Goal: Entertainment & Leisure: Consume media (video, audio)

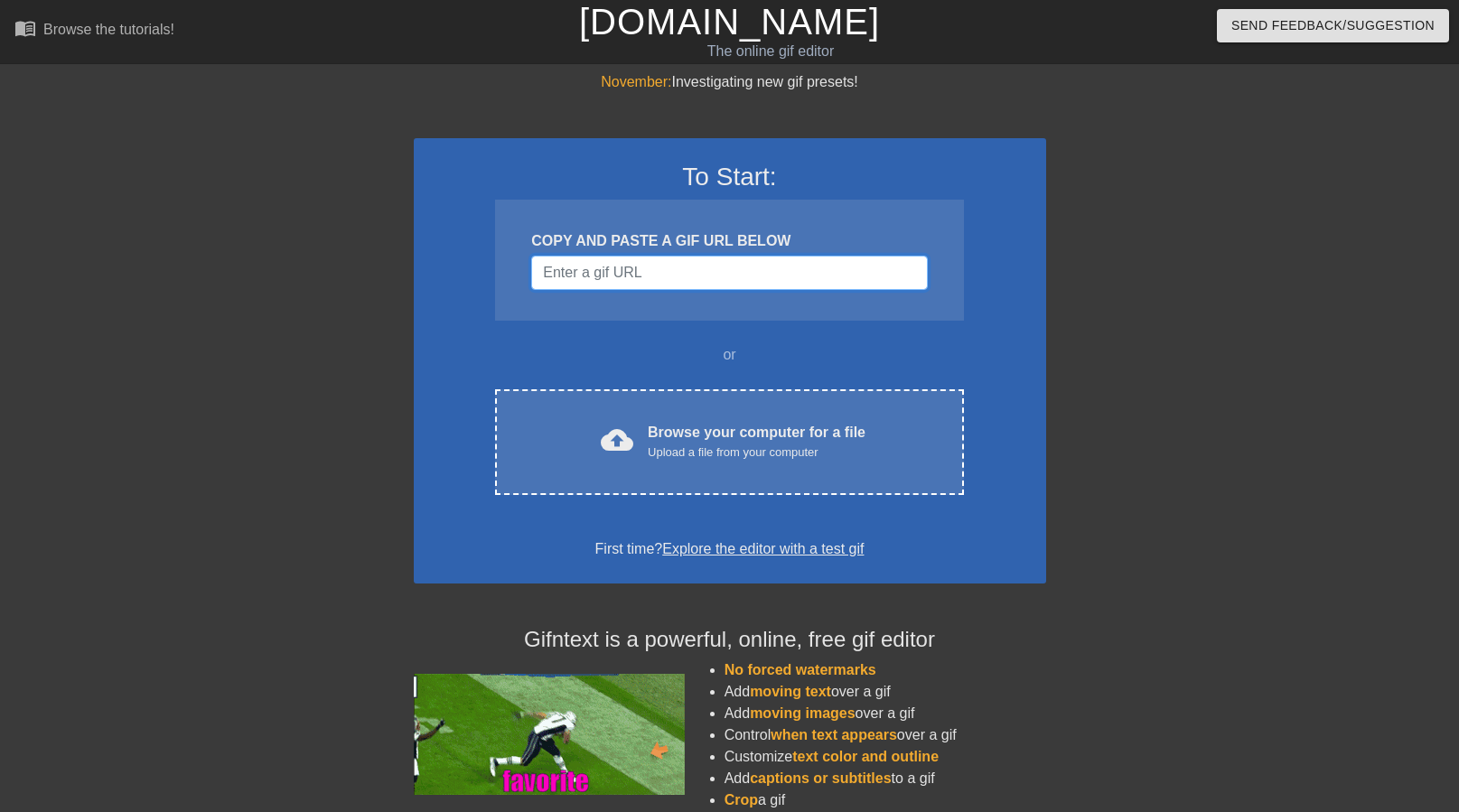
click at [686, 281] on input "Username" at bounding box center [729, 273] width 396 height 35
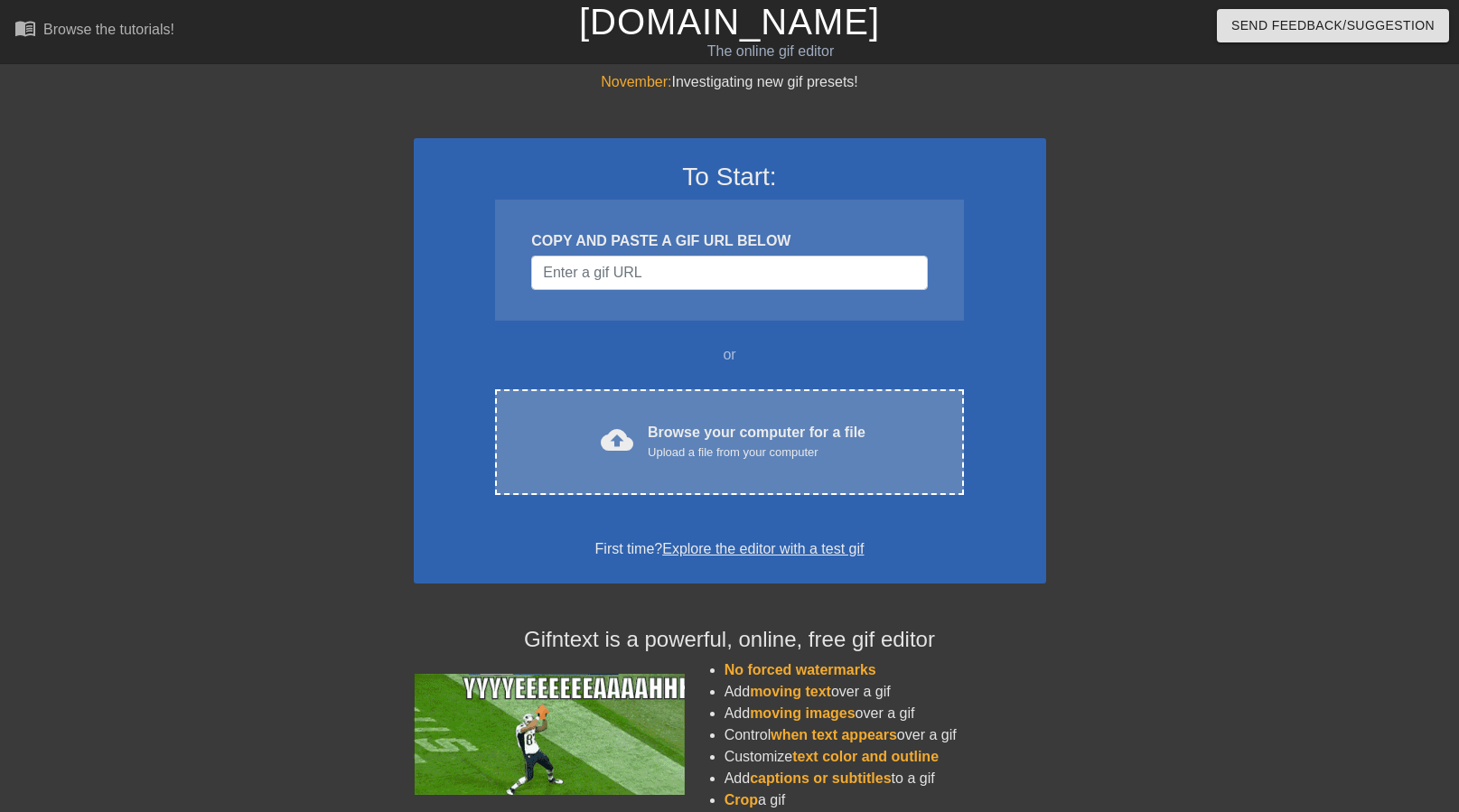
click at [700, 418] on div "cloud_upload Browse your computer for a file Upload a file from your computer C…" at bounding box center [730, 442] width 468 height 106
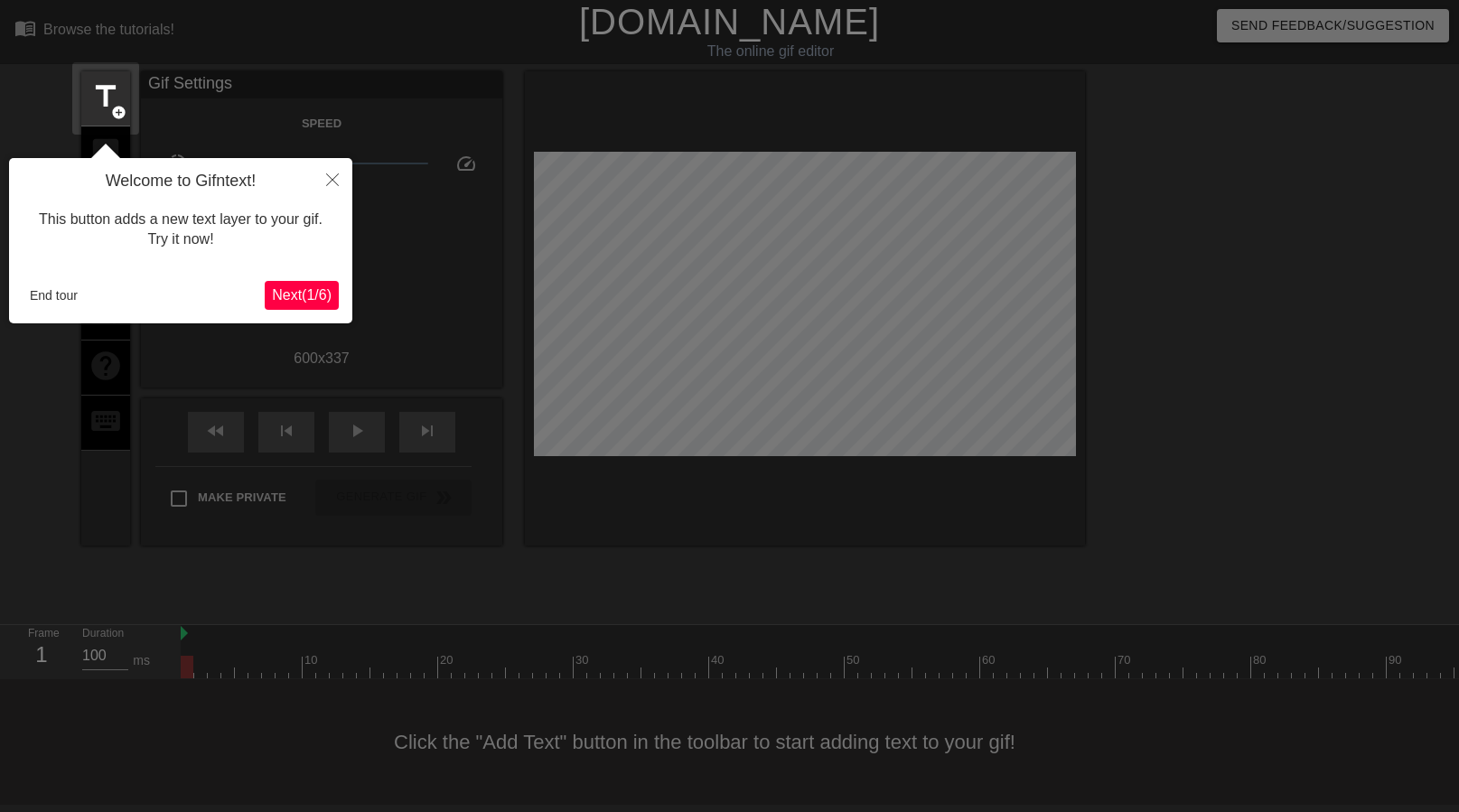
click at [307, 266] on div "This button adds a new text layer to your gif. Try it now!" at bounding box center [180, 229] width 316 height 76
click at [307, 283] on button "Next ( 1 / 6 )" at bounding box center [301, 296] width 74 height 29
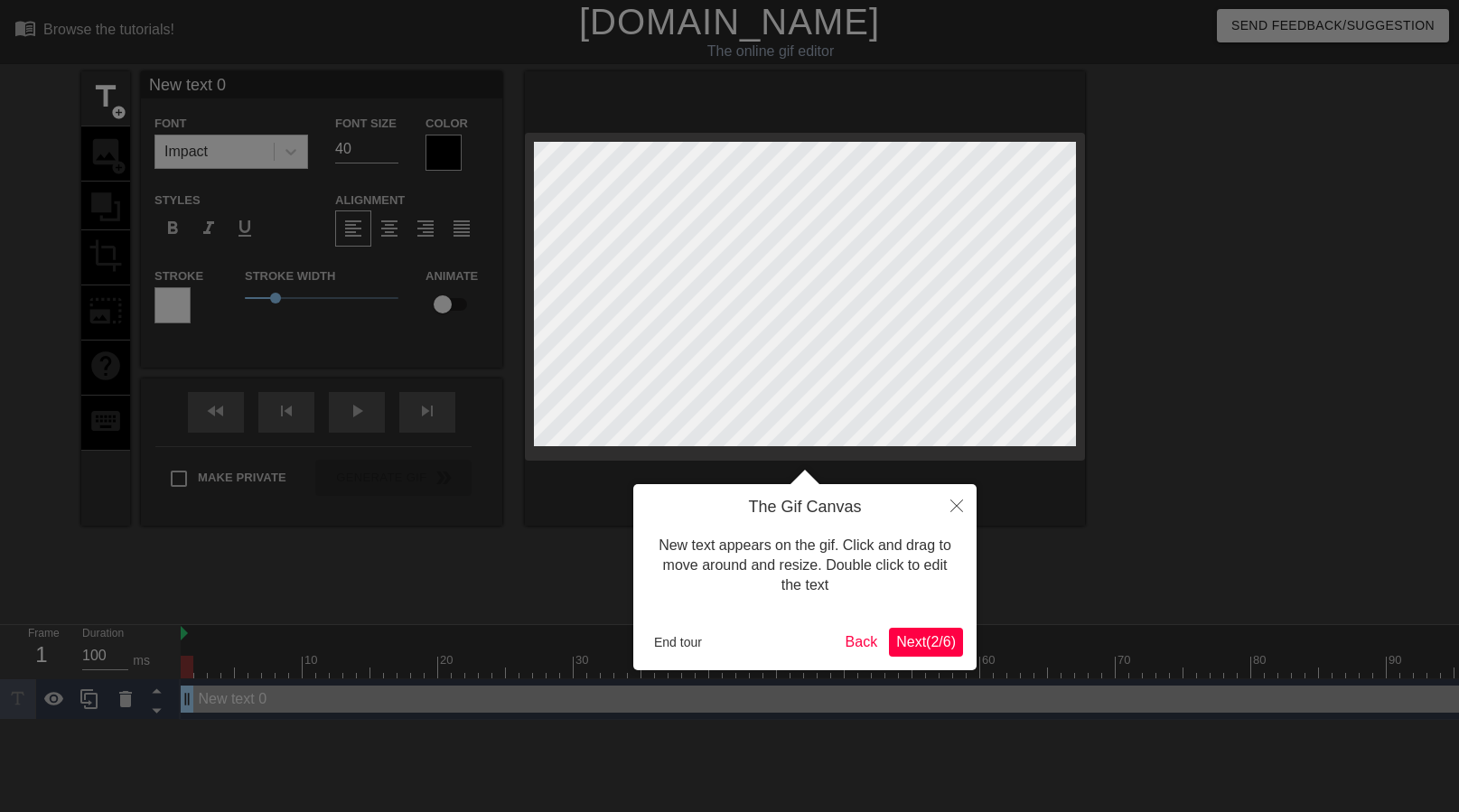
click at [917, 638] on span "Next ( 2 / 6 )" at bounding box center [925, 641] width 59 height 15
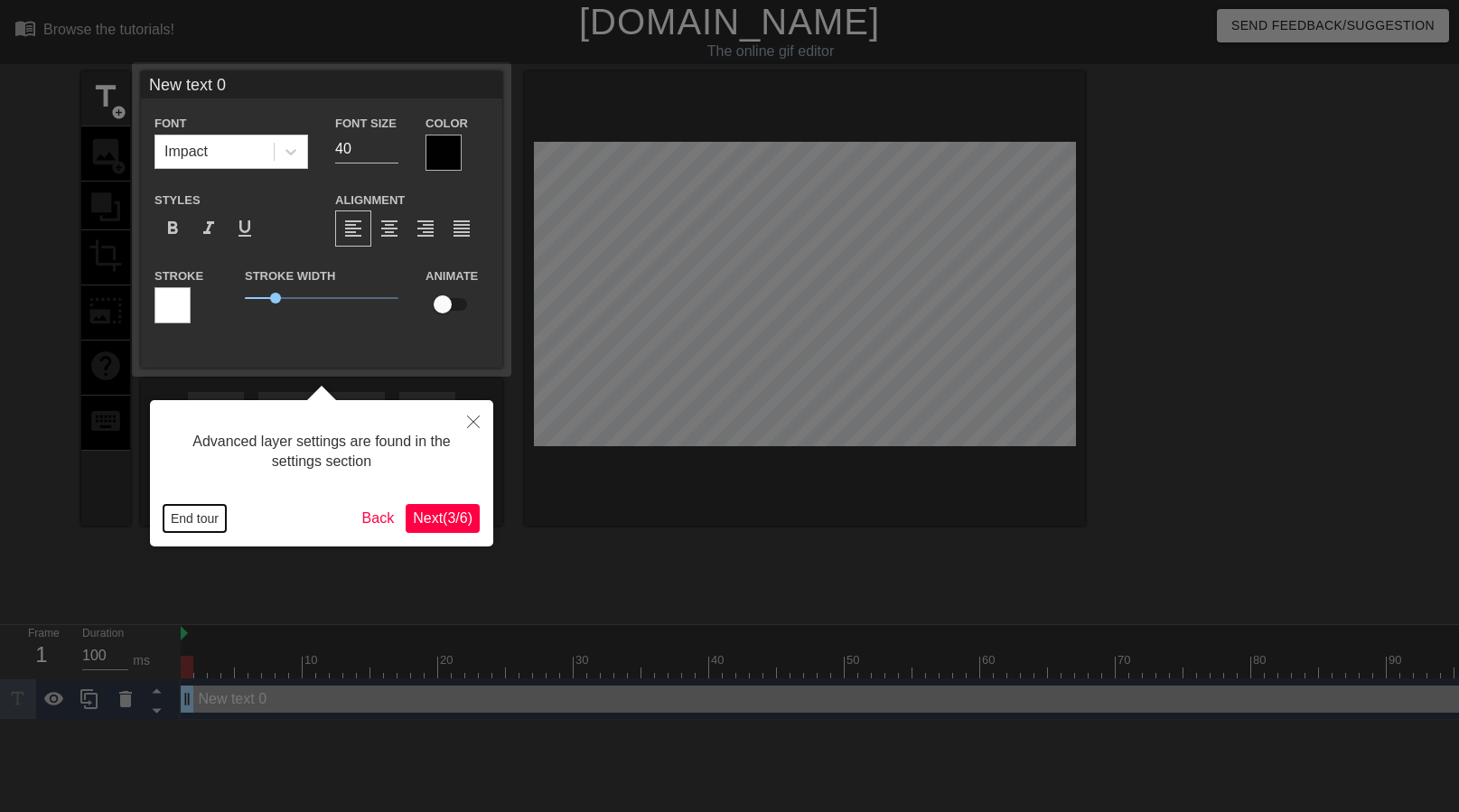
click at [182, 515] on button "End tour" at bounding box center [195, 519] width 62 height 27
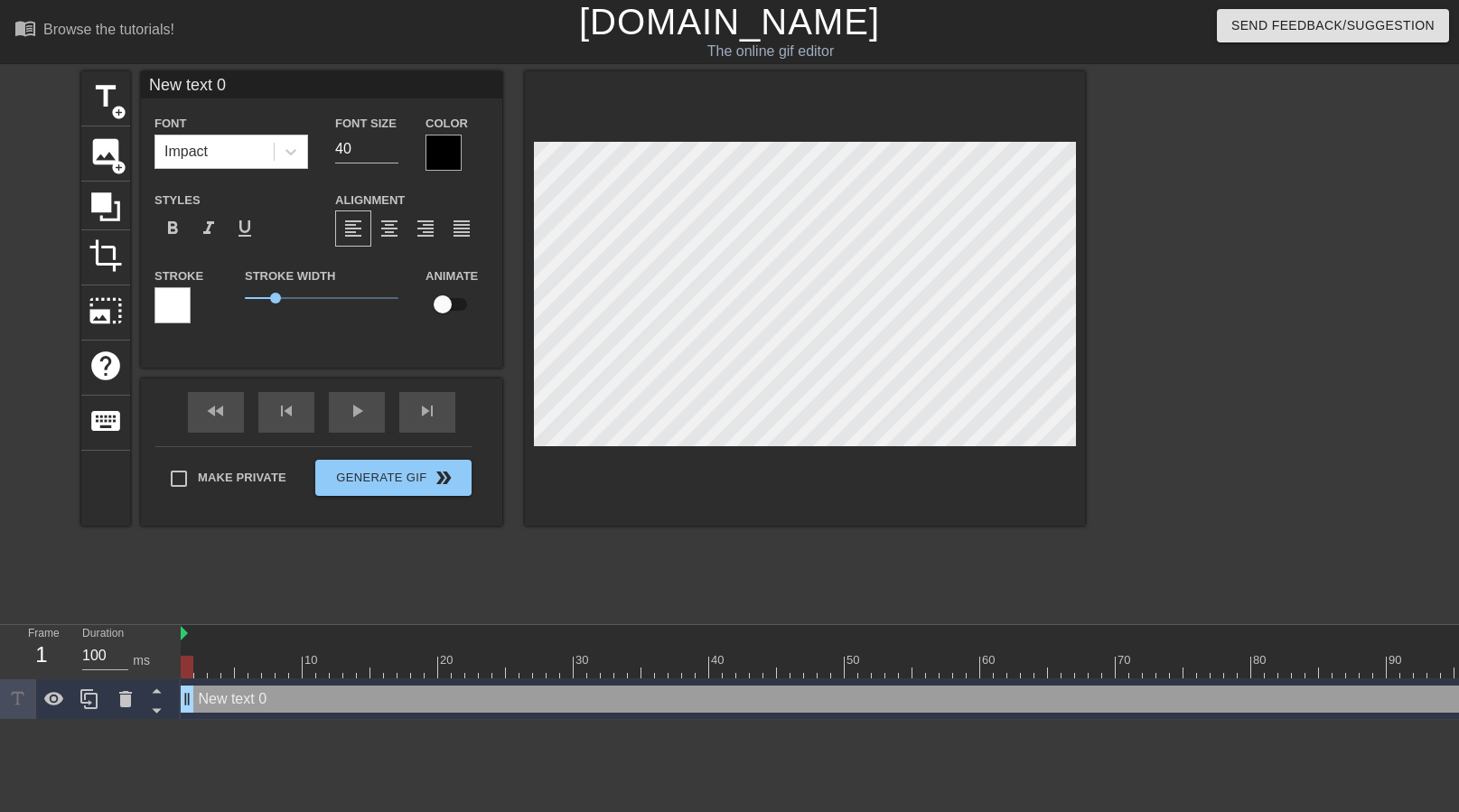
scroll to position [0, 3]
type input "New 0"
type textarea "New 0"
type input "New 0"
type textarea "New 0"
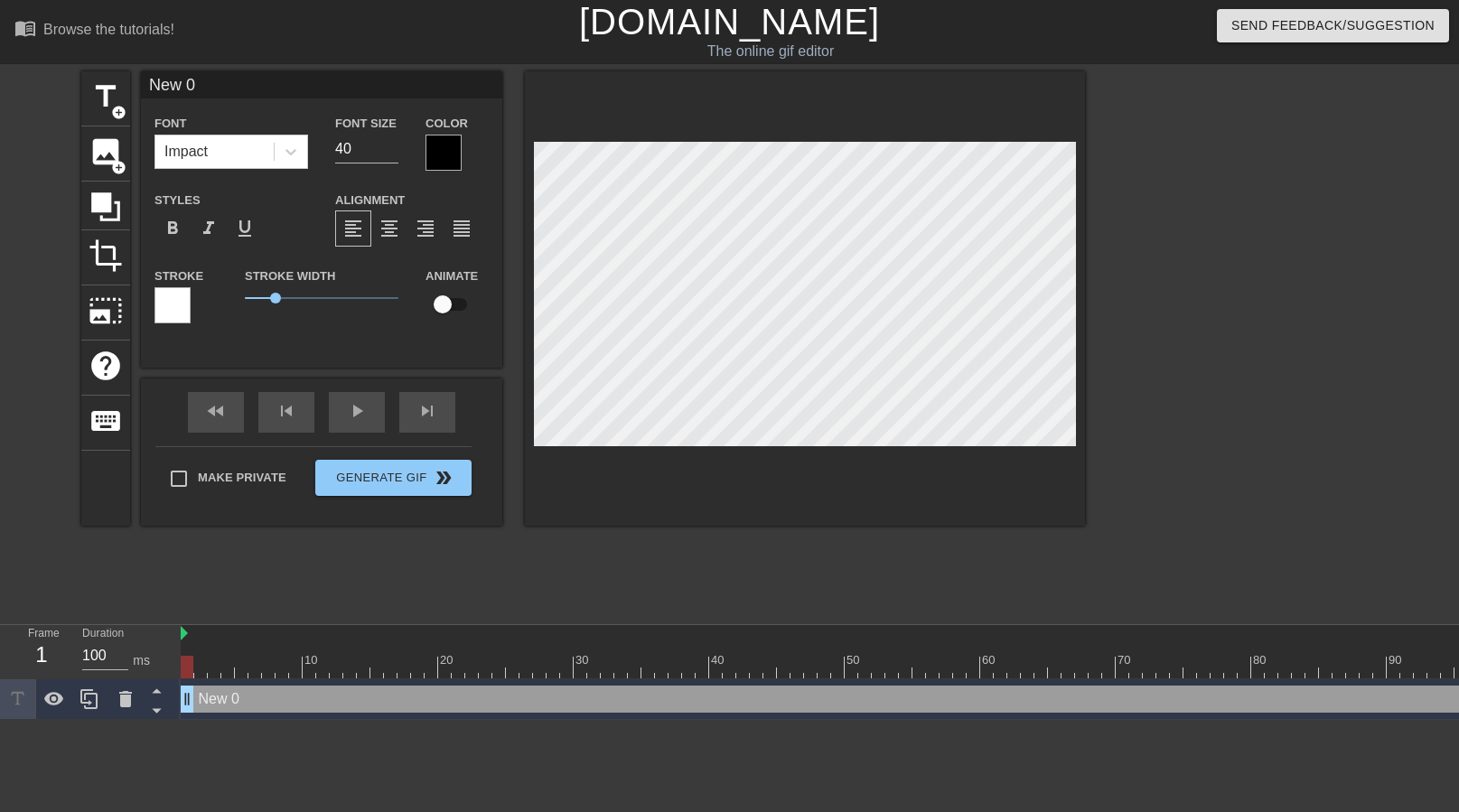
scroll to position [0, 1]
type input "Ne 0"
type textarea "Ne 0"
type input "N 0"
type textarea "N 0"
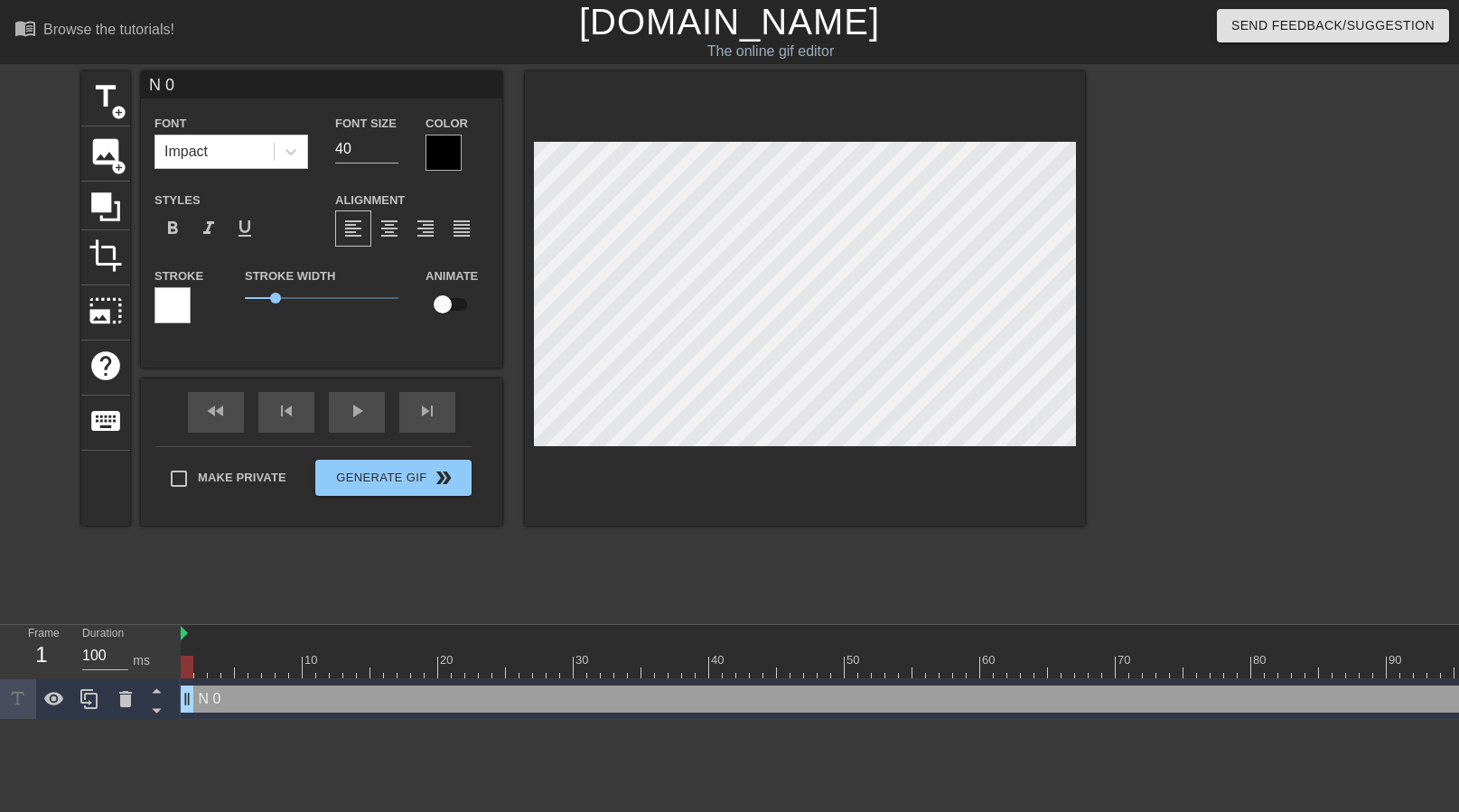
scroll to position [0, 0]
type input "N"
type textarea "N"
type input "N"
type textarea "N"
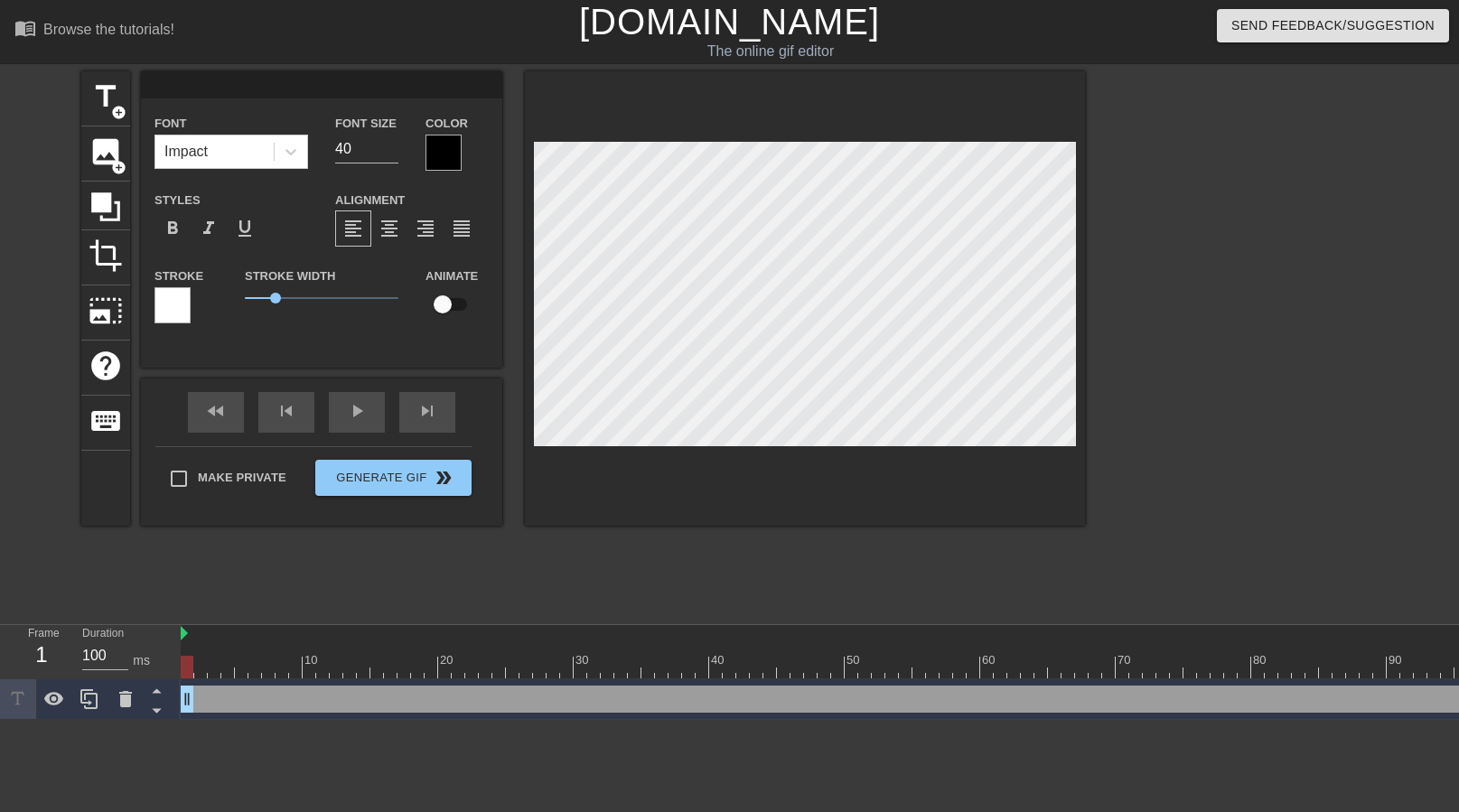
type input "g"
type textarea "g"
type input "go"
type textarea "go"
type input "go"
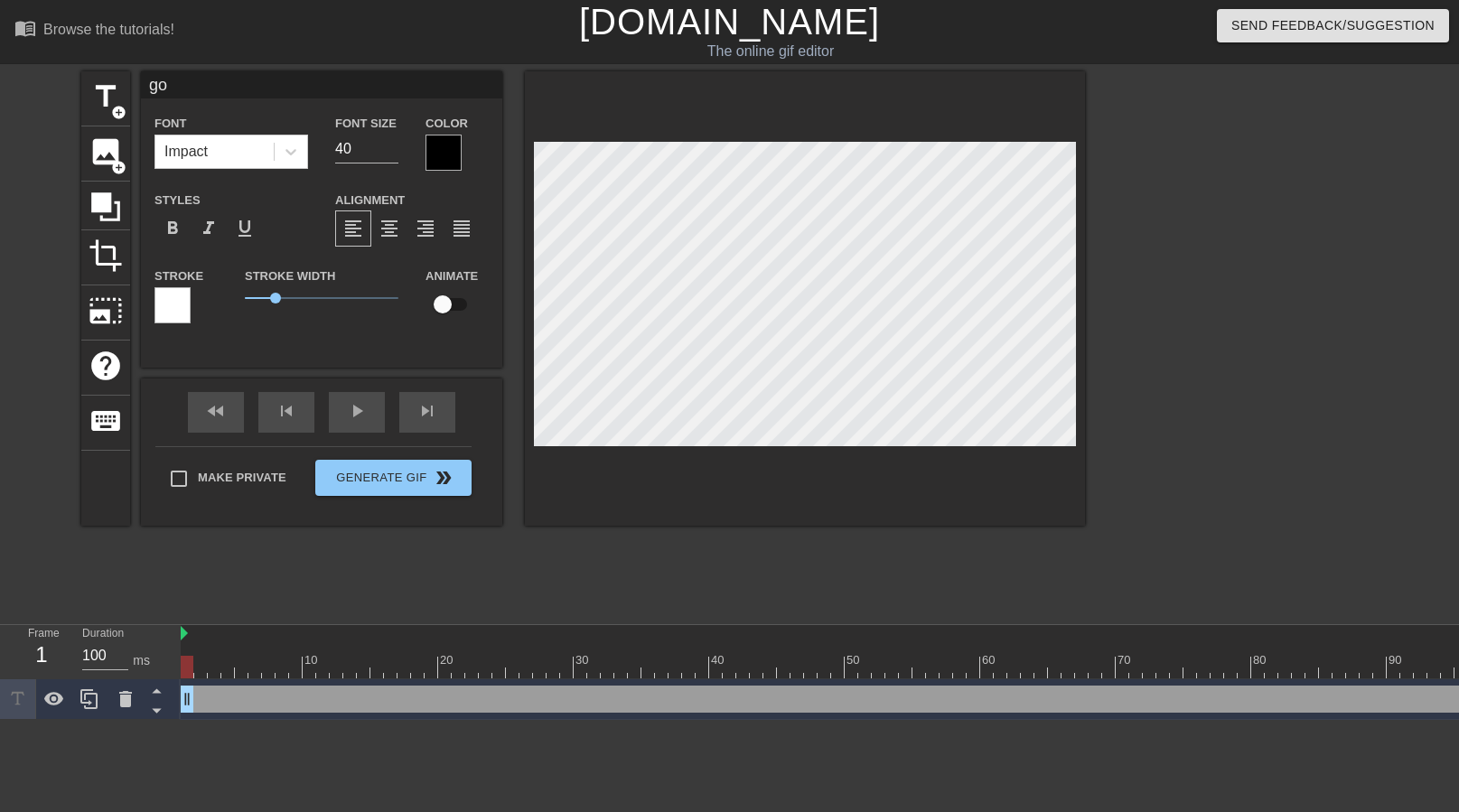
type textarea "go"
type input "go o"
type textarea "go o"
type input "go on"
type textarea "go on"
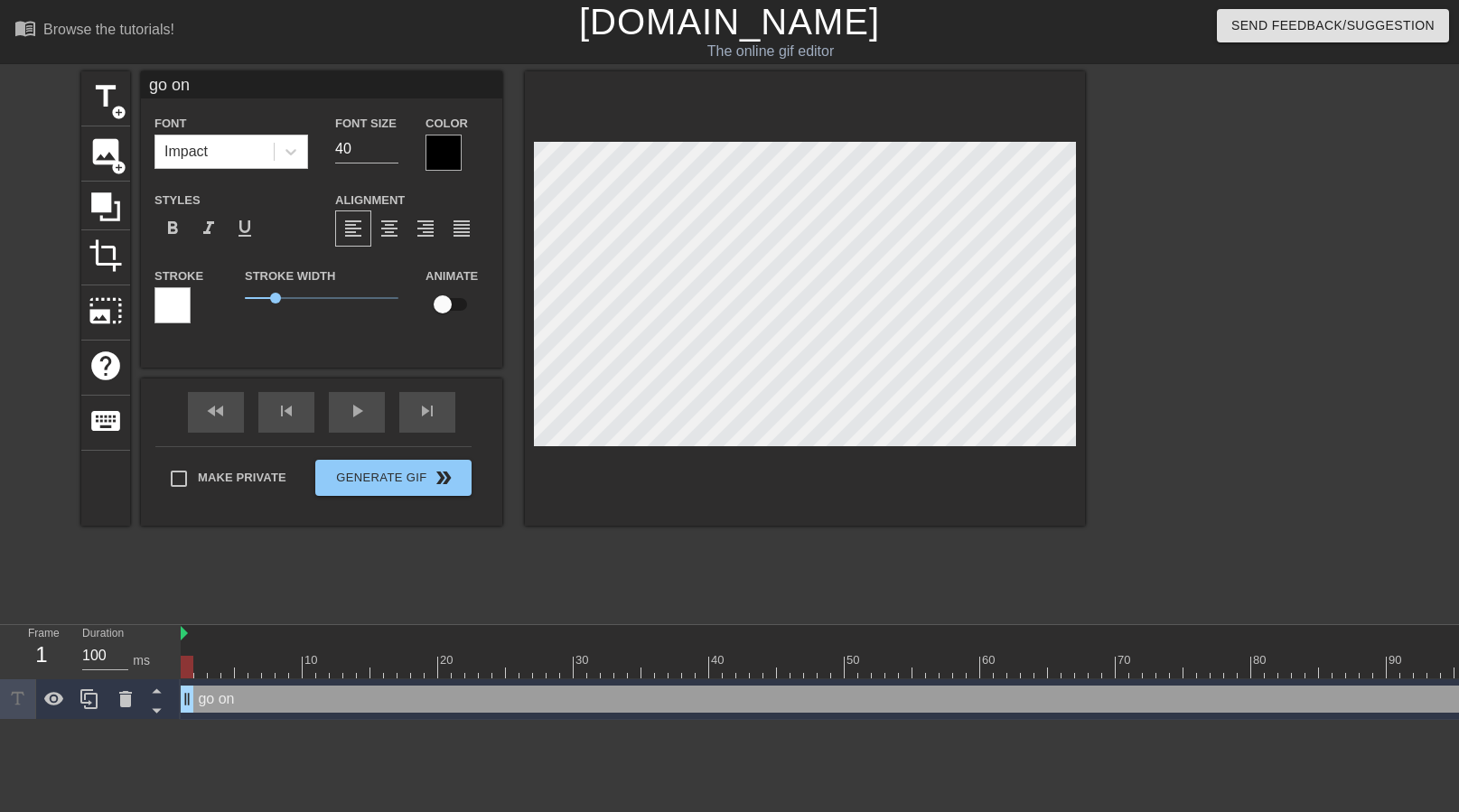
type input "go on"
type textarea "go on"
type input "go on l"
type textarea "go on l"
type input "go on li"
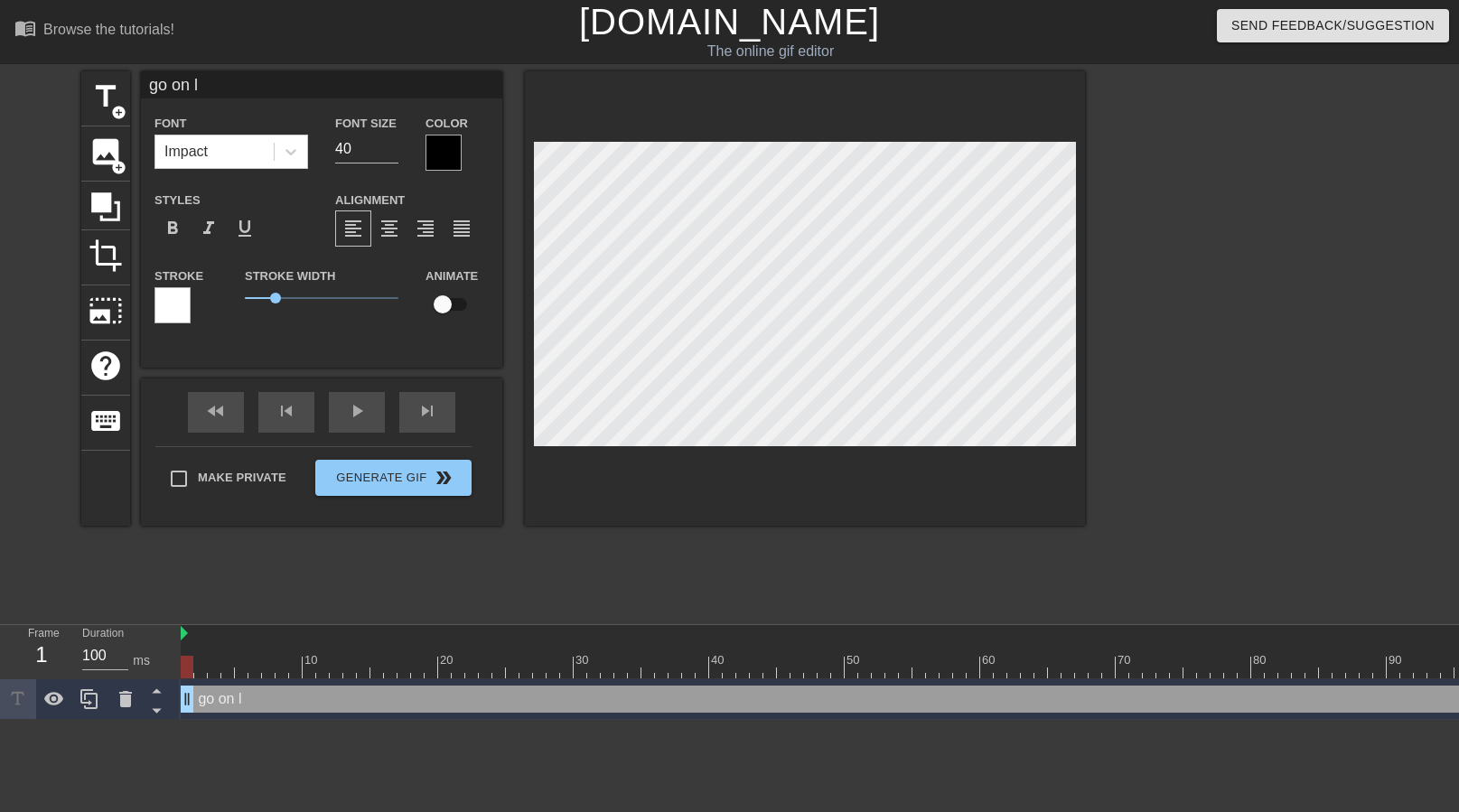
type textarea "go on li"
type input "go on lin"
type textarea "go on lin"
type input "go on link"
type textarea "go on link"
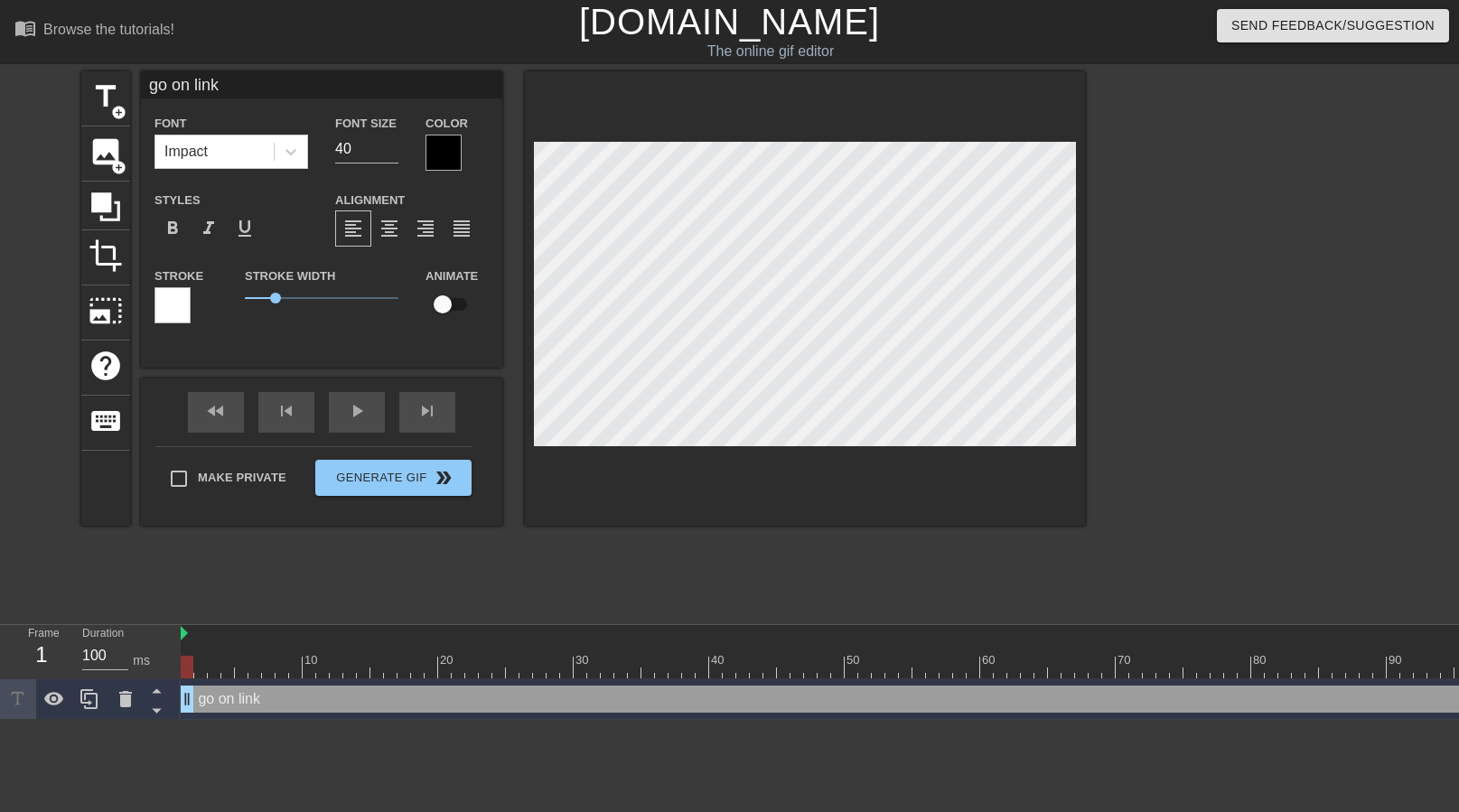
type input "go on [PERSON_NAME]"
type textarea "go on [PERSON_NAME]"
type input "go on linked"
type textarea "go on linked"
type input "go on linkedI"
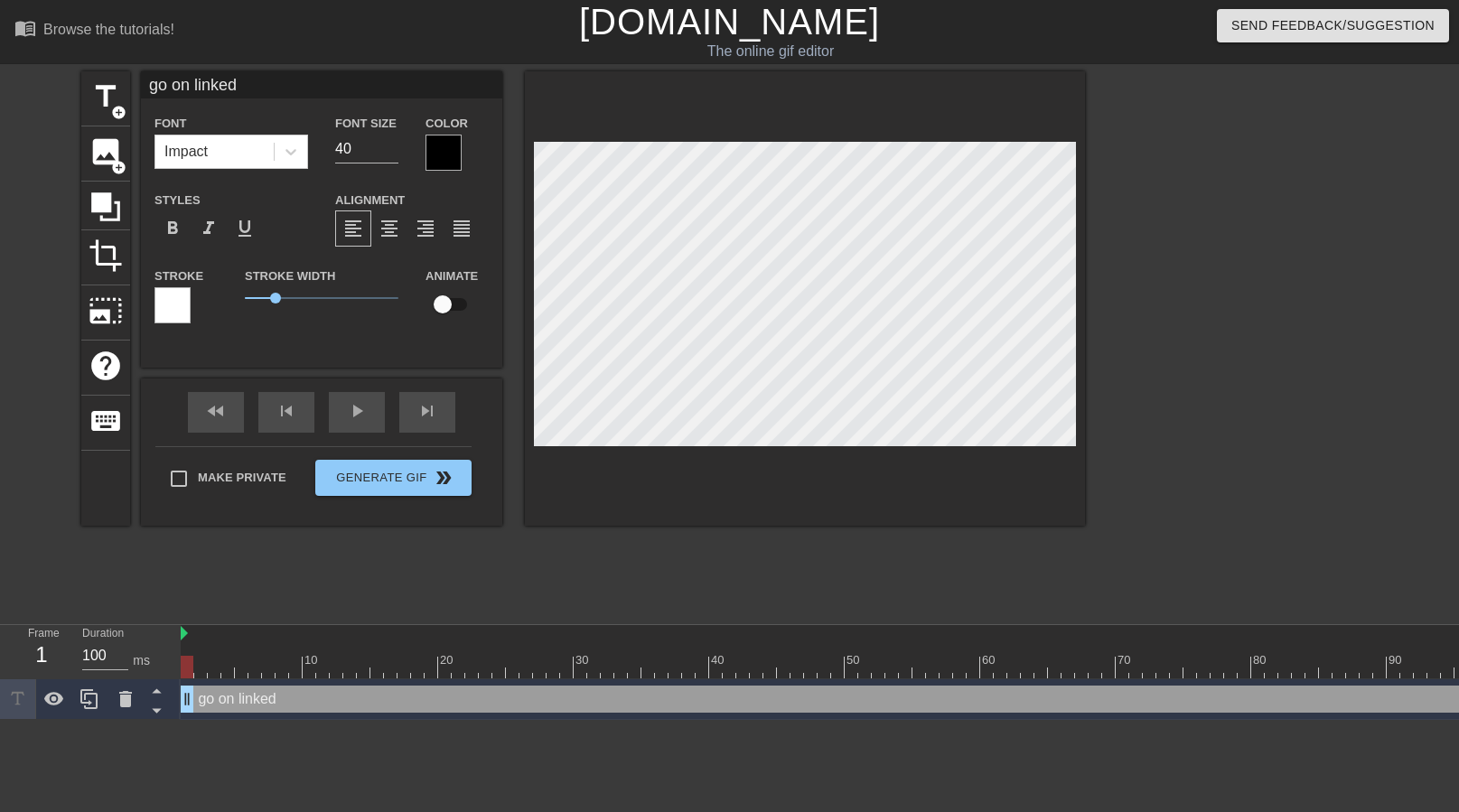
type textarea "go on linkedI"
type input "go on linkedIn"
type textarea "go on linkedIn"
type input "go on linkedIn"
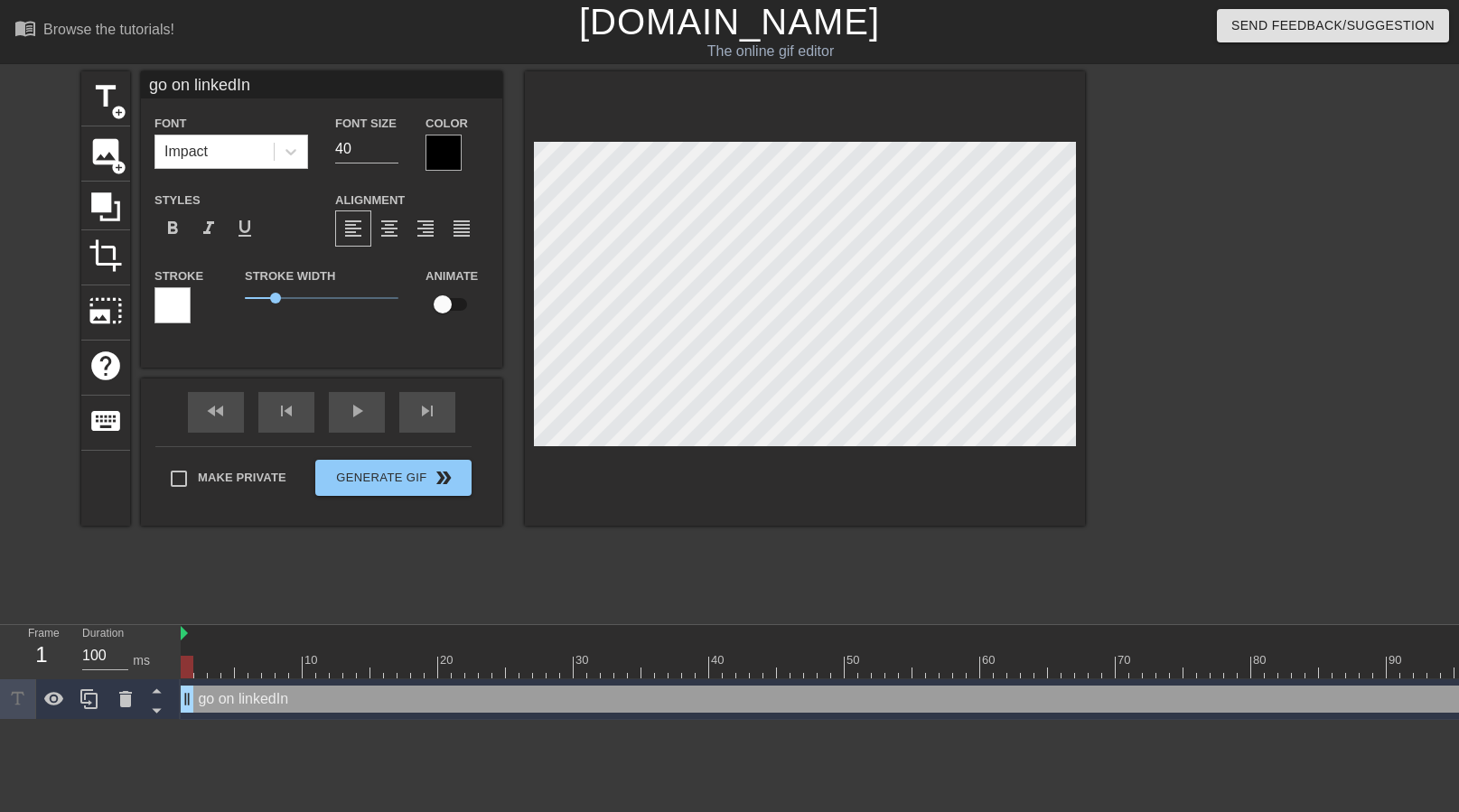
type textarea "go on linkedIn"
type input "go on linkedIna"
type textarea "go on linkedIn a"
type input "go on linkedInan"
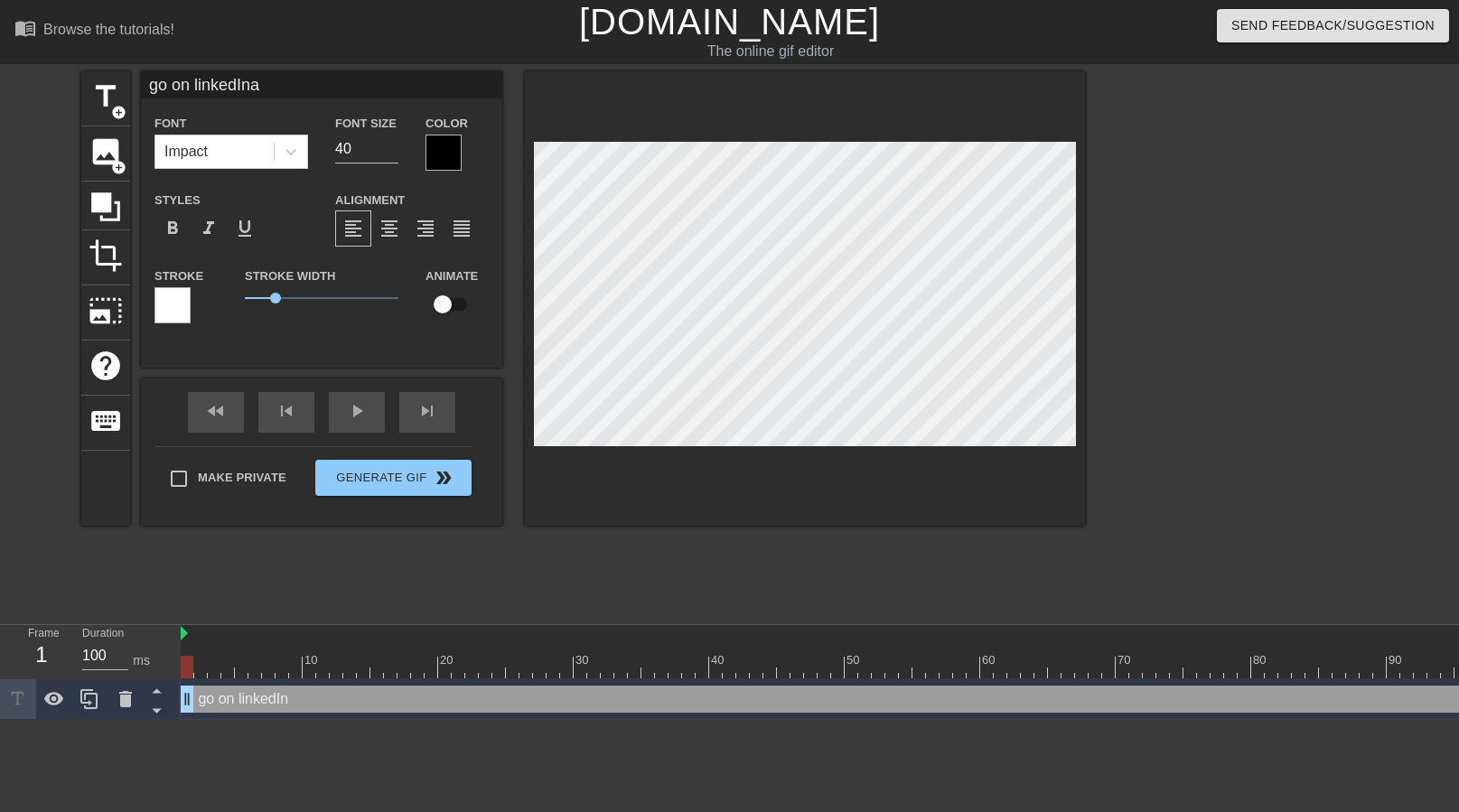
type textarea "go on linkedIn an"
type input "go on linkedInand"
type textarea "go on linkedIn and"
type input "go on linkedInand"
type textarea "go on linkedIn and"
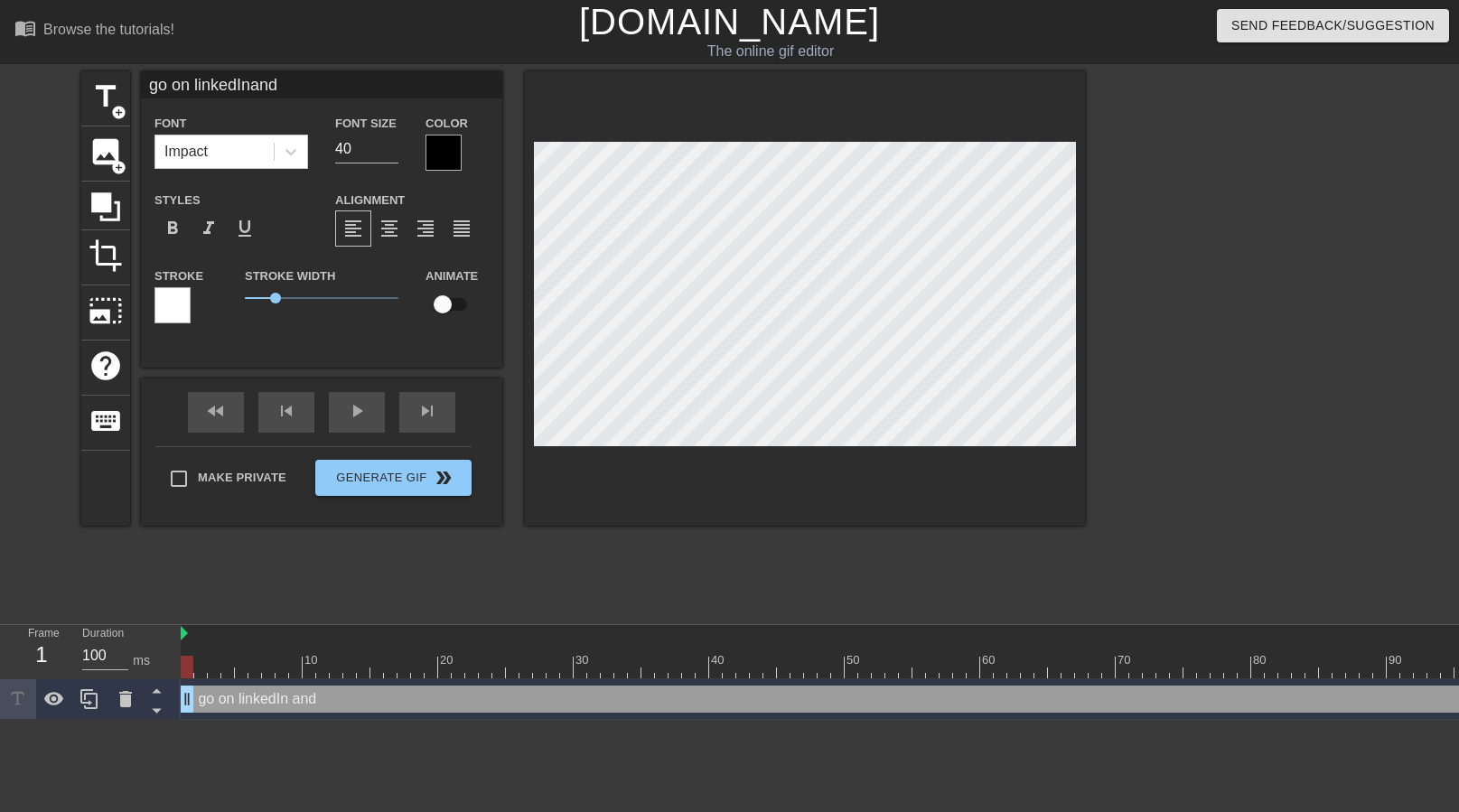
type input "go on linkedInand j"
type textarea "go on linkedIn and j"
type input "go on linkedInand jo"
type textarea "go on linkedIn and joi"
type input "go on linkedInand join"
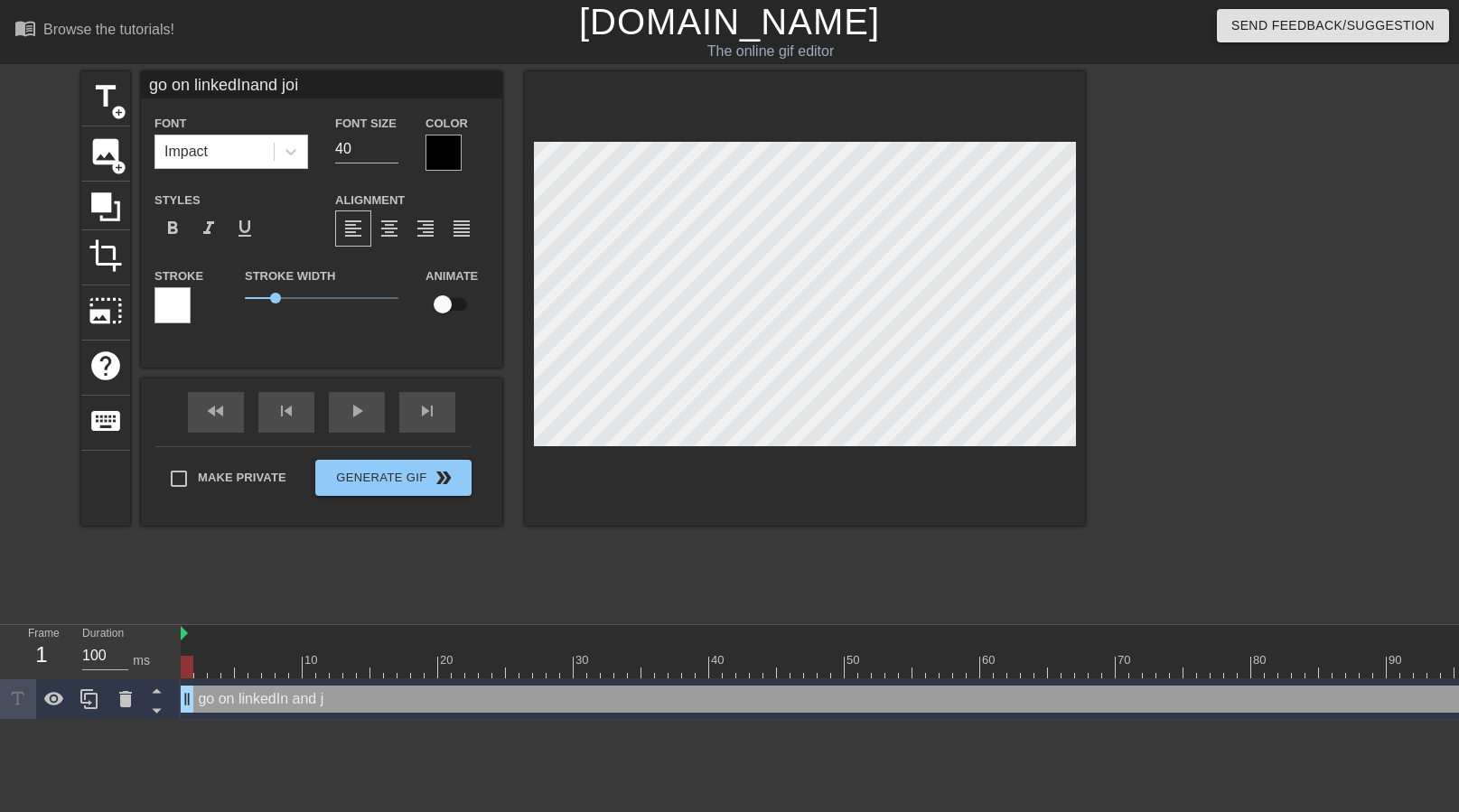
type textarea "go on linkedIn and join"
type input "go on linkedInand join"
type textarea "go on linkedIn and join"
type input "go on linkedInand join t"
type textarea "go on linkedIn and join th"
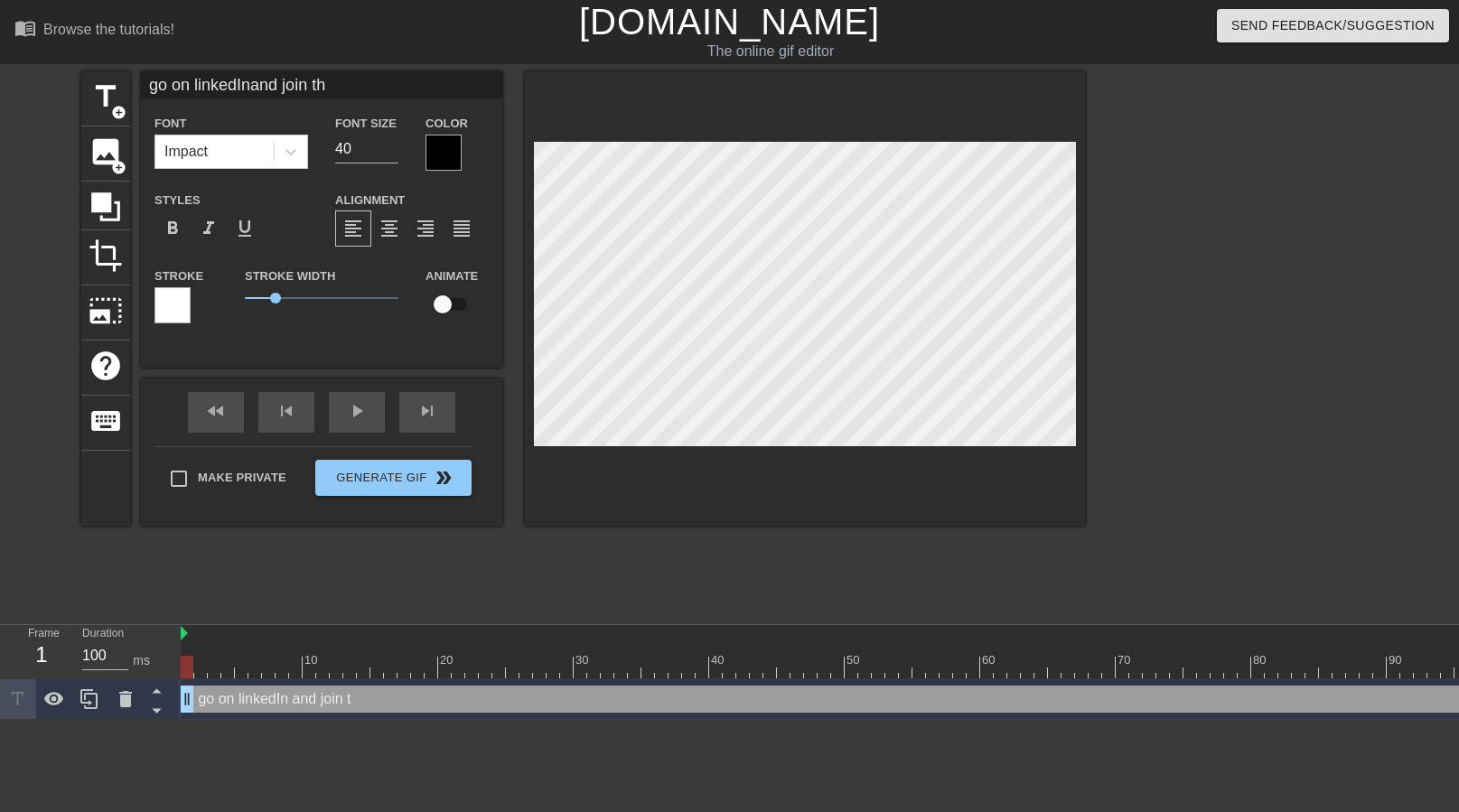
type input "go on linkedInand join the"
type textarea "go on linkedIn and join the"
type input "go on linkedInand join the"
type textarea "go on linkedIn and join the"
type input "go on linkedInand join the m"
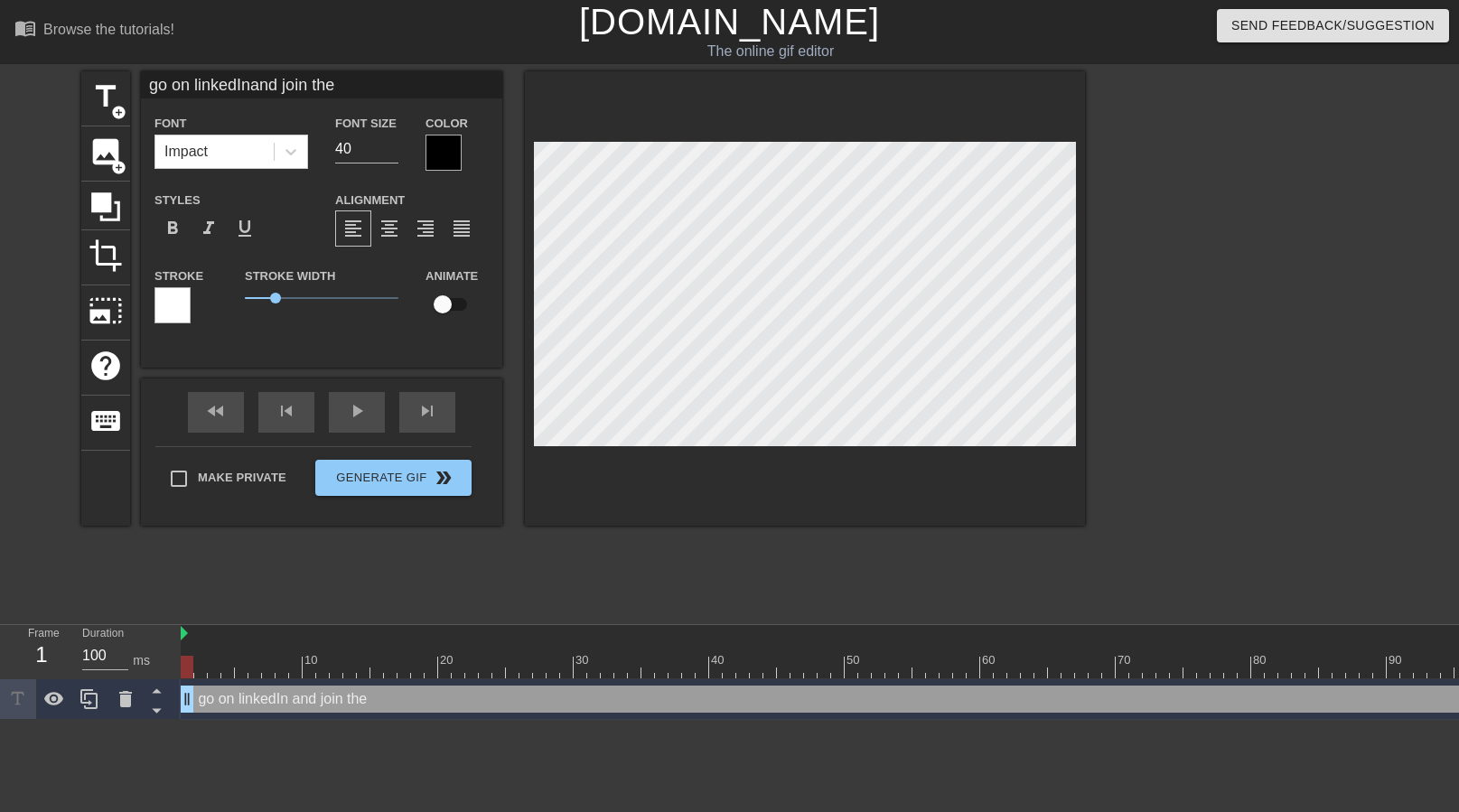
type textarea "go on linkedIn and join the m"
type input "go on linkedInand join the mi"
type textarea "go on linkedIn and join the mi"
type input "go on linkedInand join the min"
type textarea "go on linkedIn and join the min"
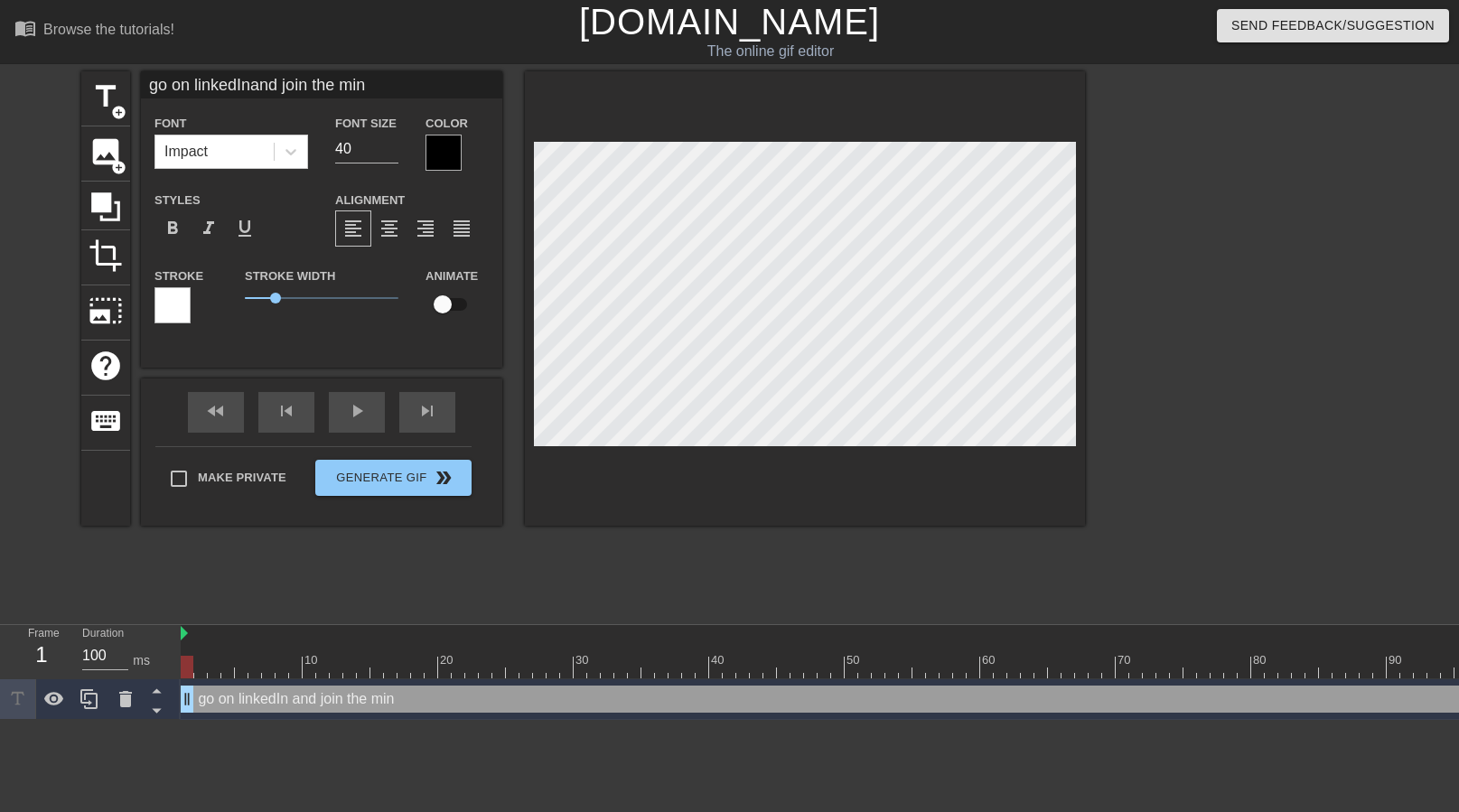
type input "go on linkedInand join the mind"
type textarea "go on linkedIn and join the mind"
type input "go on linkedInand join the min"
type textarea "go on linkedIn and join the min"
type input "go on linkedInand join the mi"
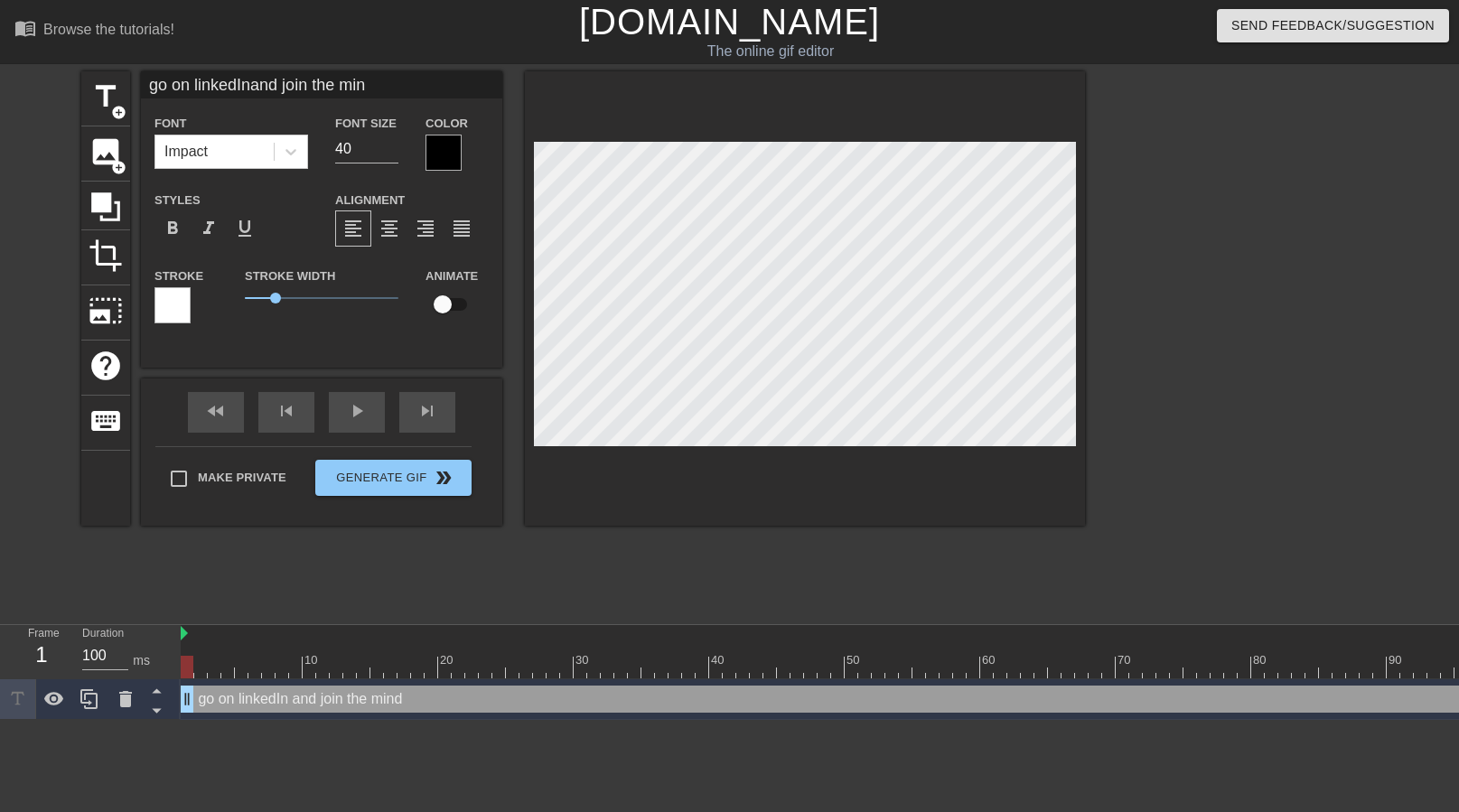
type textarea "go on linkedIn and join the mi"
type input "go on linkedInand join the m"
type textarea "go on linkedIn and join the m"
type input "go on linkedInand join the"
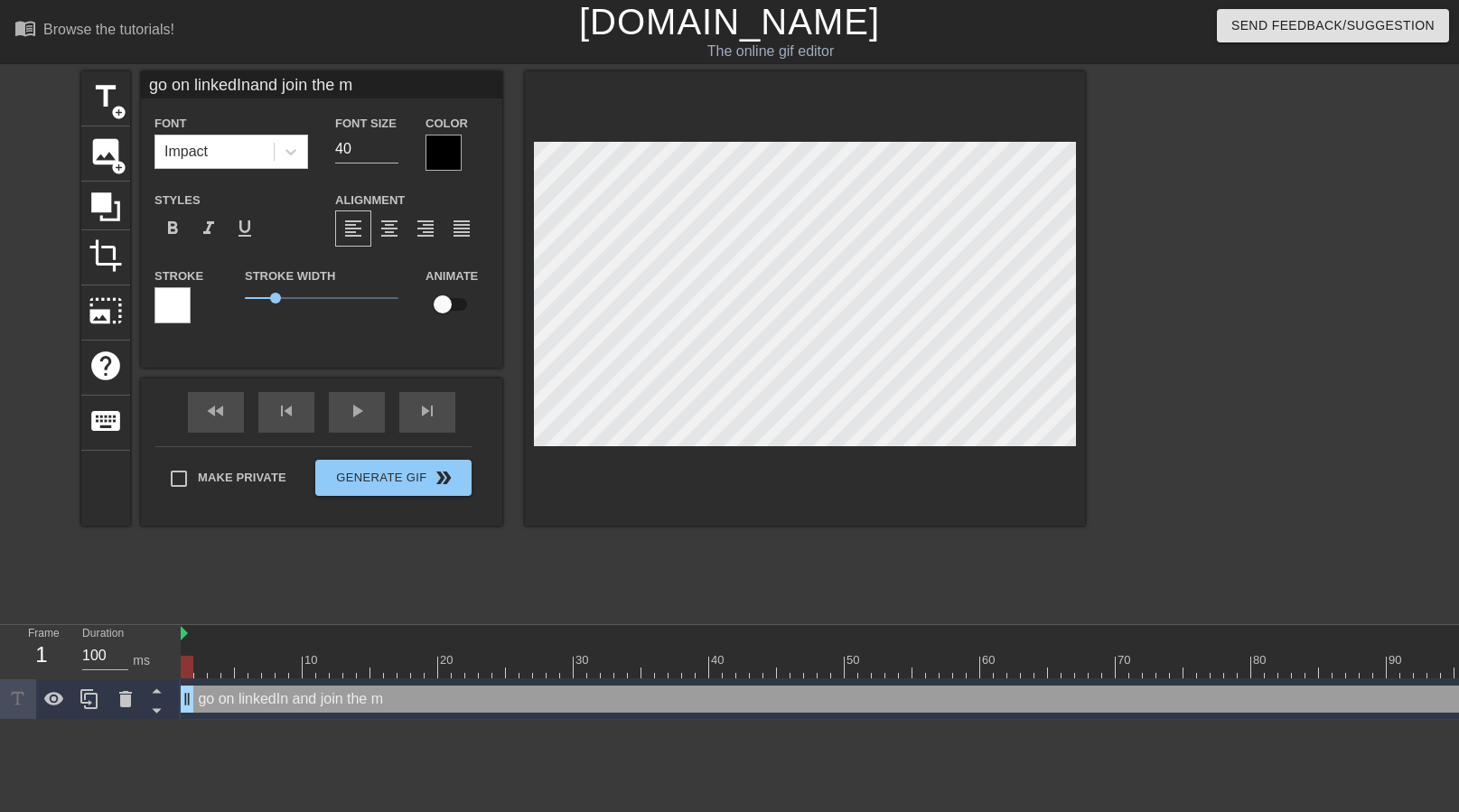
type textarea "go on linkedIn and join the"
type input "go on linkedInand join the"
type textarea "go on linkedIn and join the"
type input "go on linkedInand join the"
type textarea "go on linkedIn and join the"
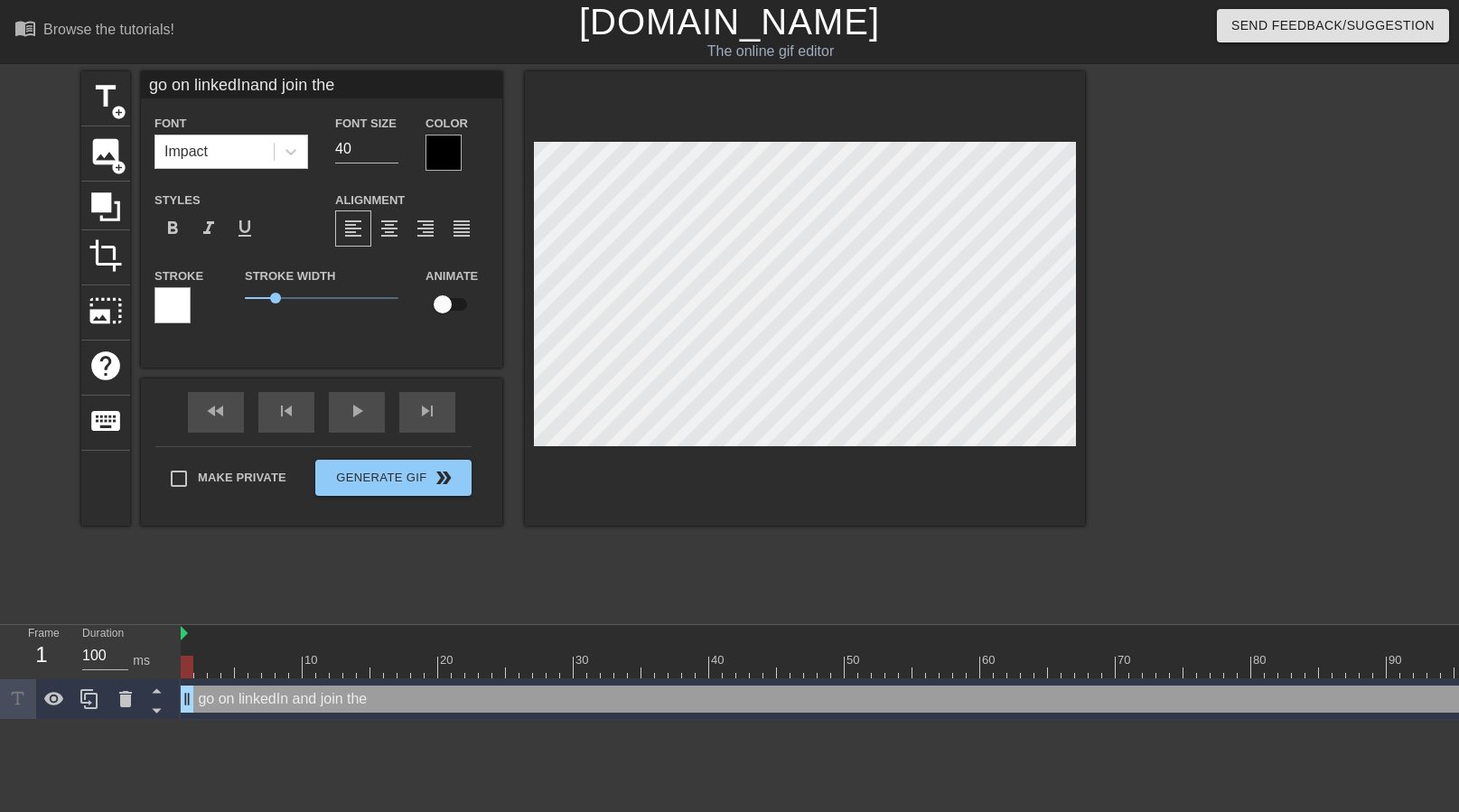
type input "go on linkedInand join the M"
type textarea "go on linkedIn and join the M"
type input "go on linkedInand join the Mi"
type textarea "go on linkedIn and join the Mi"
type input "go on linkedInand join the Min"
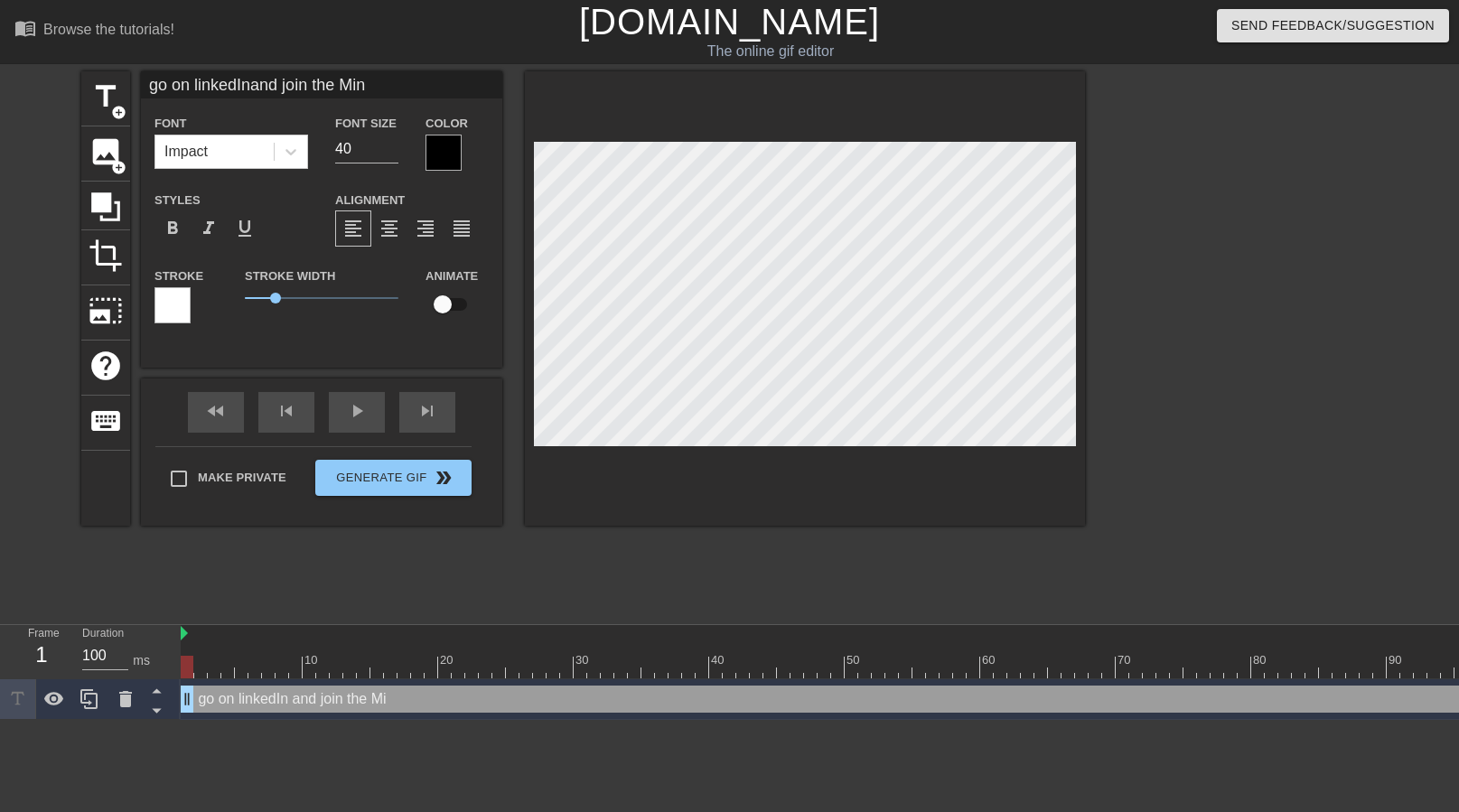
type textarea "go on linkedIn and join the Min"
type input "go on linkedInand join the Mind"
type textarea "go on linkedIn and join the Mind"
type input "go on linkedInand join the Mindh"
type textarea "go on linkedIn and join the Mindh"
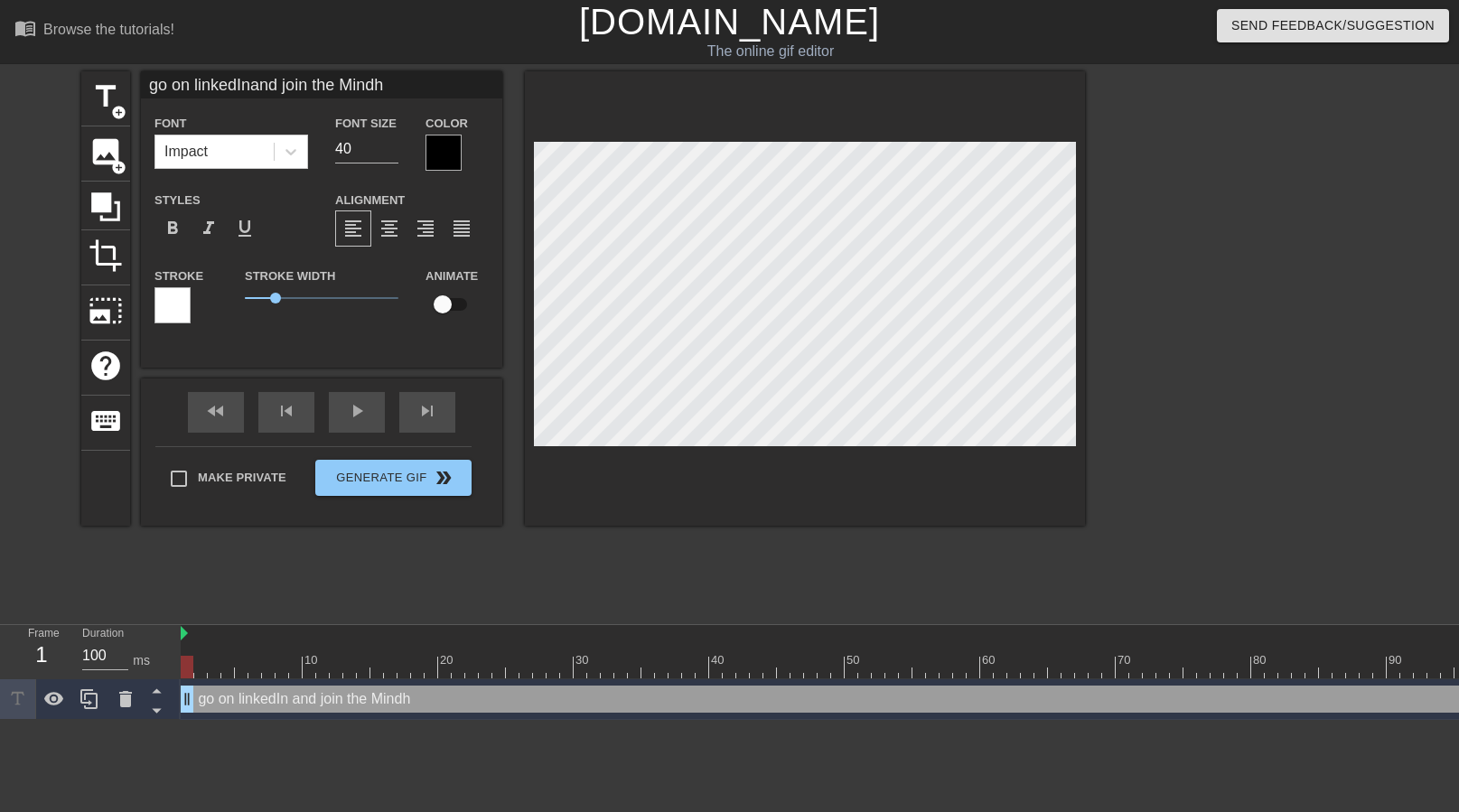
type input "go on linkedInand join the Mind"
type textarea "go on linkedIn and join the Mind"
type input "go on linkedInand join the Minds"
type textarea "go on linkedIn and join the Mindsh"
type input "go on linkedInand join the Mindsha"
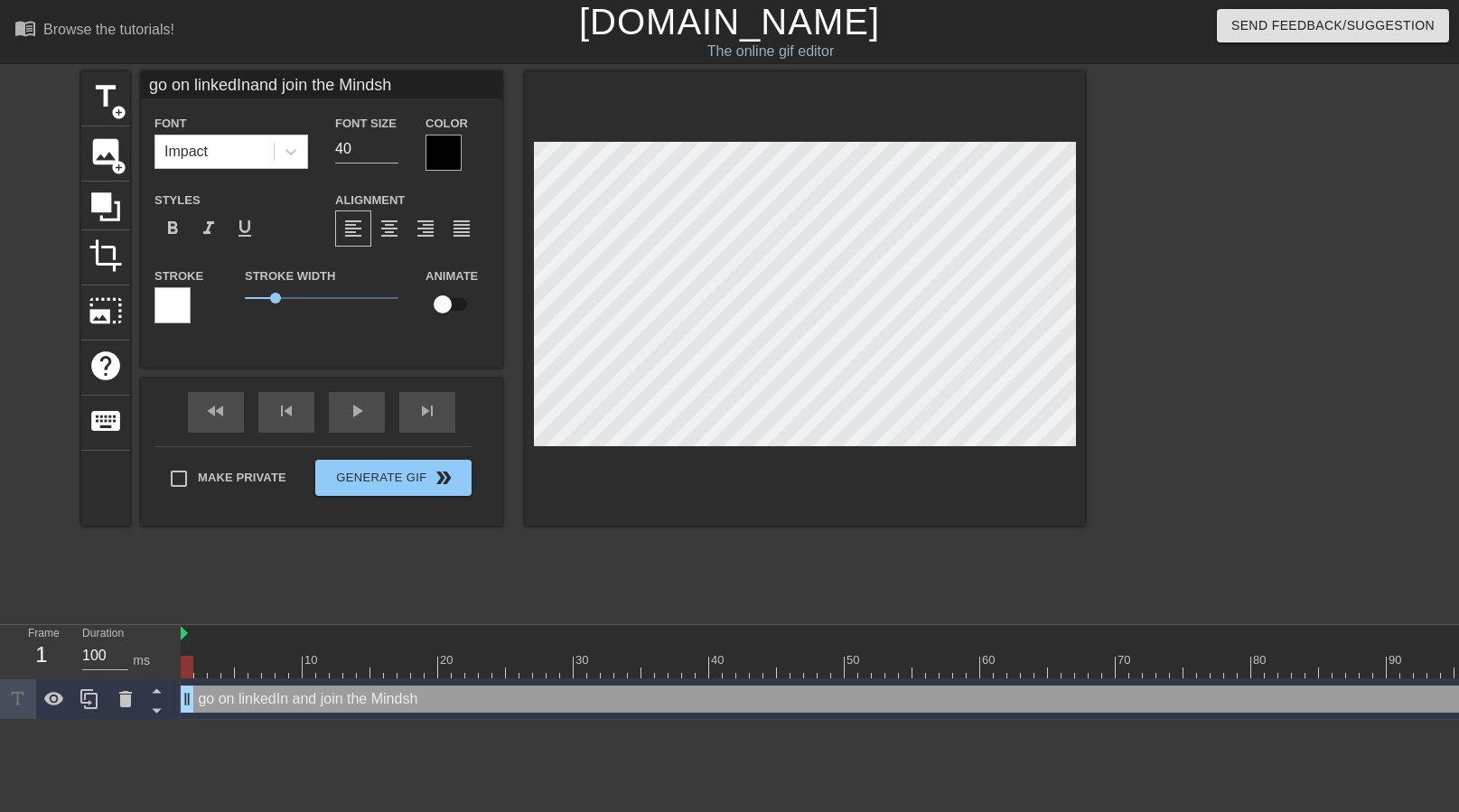
type textarea "go on linkedIn and join the Mindsha"
type input "go on linkedInand join the Mindshar"
type textarea "go on linkedIn and join the Mindshar"
type input "go on linkedInand join the Mindshare"
type textarea "go on linkedIn and join the Mindshare"
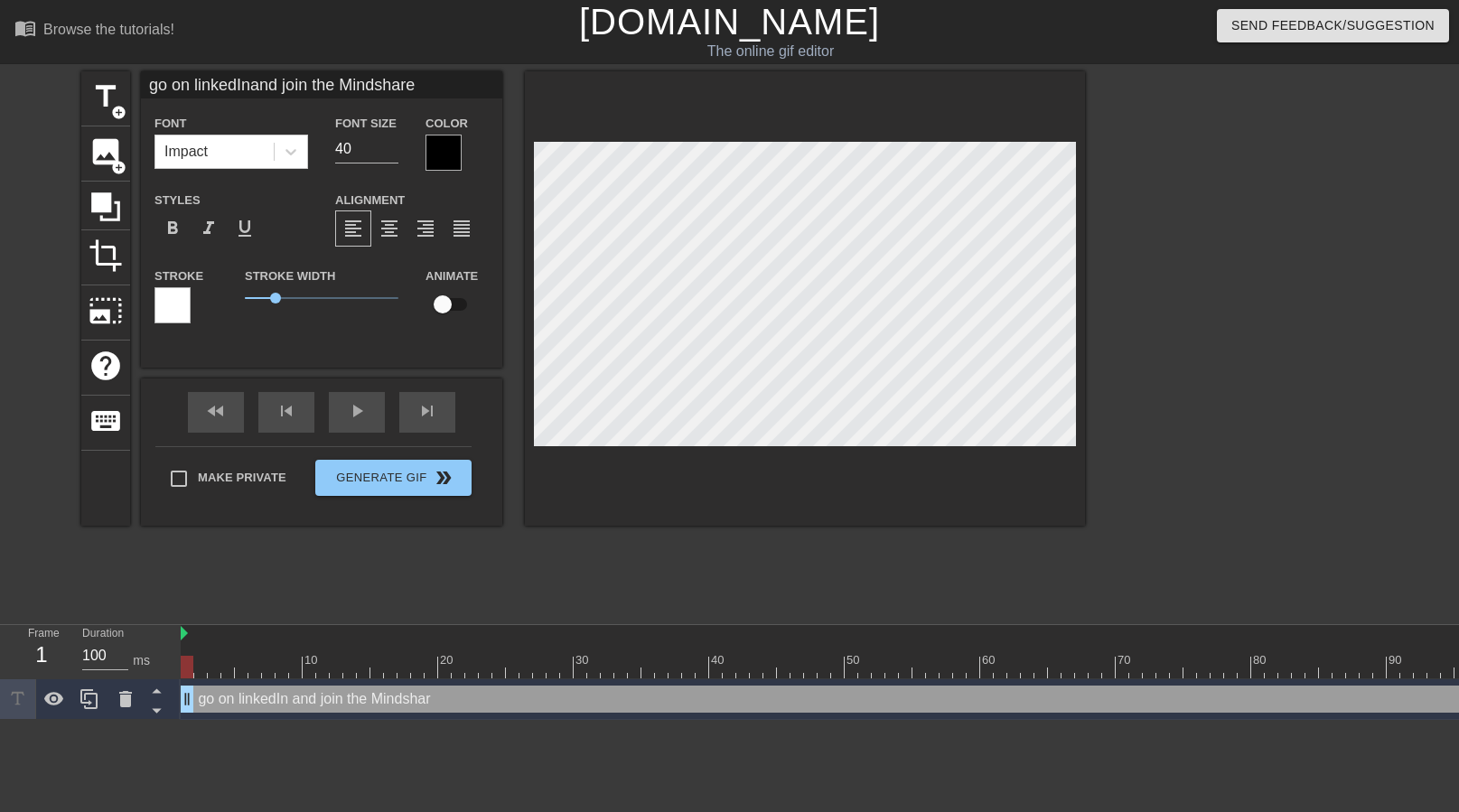
type input "go on linkedInand join the Mindshare"
type textarea "go on linkedIn and join the Mindshare"
type input "go on linkedInand join the Mindshare A"
type textarea "go on linkedIn and join the Mindshare A"
type input "go on linkedInand join the Mindshare AI"
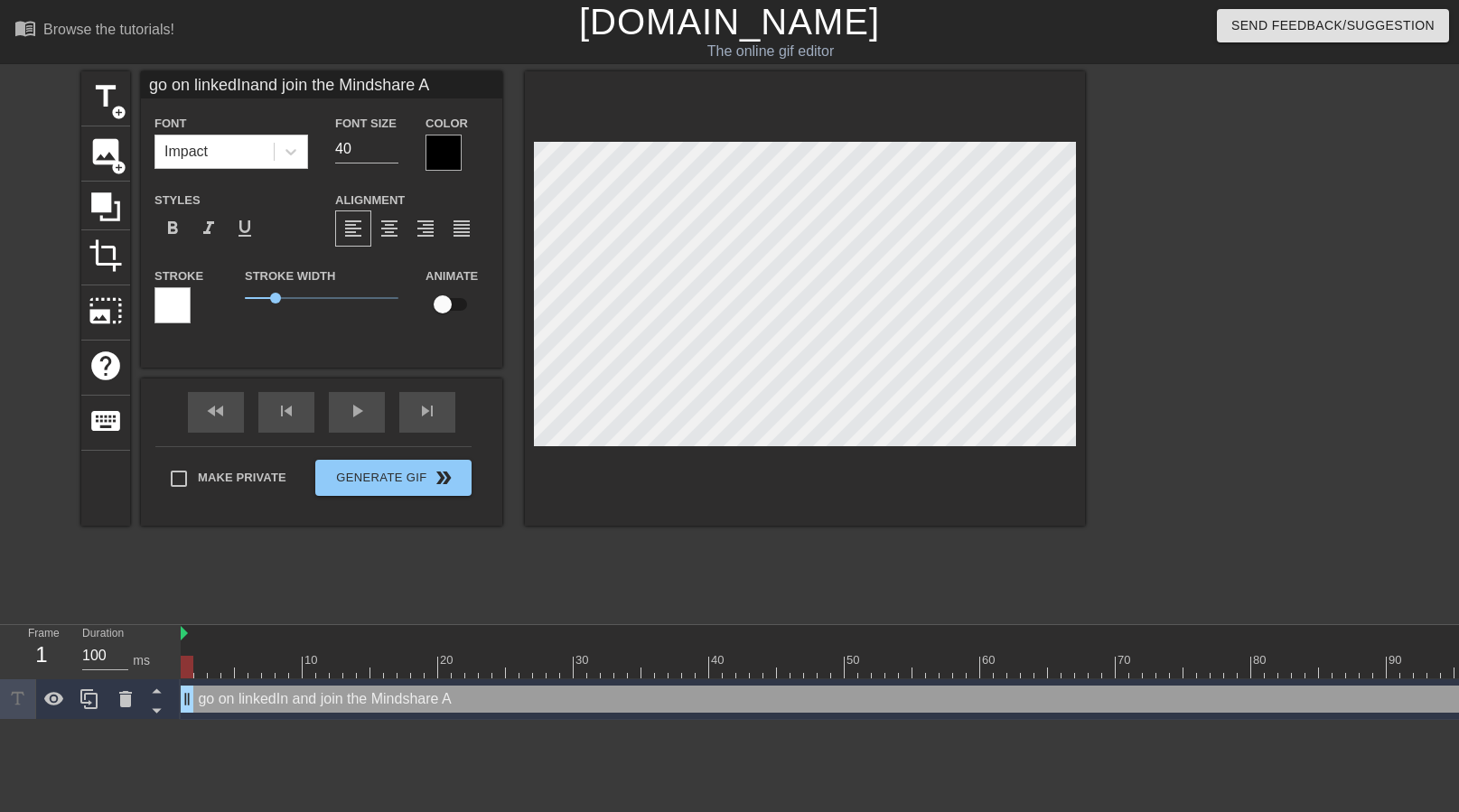
type textarea "go on linkedIn and join the Mindshare AI"
type input "go on linkedInand join the Mindshare AI"
type textarea "go on linkedIn and join the Mindshare AI"
type input "go on linkedInand join the Mindshare AI g"
type textarea "go on linkedIn and join the Mindshare AI g"
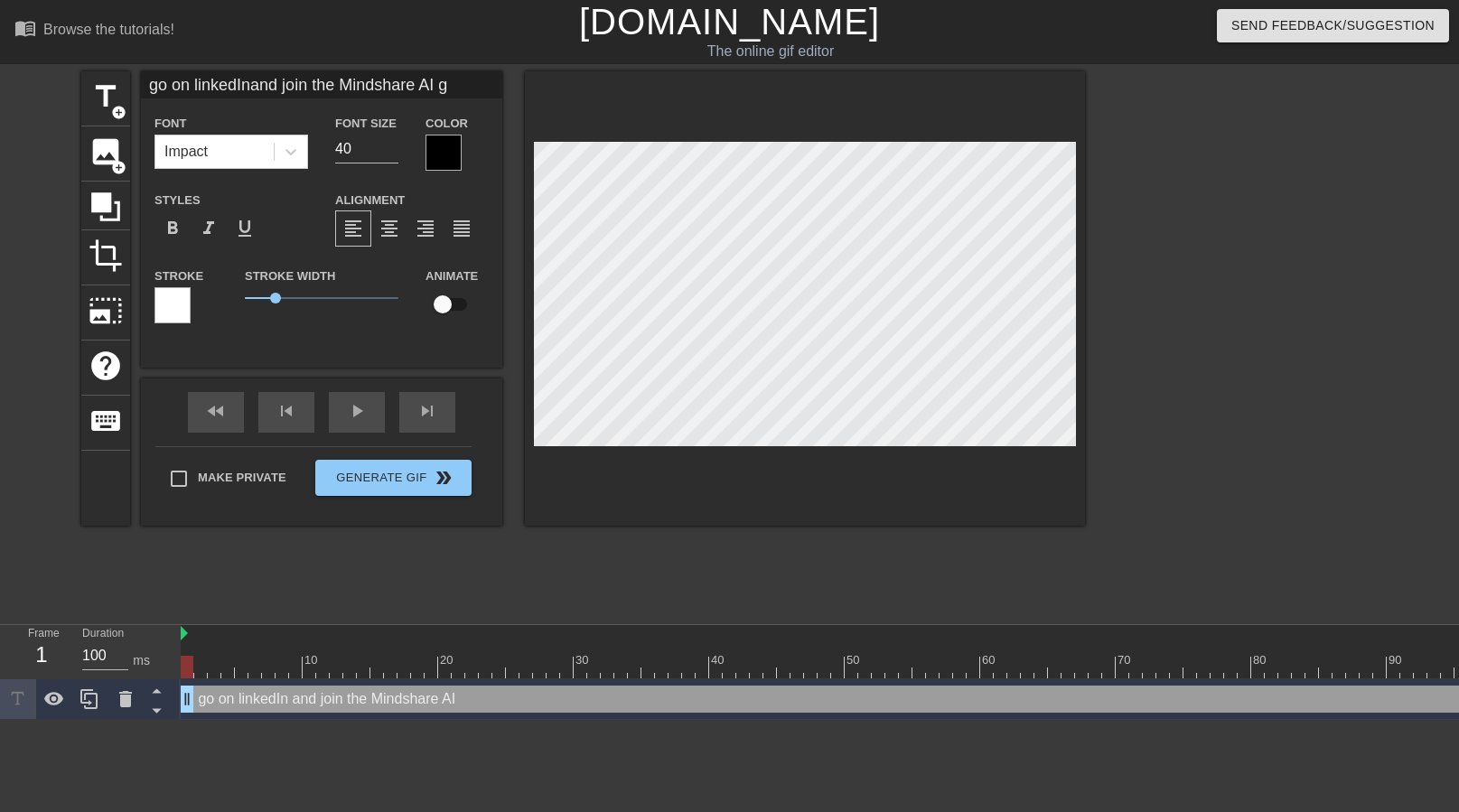
type input "go on linkedInand join the Mindshare AI gr"
type textarea "go on linkedIn and join the Mindshare AI gr"
type input "go on linkedInand join the Mindshare AI gro"
type textarea "go on linkedIn and join the Mindshare AI gro"
type input "go on linkedInand join the Mindshare AI grou"
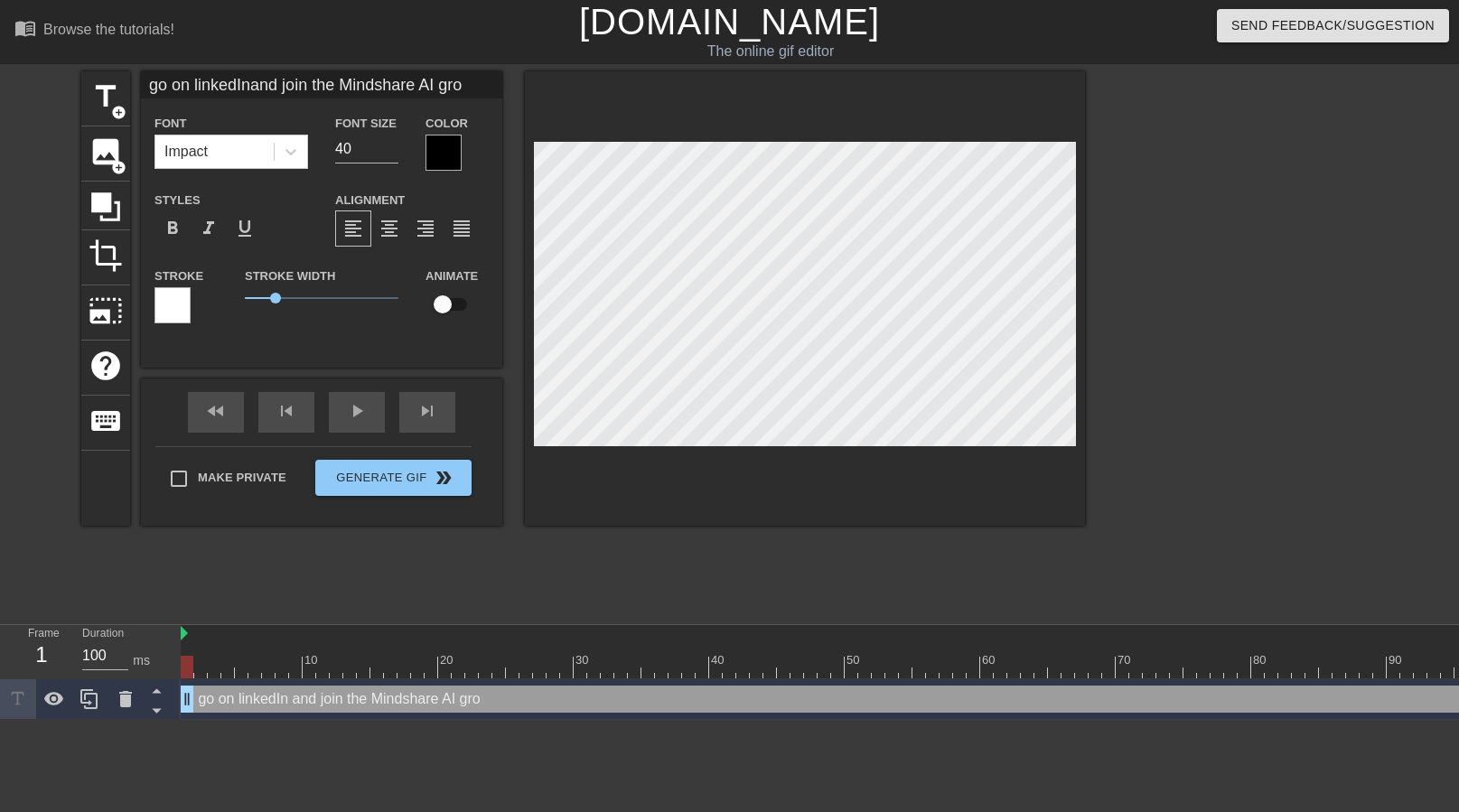
type textarea "go on linkedIn and join the Mindshare AI grou"
type input "go on linkedInand join the Mindshare AI group"
type textarea "go on linkedIn and join the Mindshare AI group"
click at [399, 234] on span "format_align_center" at bounding box center [390, 228] width 22 height 22
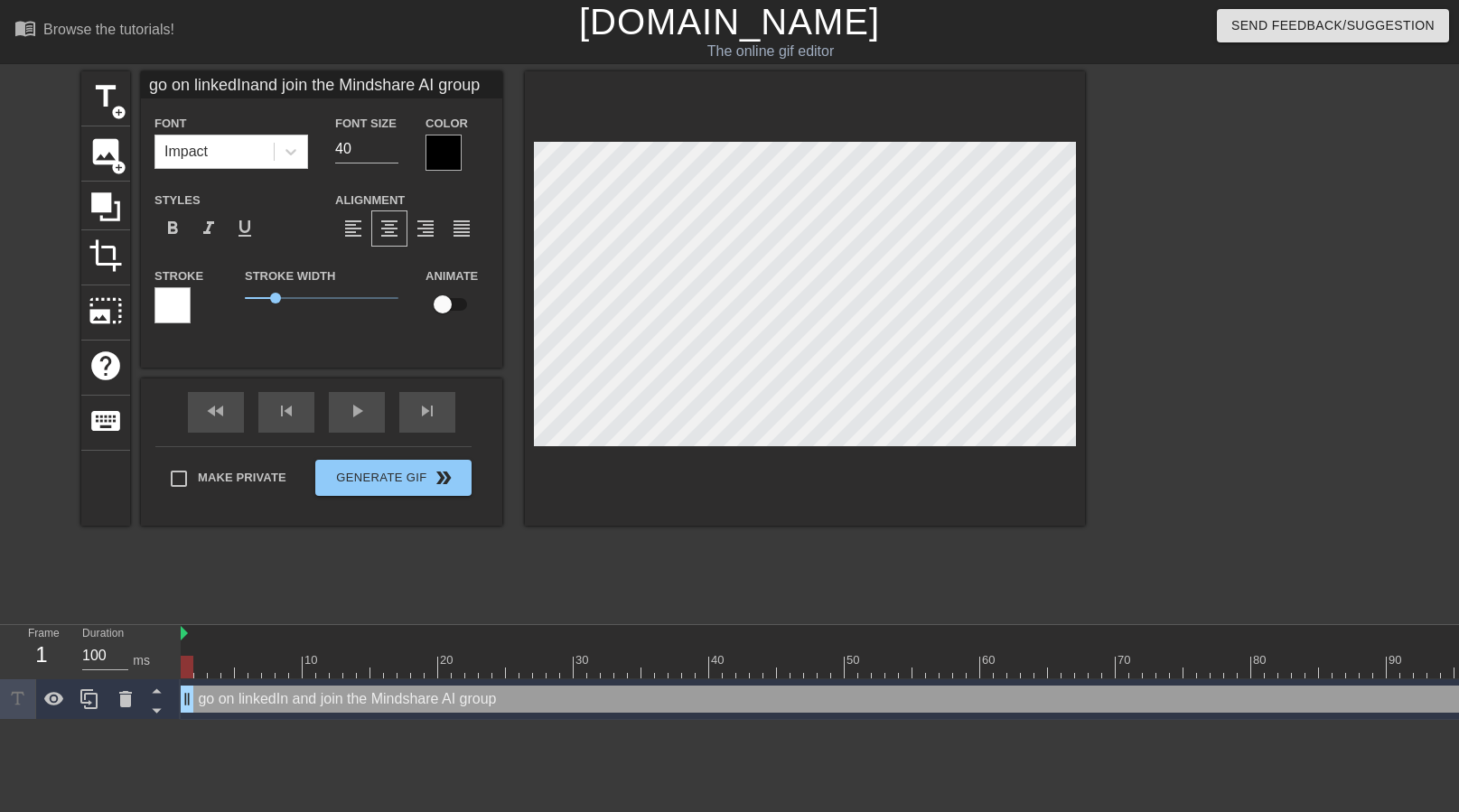
scroll to position [1, 8]
click at [440, 154] on div at bounding box center [444, 153] width 36 height 36
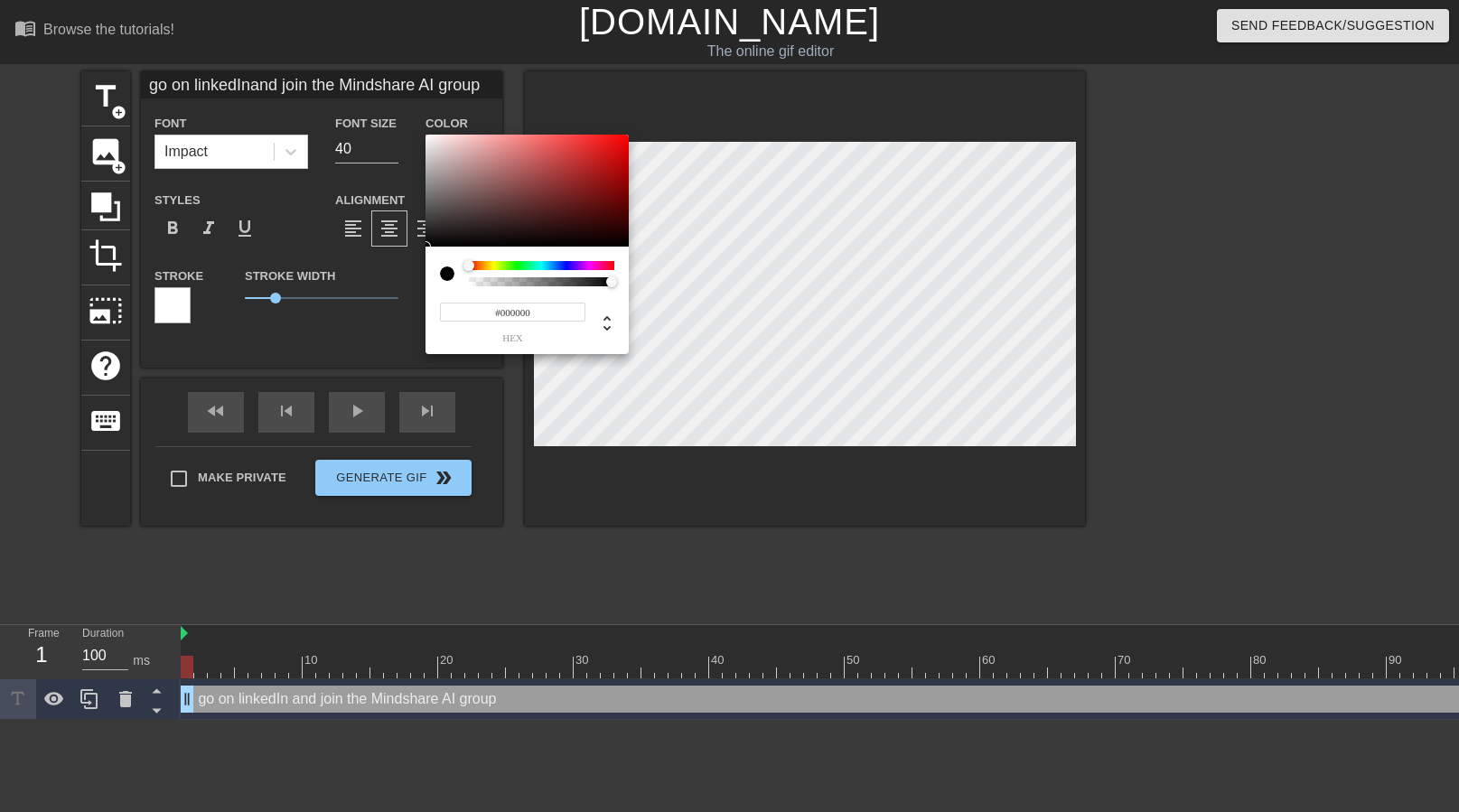
type input "go on linkedInand join the Mindshare AI group"
type input "#483939"
type input "go on linkedInand join the Mindshare AI group"
type input "#4A3B3B"
type input "go on linkedInand join the Mindshare AI group"
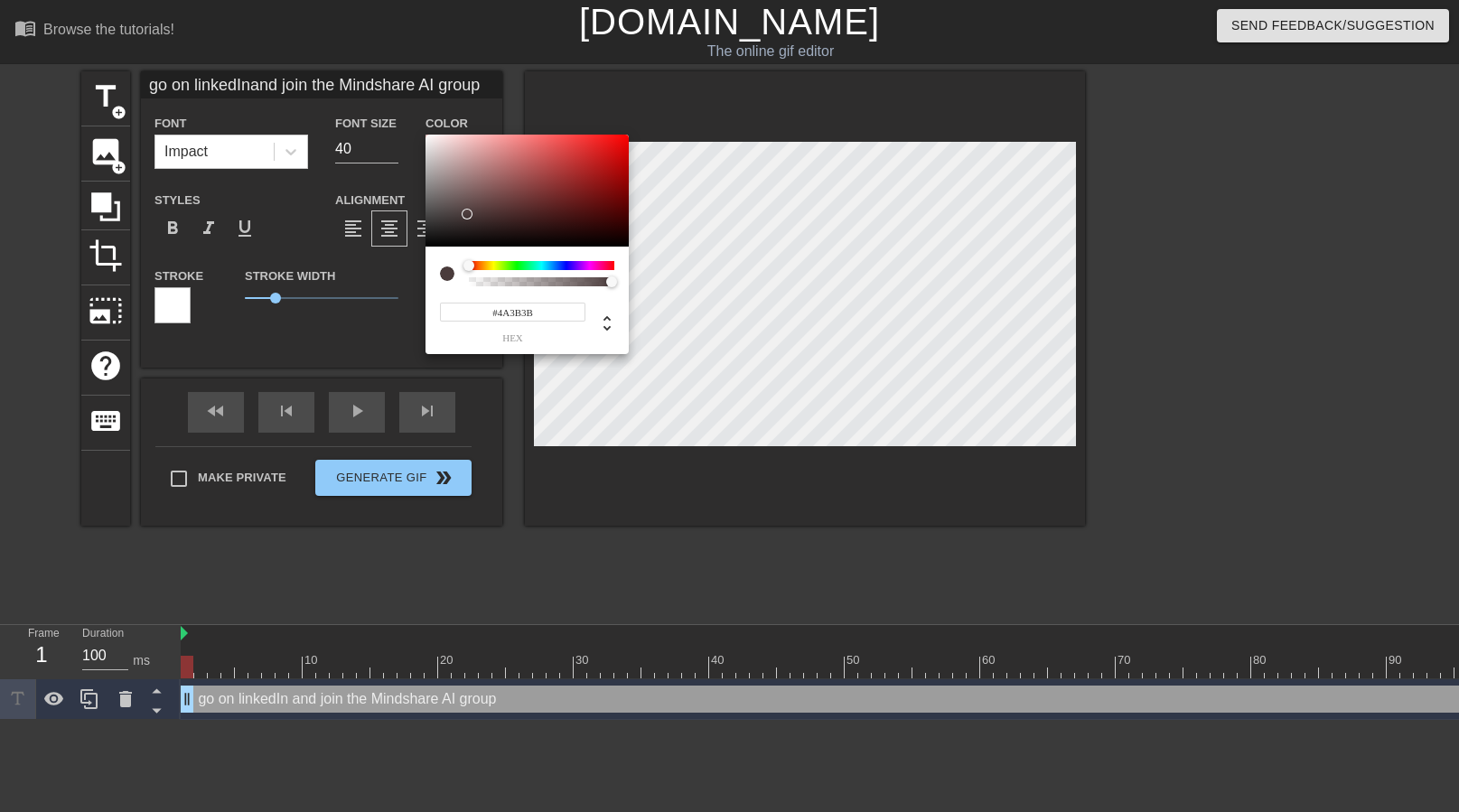
type input "#695959"
type input "go on linkedInand join the Mindshare AI group"
type input "#FFFFFF"
drag, startPoint x: 467, startPoint y: 214, endPoint x: 374, endPoint y: 75, distance: 167.2
click at [374, 75] on div "#FFFFFF hex" at bounding box center [730, 406] width 1459 height 812
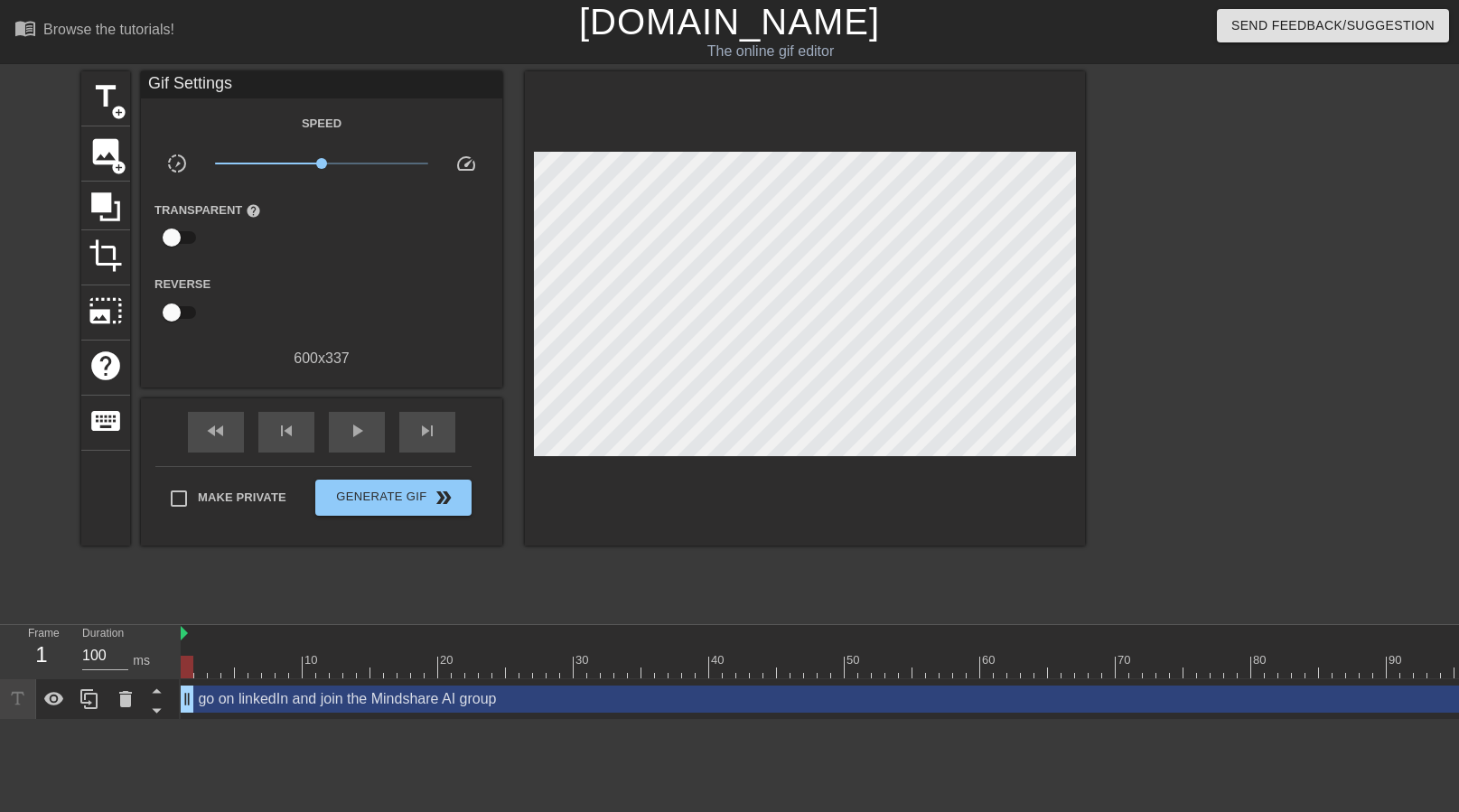
click at [437, 702] on div "go on linkedIn and join the Mindshare AI group drag_handle drag_handle" at bounding box center [858, 699] width 1355 height 27
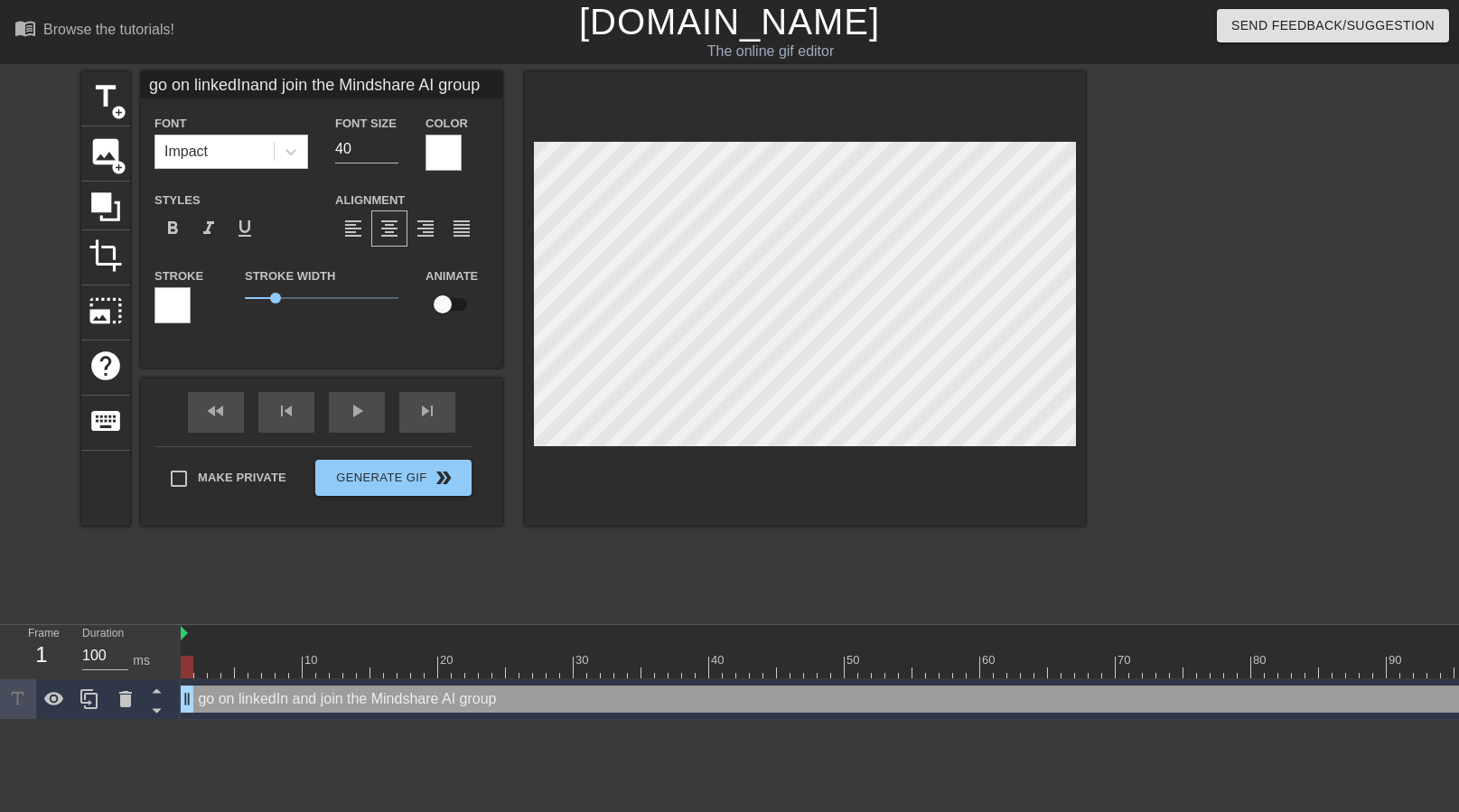
click at [442, 311] on input "checkbox" at bounding box center [443, 304] width 103 height 35
checkbox input "true"
type input "go on linkedInand join the Mindshare AI group"
click at [446, 310] on input "checkbox" at bounding box center [459, 304] width 103 height 35
checkbox input "false"
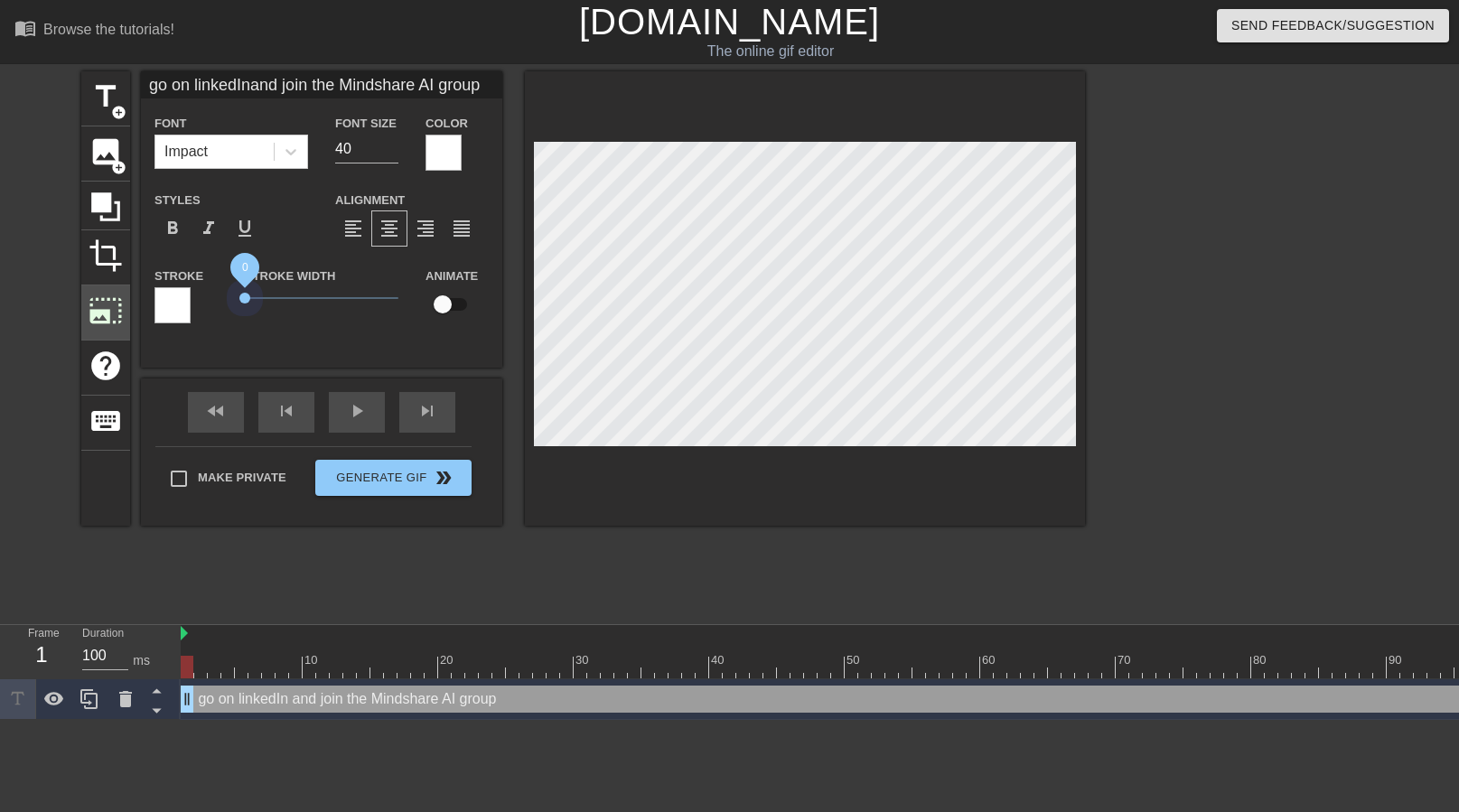
drag, startPoint x: 279, startPoint y: 298, endPoint x: 105, endPoint y: 318, distance: 175.1
click at [105, 318] on div "title add_circle image add_circle crop photo_size_select_large help keyboard go…" at bounding box center [583, 298] width 1004 height 454
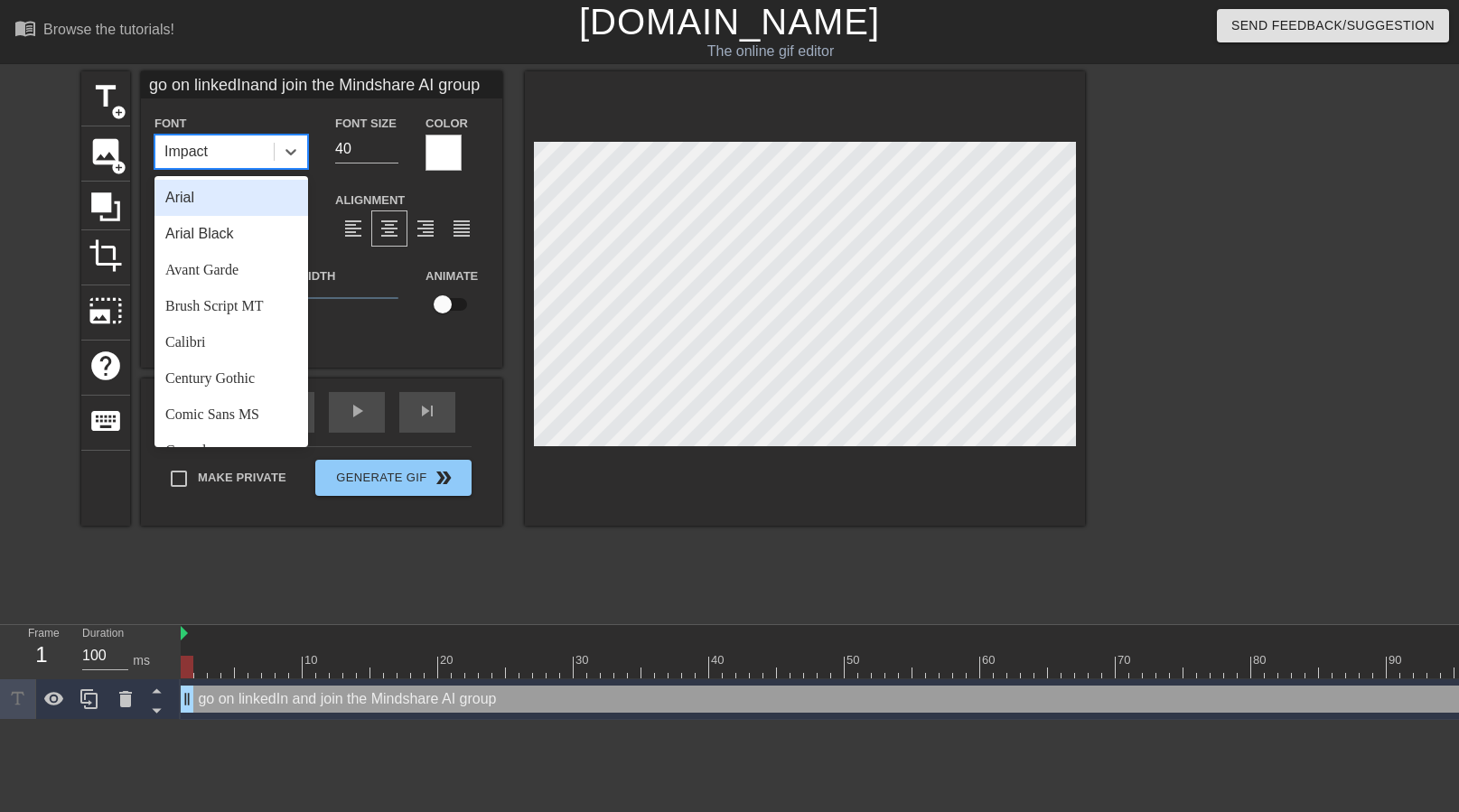
click at [263, 143] on div "Impact" at bounding box center [215, 152] width 118 height 33
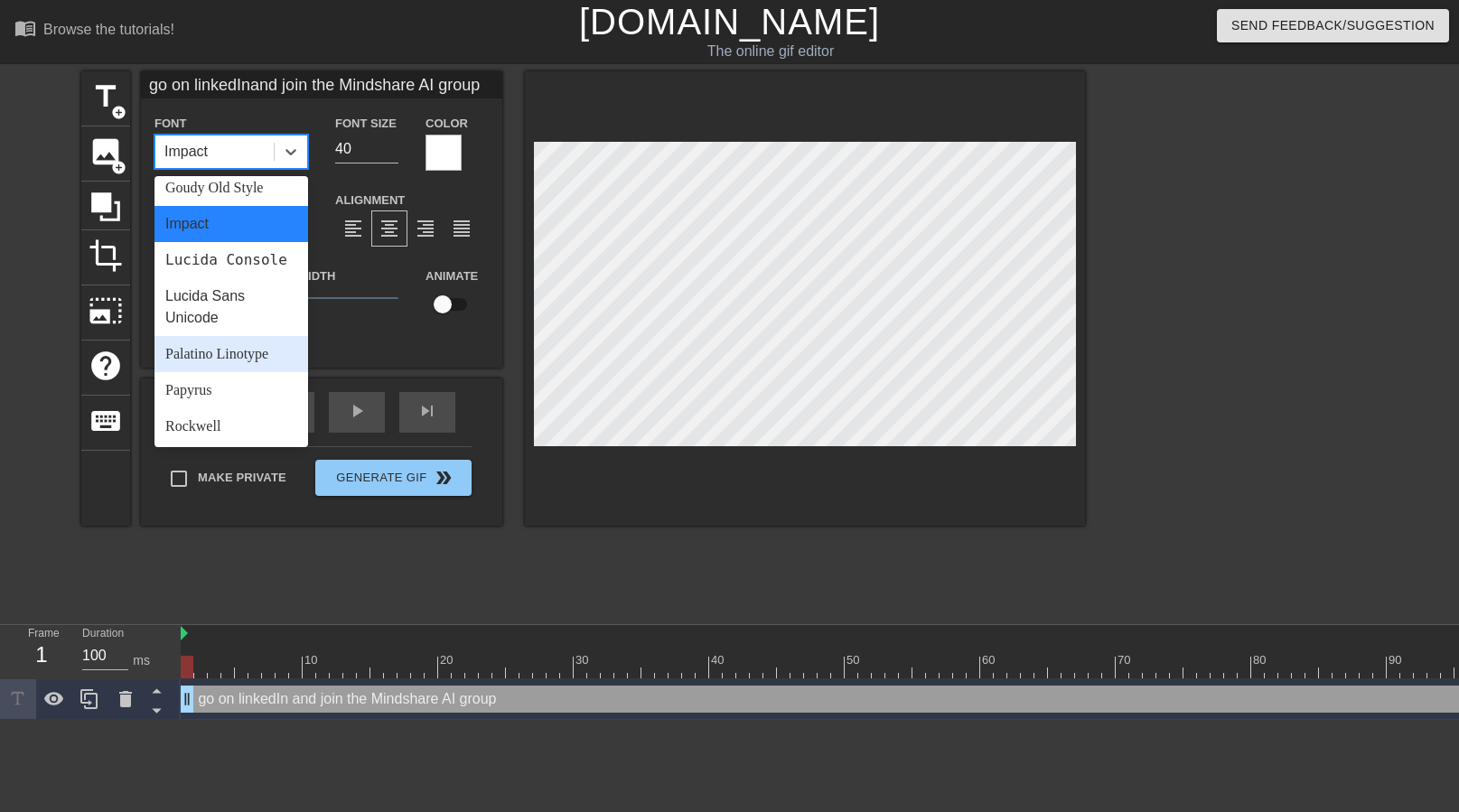
scroll to position [431, 0]
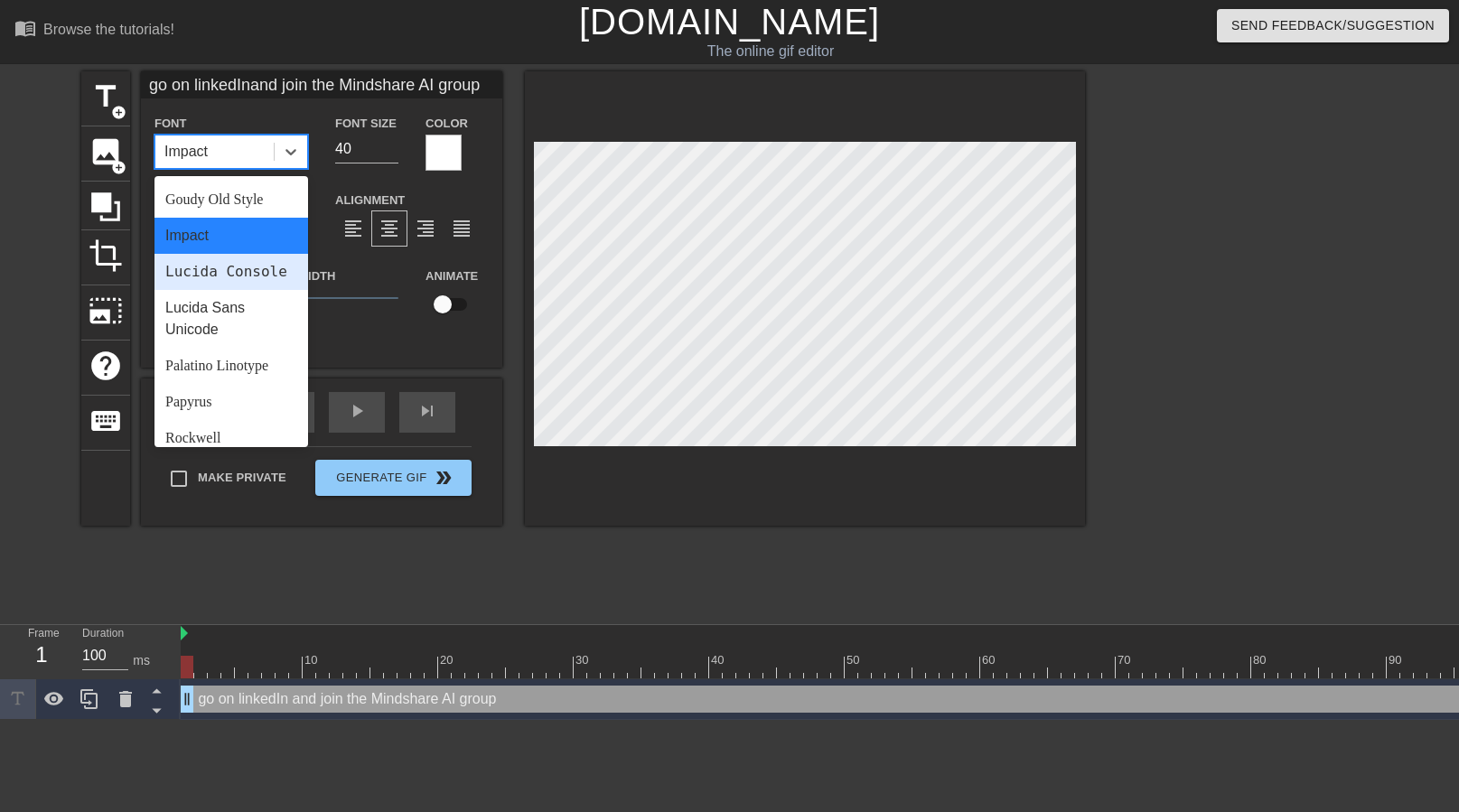
click at [247, 279] on div "Lucida Console" at bounding box center [231, 272] width 154 height 36
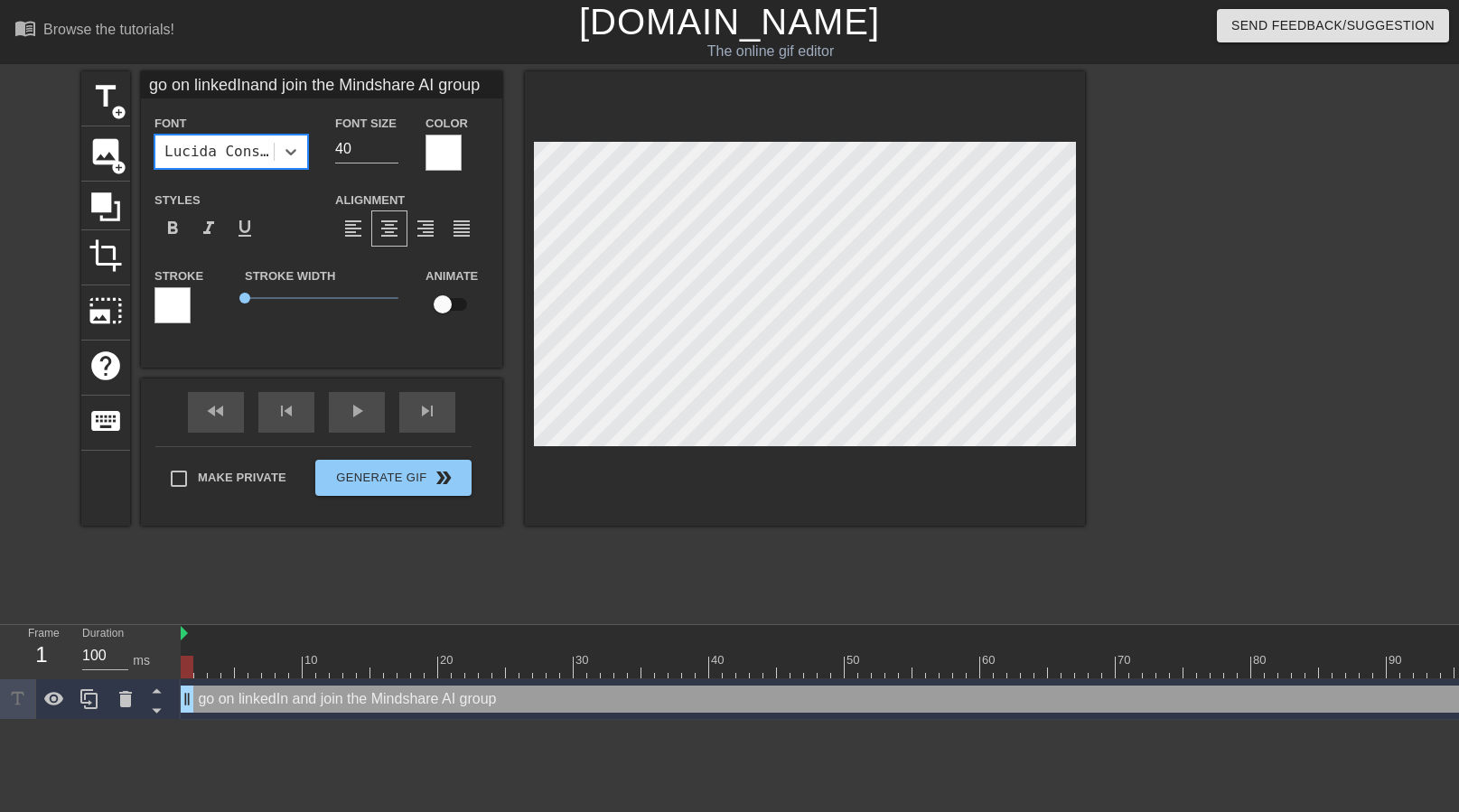
click at [250, 157] on div "Lucida Console" at bounding box center [220, 152] width 111 height 22
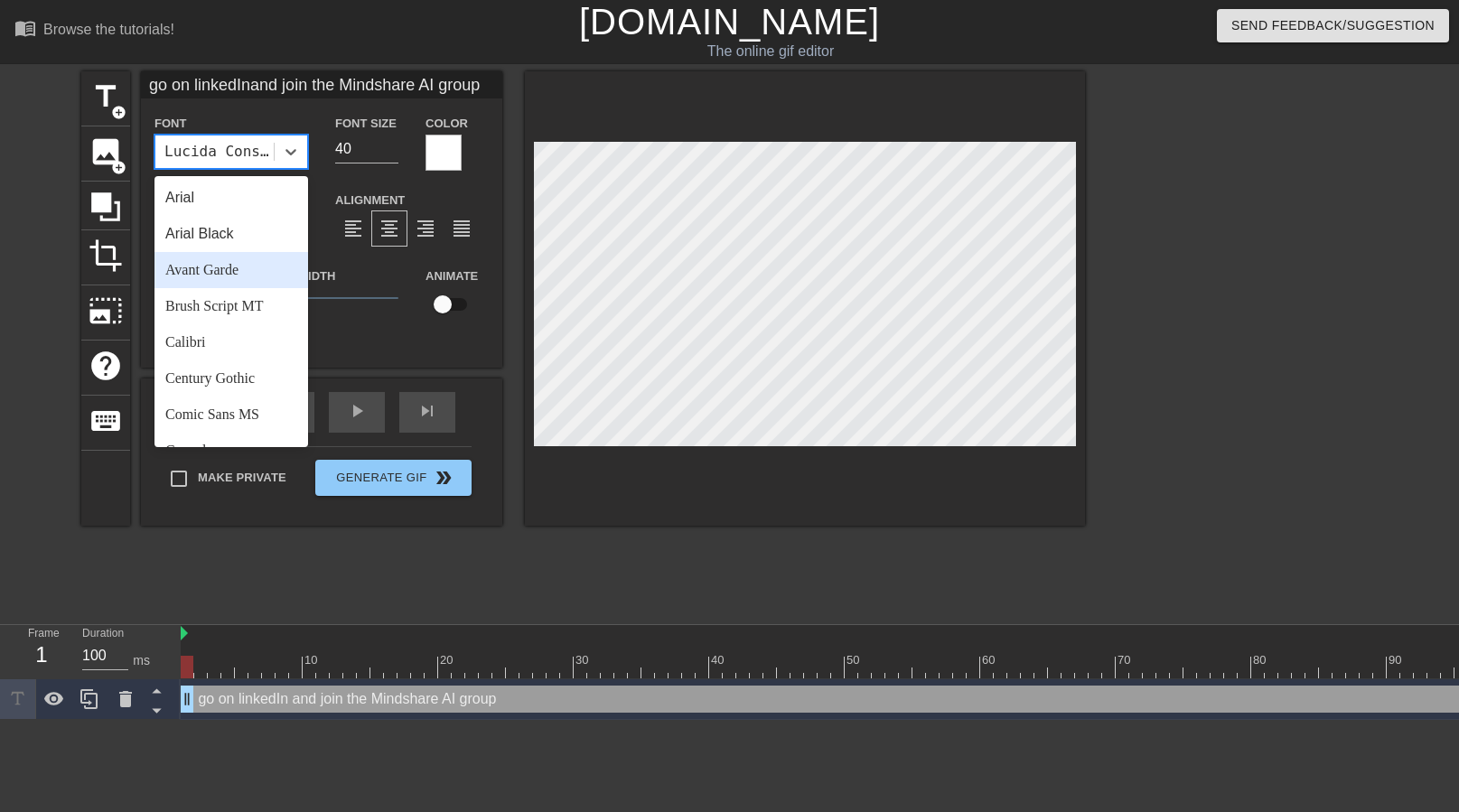
scroll to position [624, 0]
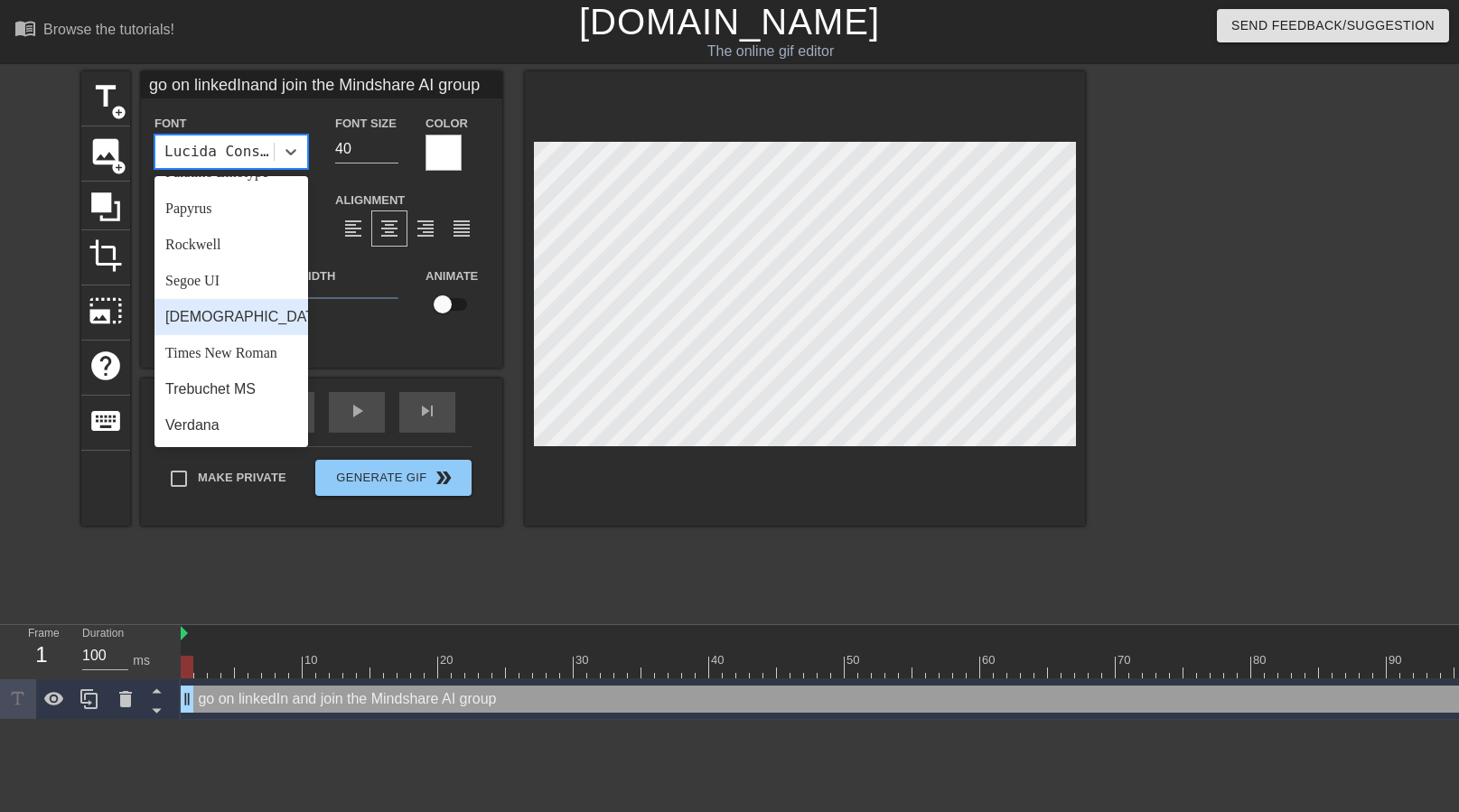
click at [240, 323] on div "[DEMOGRAPHIC_DATA]" at bounding box center [231, 317] width 154 height 36
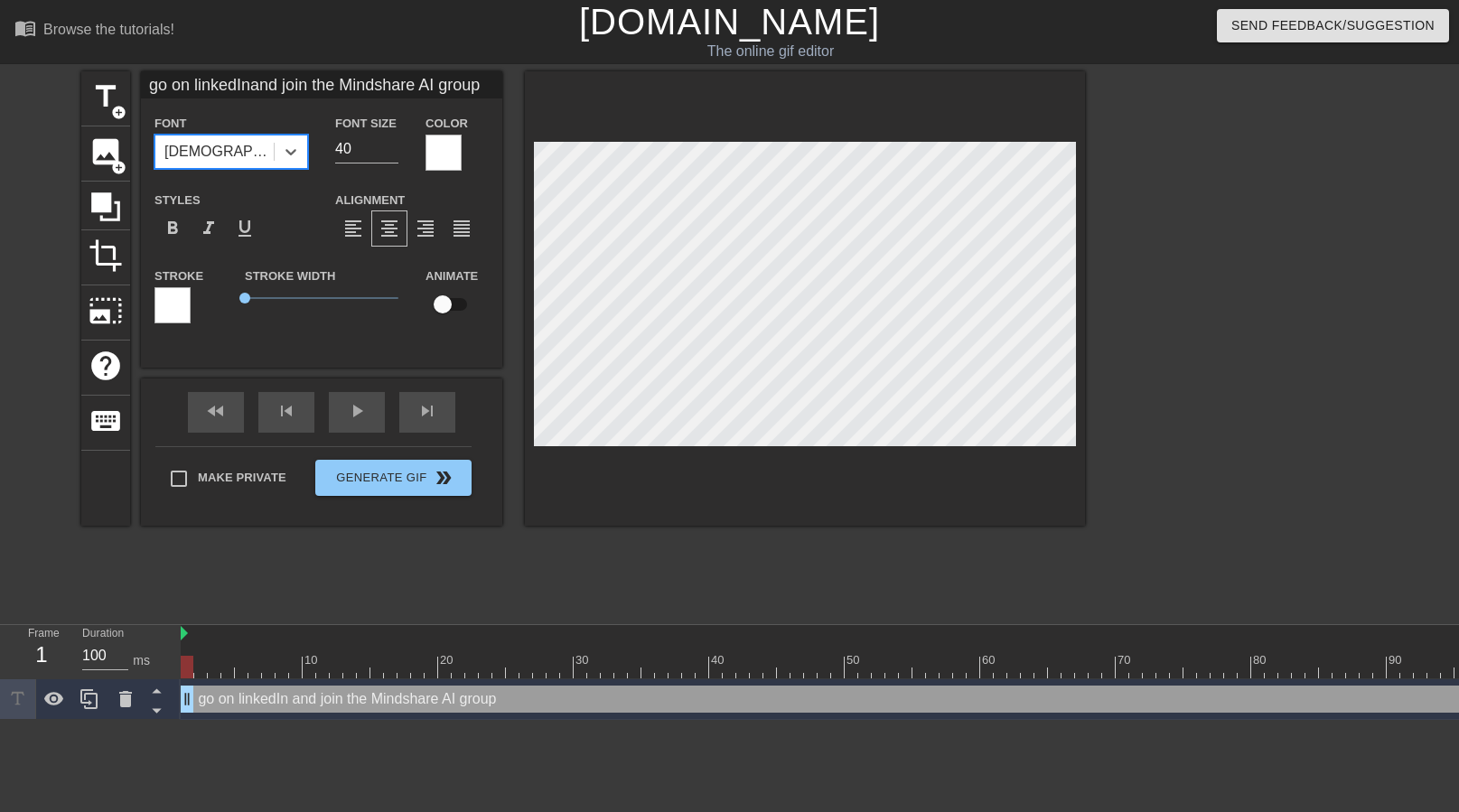
click at [219, 170] on div "Font option Tahoma, selected. 0 results available. Select is focused ,type to r…" at bounding box center [231, 141] width 180 height 58
click at [236, 138] on div "[DEMOGRAPHIC_DATA]" at bounding box center [215, 152] width 118 height 33
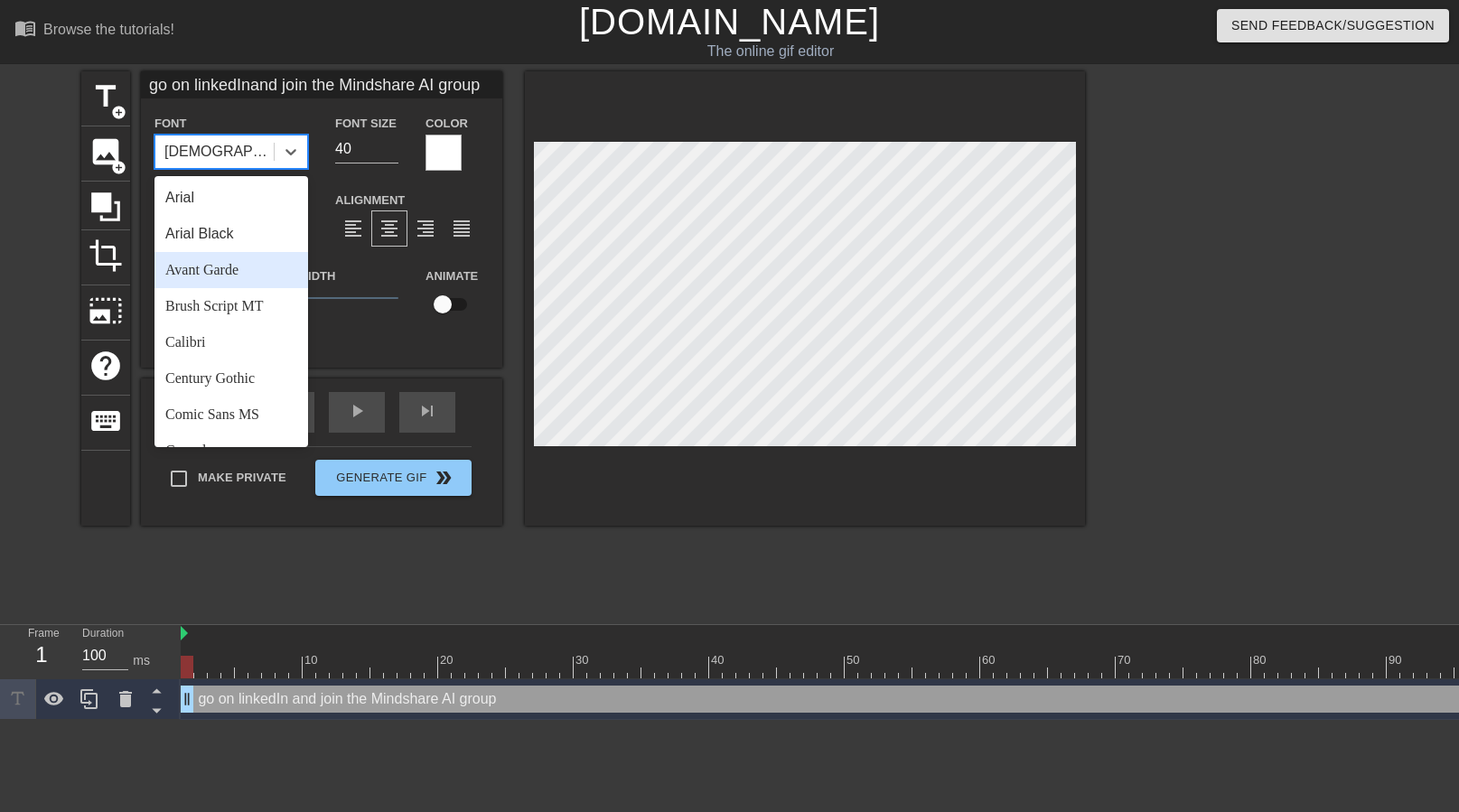
click at [245, 266] on div "Avant Garde" at bounding box center [231, 270] width 154 height 36
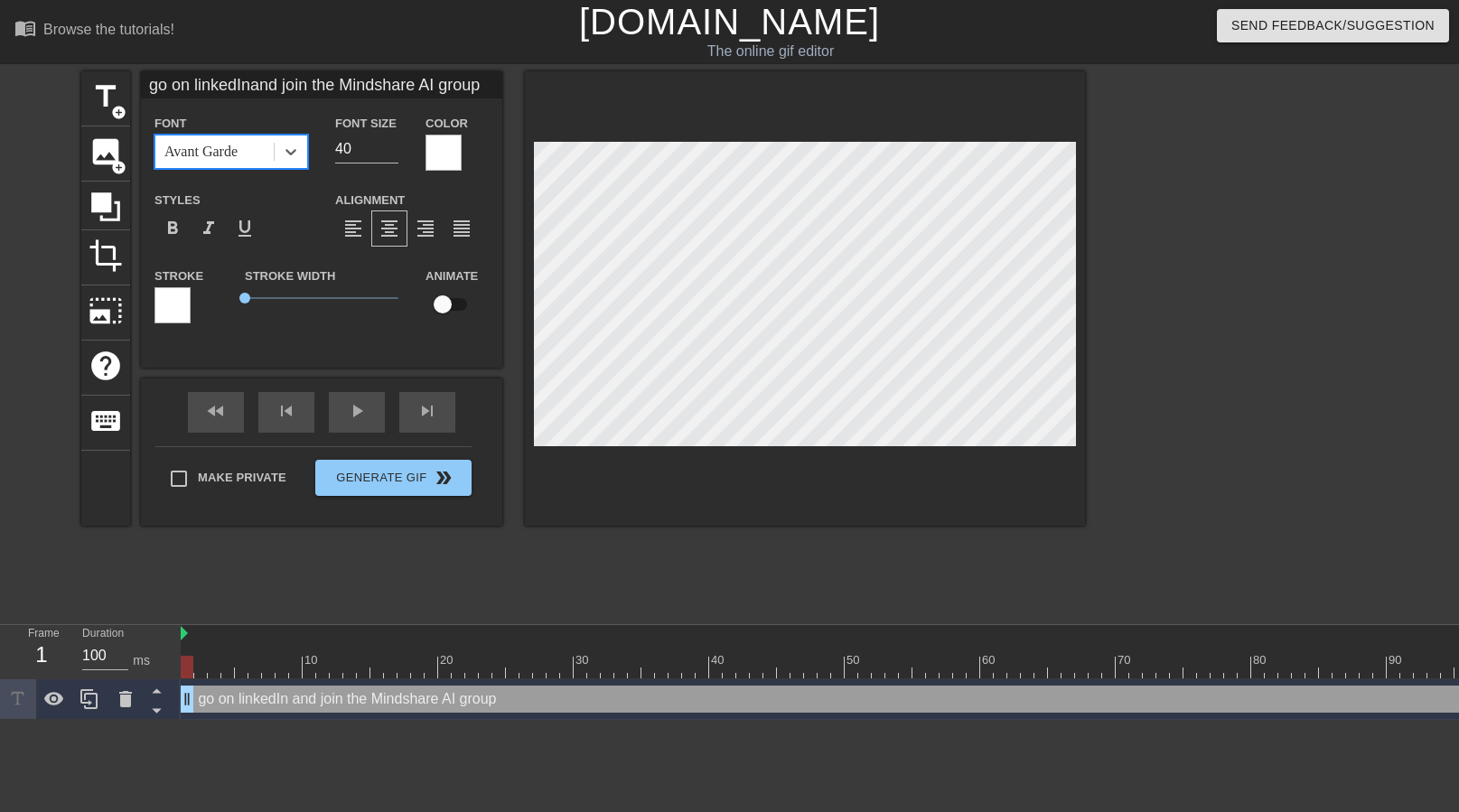
click at [259, 155] on div "Avant Garde" at bounding box center [215, 152] width 118 height 33
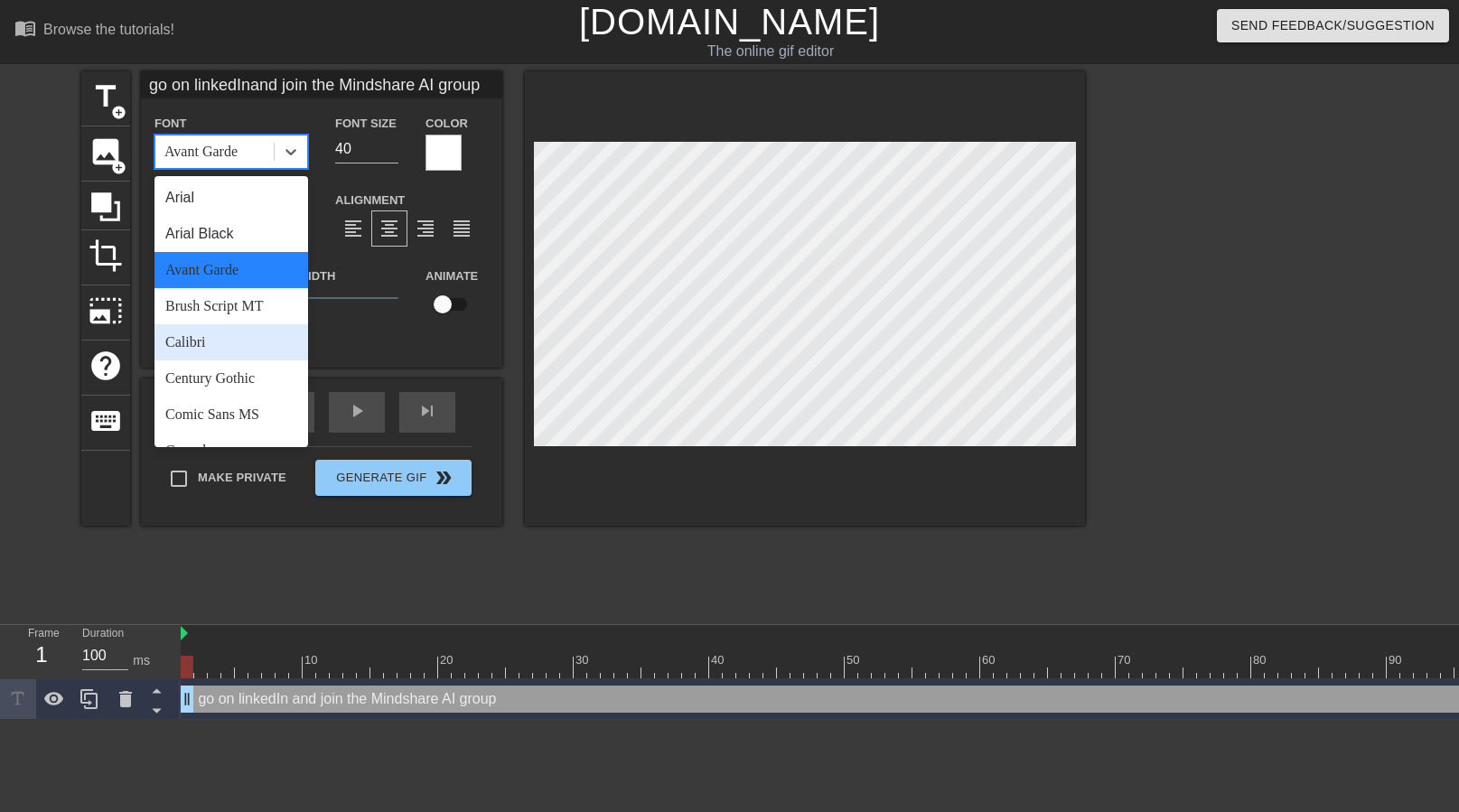
click at [255, 340] on div "Calibri" at bounding box center [231, 342] width 154 height 36
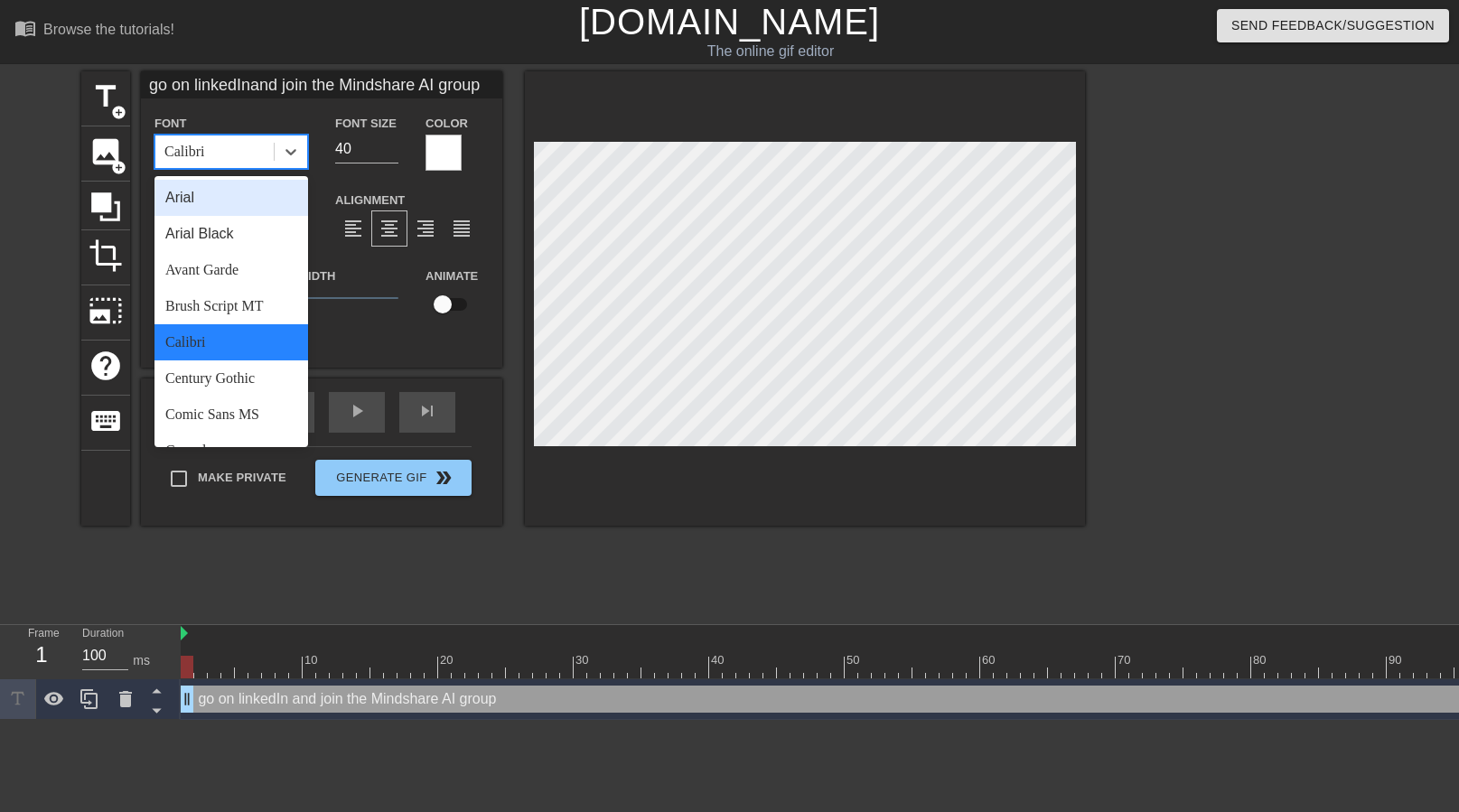
click at [233, 165] on div "Calibri" at bounding box center [215, 152] width 118 height 33
click at [266, 378] on div "Century Gothic" at bounding box center [231, 379] width 154 height 36
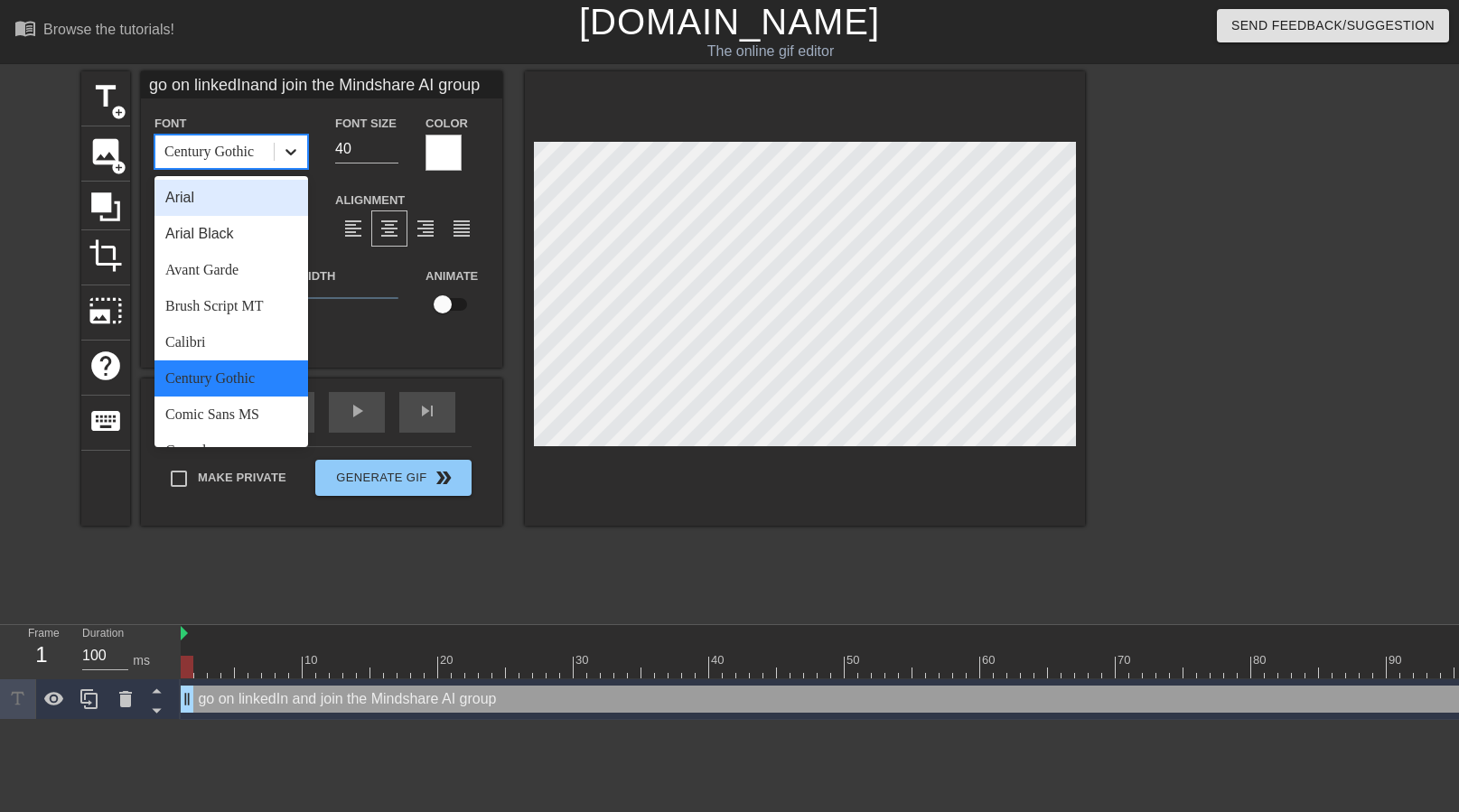
click at [277, 139] on div at bounding box center [291, 152] width 33 height 33
click at [252, 407] on div "Comic Sans MS" at bounding box center [231, 415] width 154 height 36
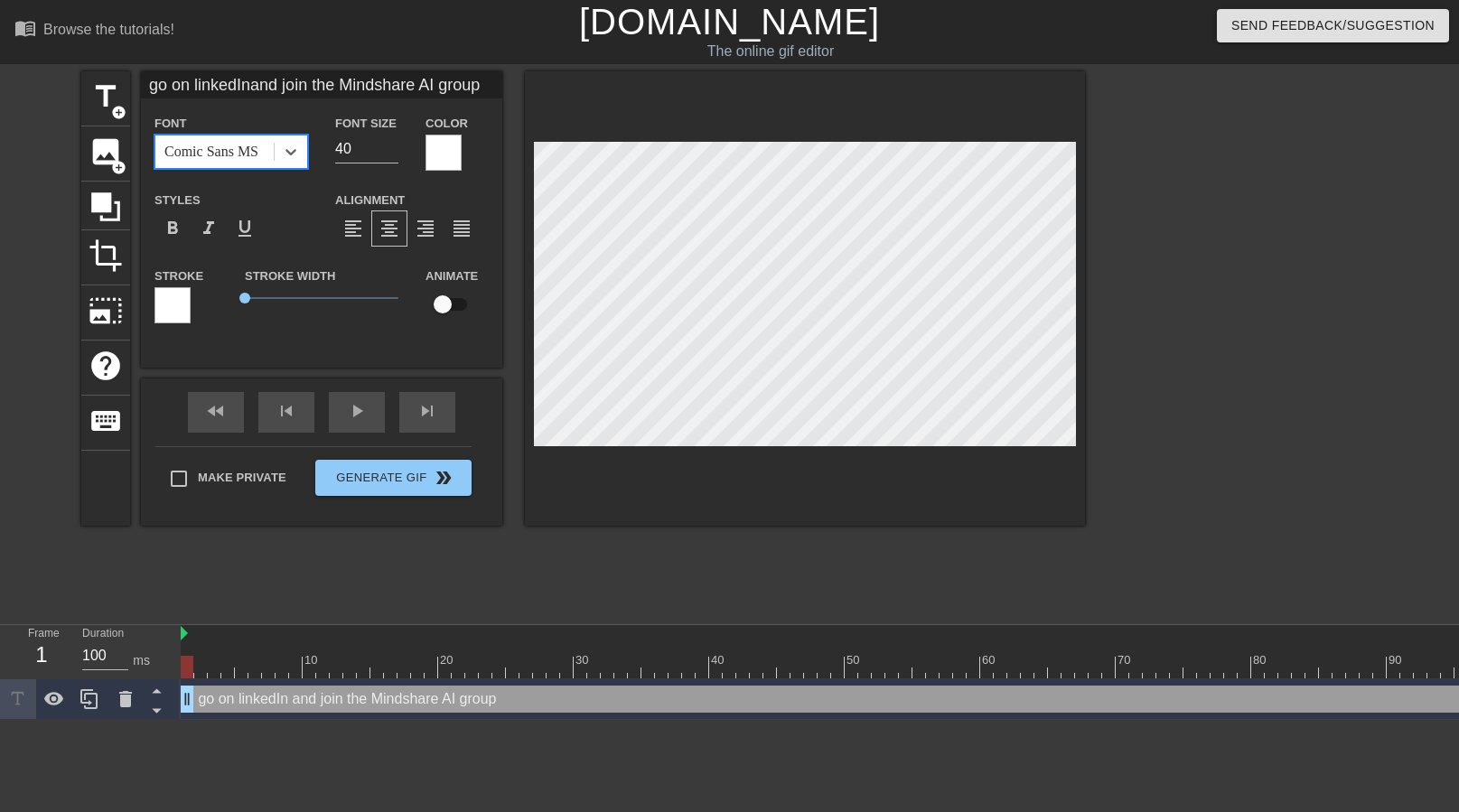
click at [256, 150] on div "Comic Sans MS" at bounding box center [211, 152] width 94 height 22
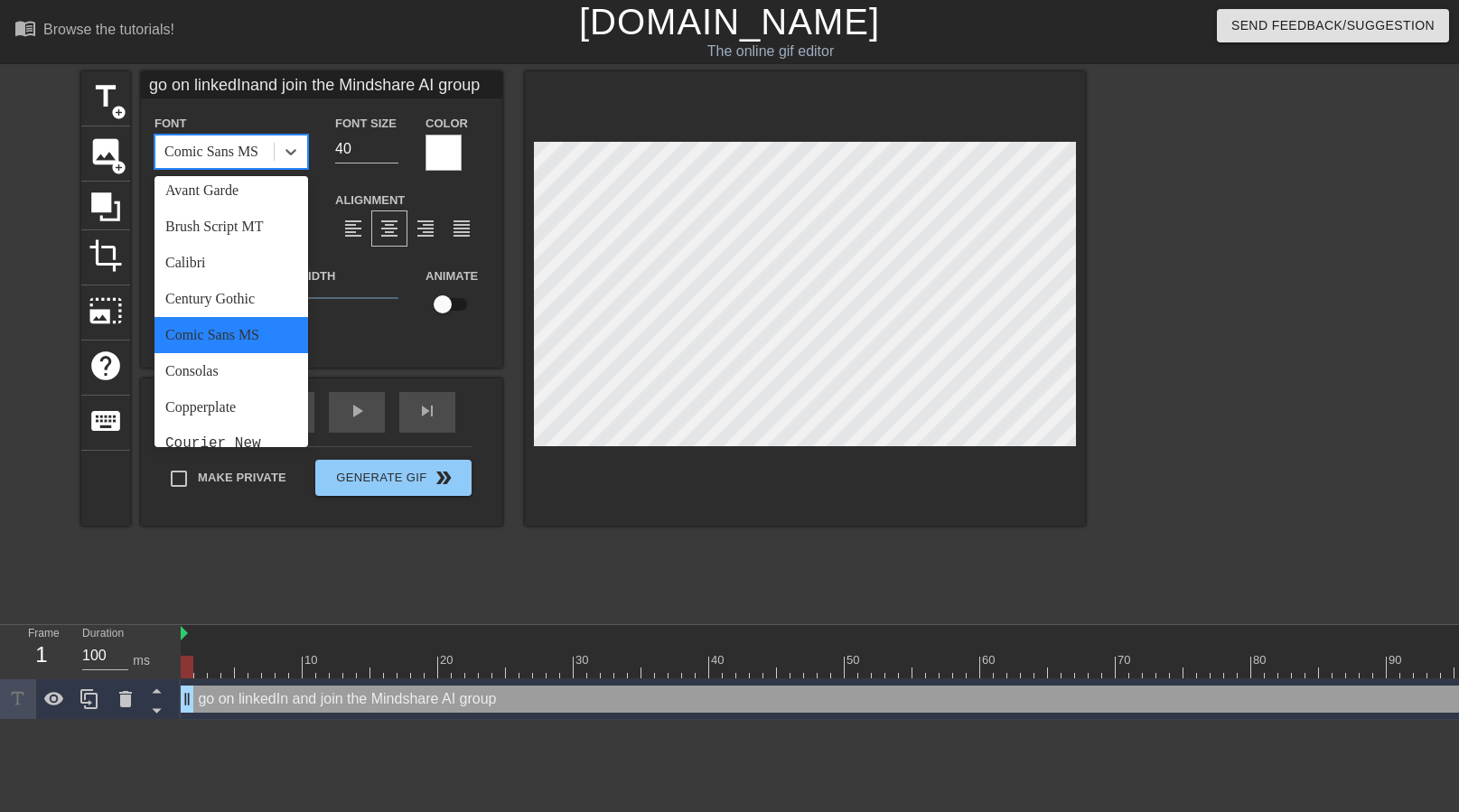
scroll to position [96, 0]
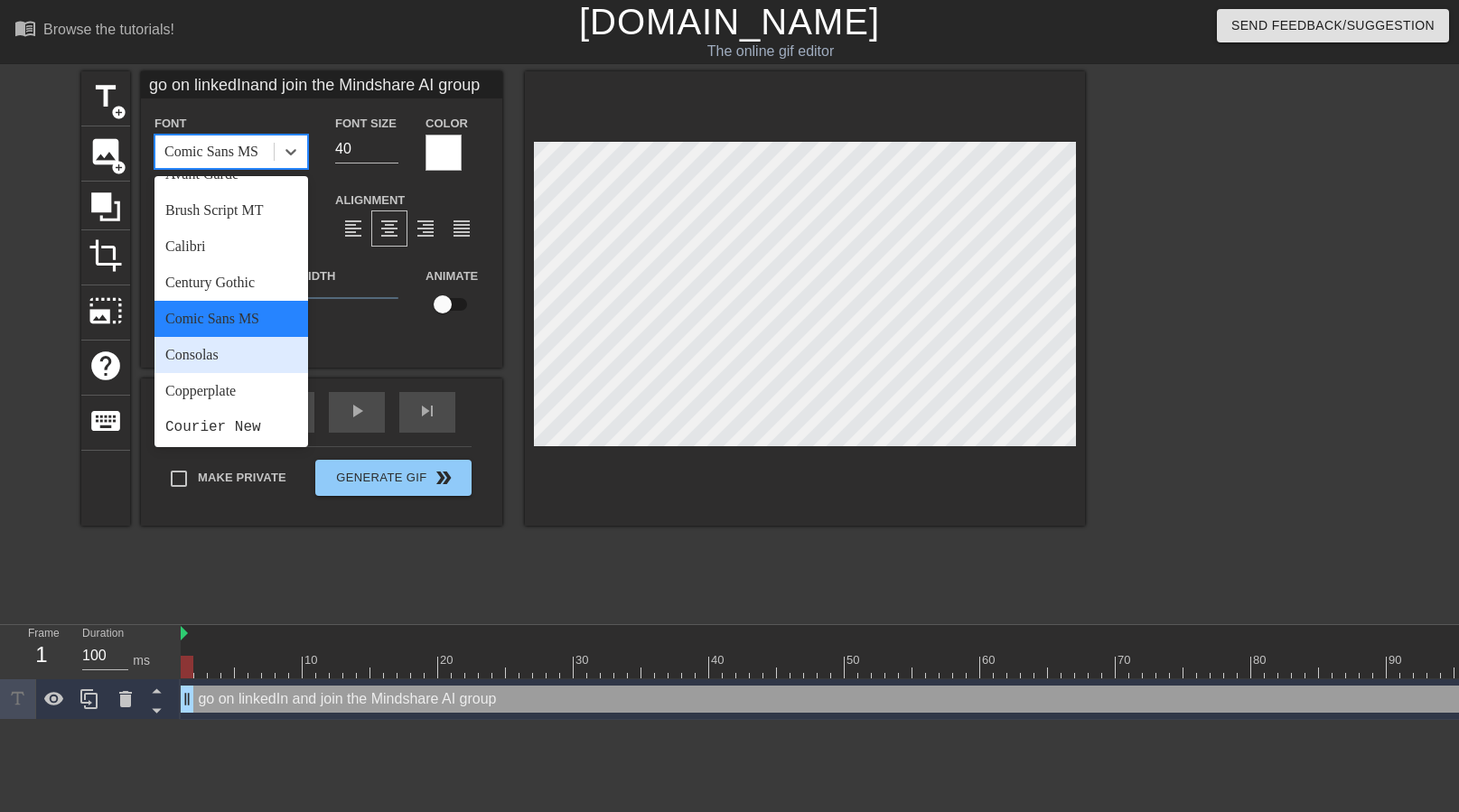
click at [249, 354] on div "Consolas" at bounding box center [231, 355] width 154 height 36
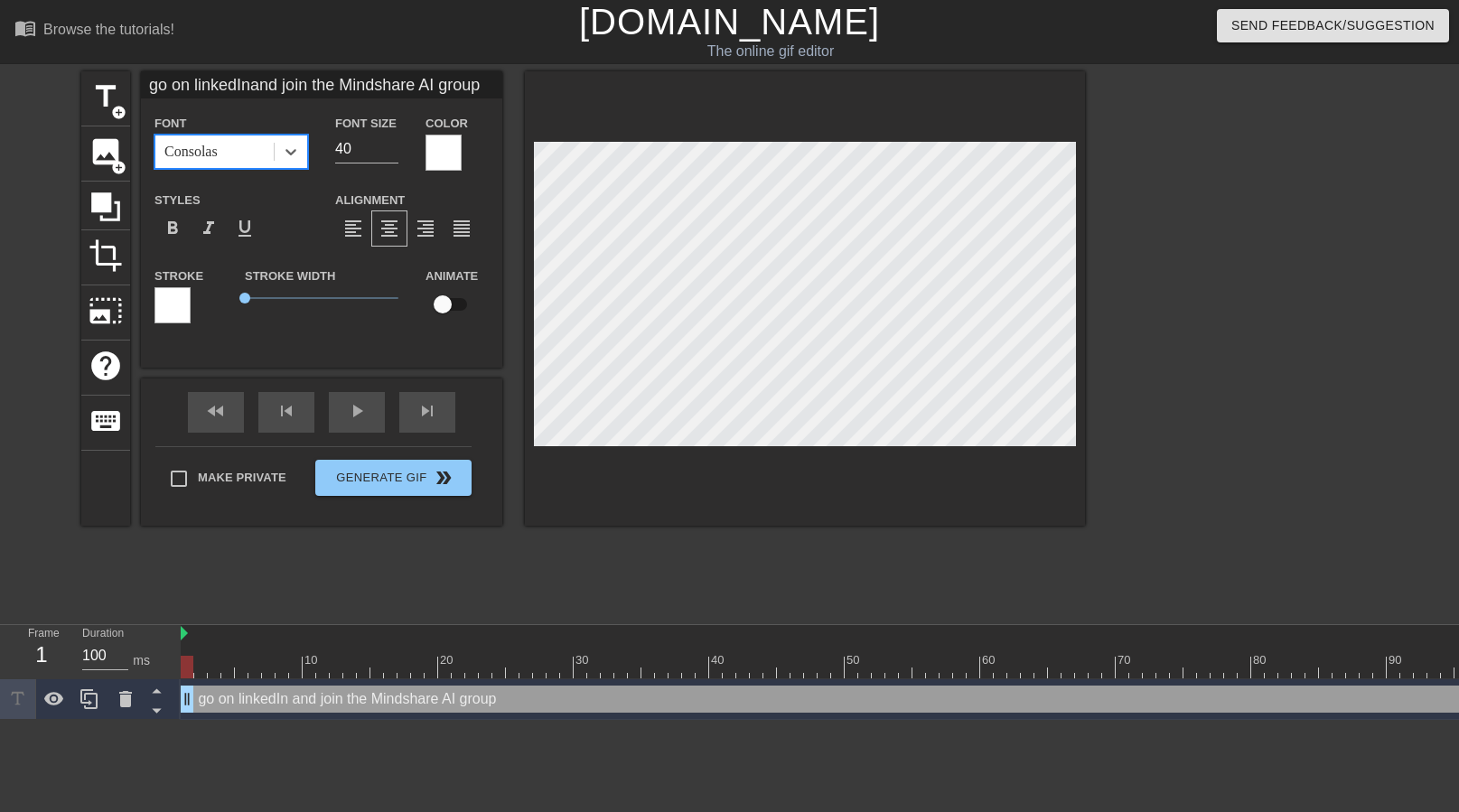
click at [260, 142] on div "Consolas" at bounding box center [215, 152] width 118 height 33
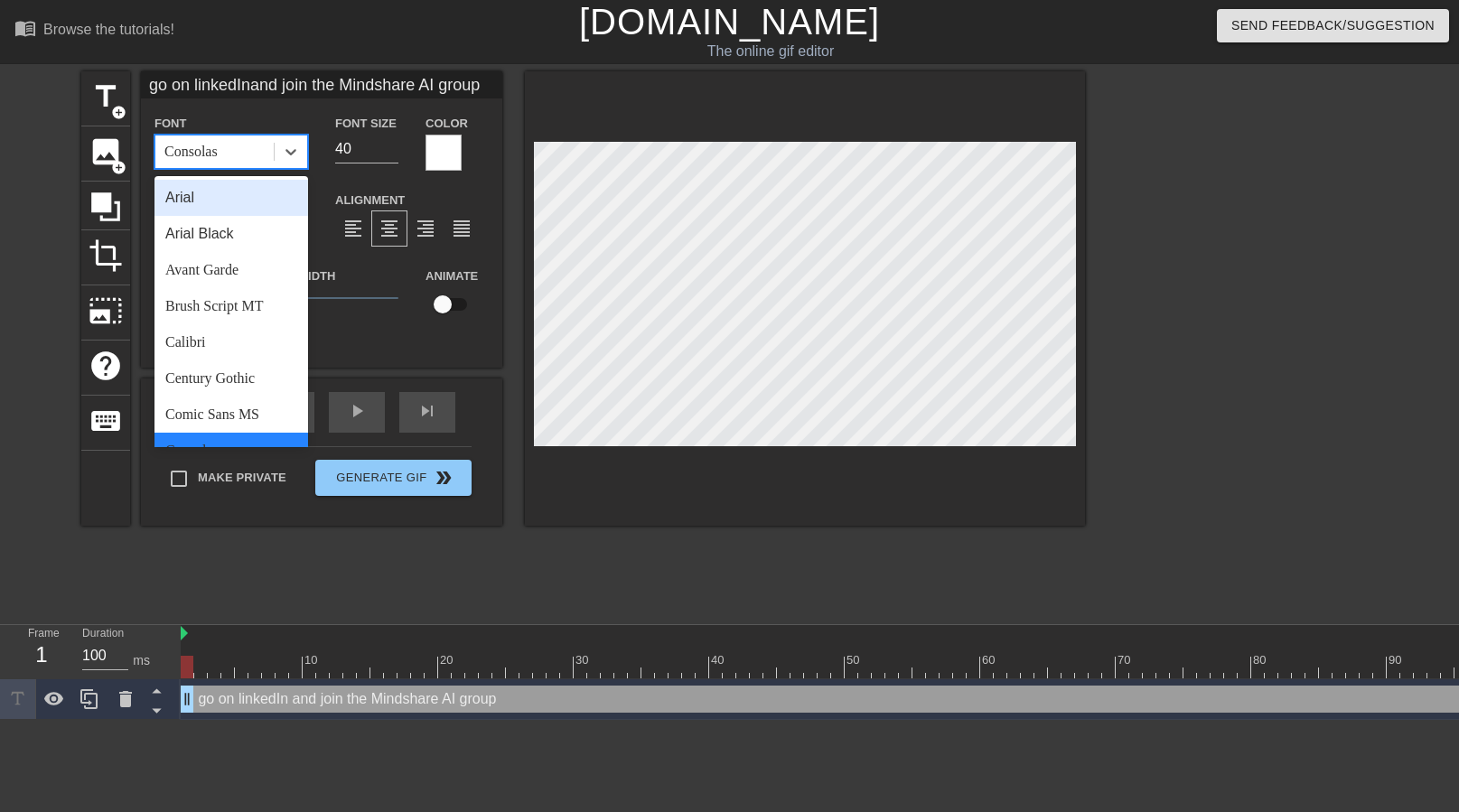
click at [252, 203] on div "Arial" at bounding box center [231, 198] width 154 height 36
type input "go on linkedInand join the Mindshare AI group"
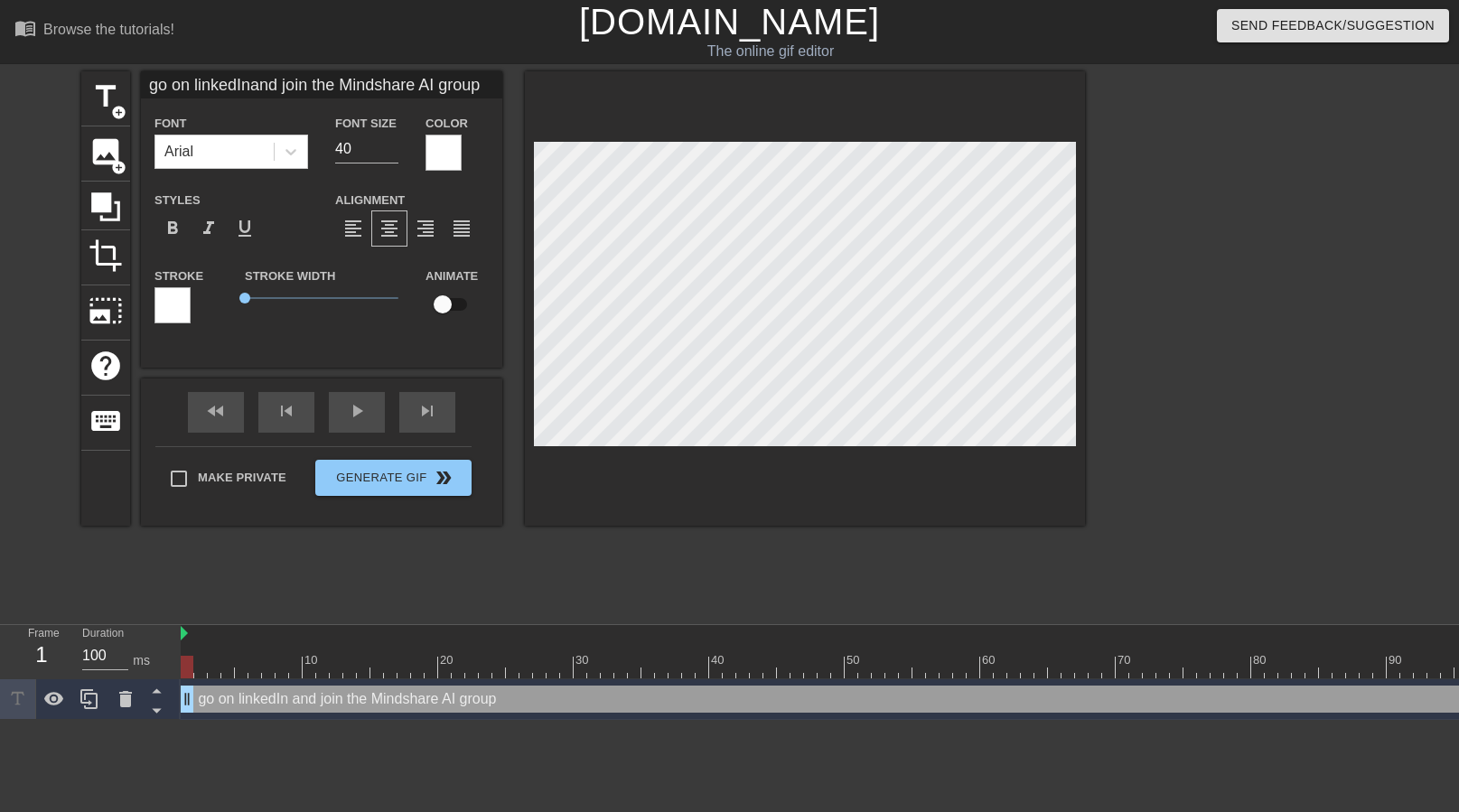
scroll to position [1, 0]
type textarea "go on linkedInand join the Mindshare AI group"
type input "go on linkedIn and join the Mindshare AI group"
type textarea "go on linkedIn and join the Mindshare AI group"
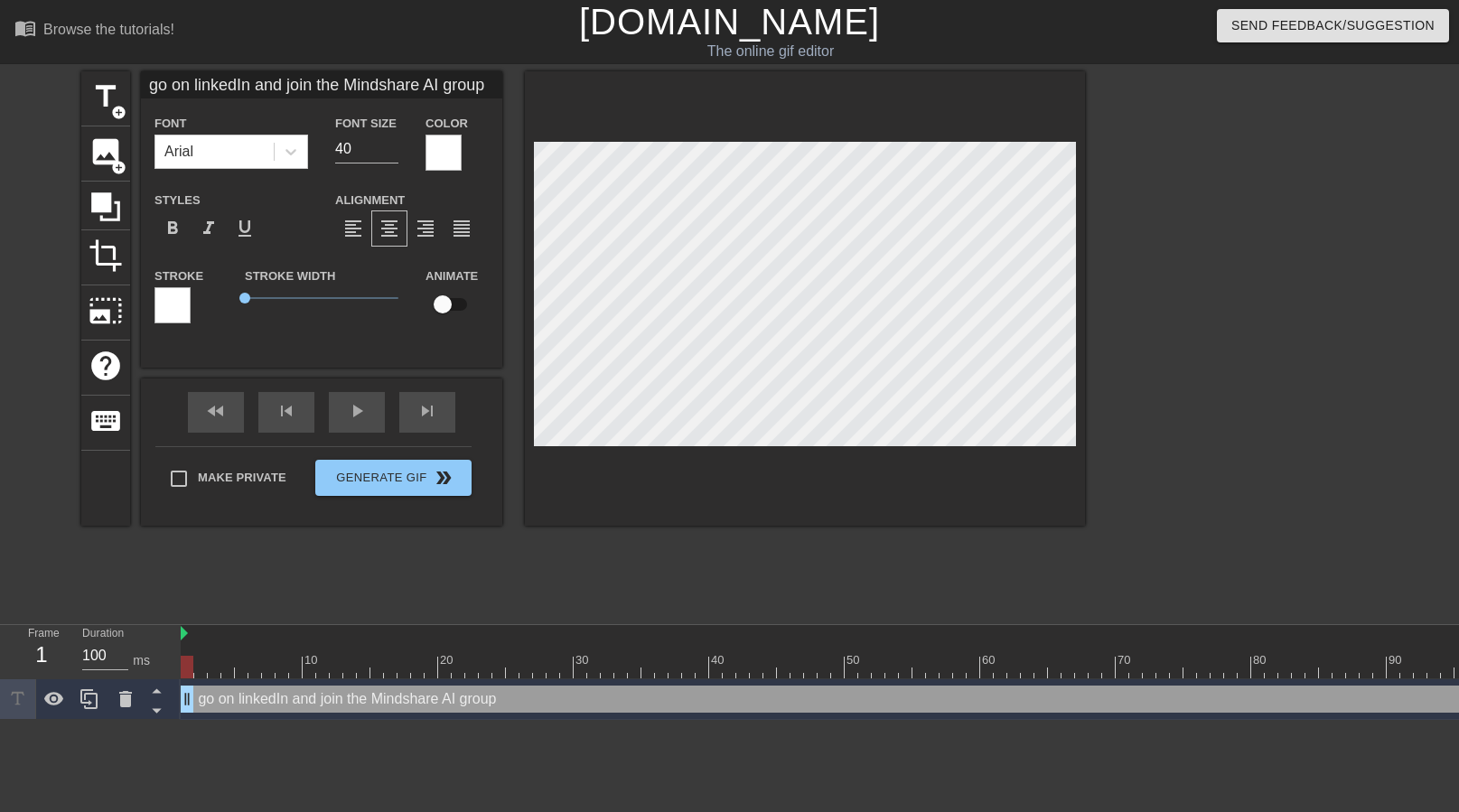
scroll to position [1, 11]
type input "go on linkedIn and jointhe Mindshare AI group"
type textarea "go on linkedIn and jointhe Mindshare AI group"
type input "go on linkedIn and jointhe Mindshare AI group"
type textarea "go on linkedIn and join the Mindshare AI group"
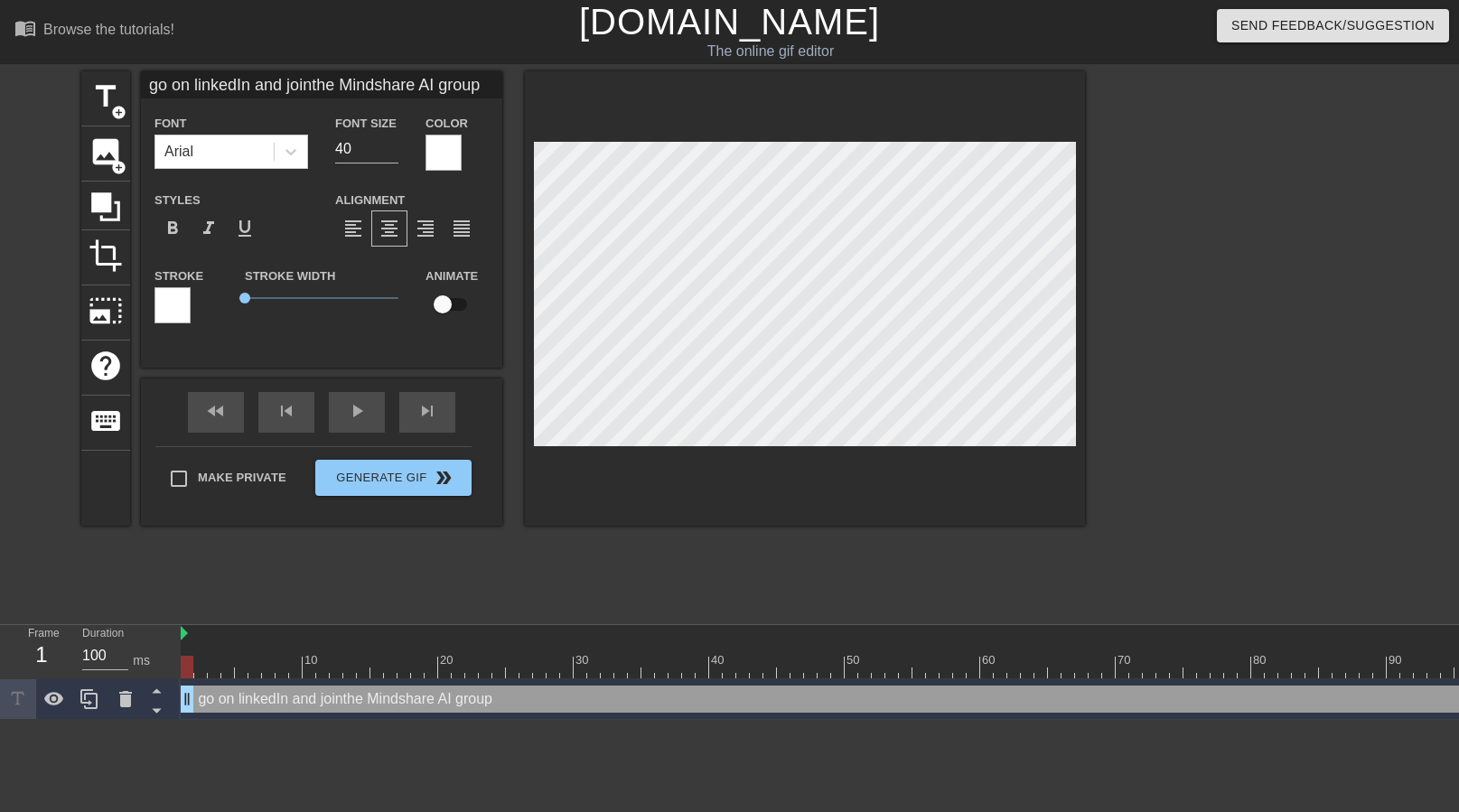
scroll to position [1, 2]
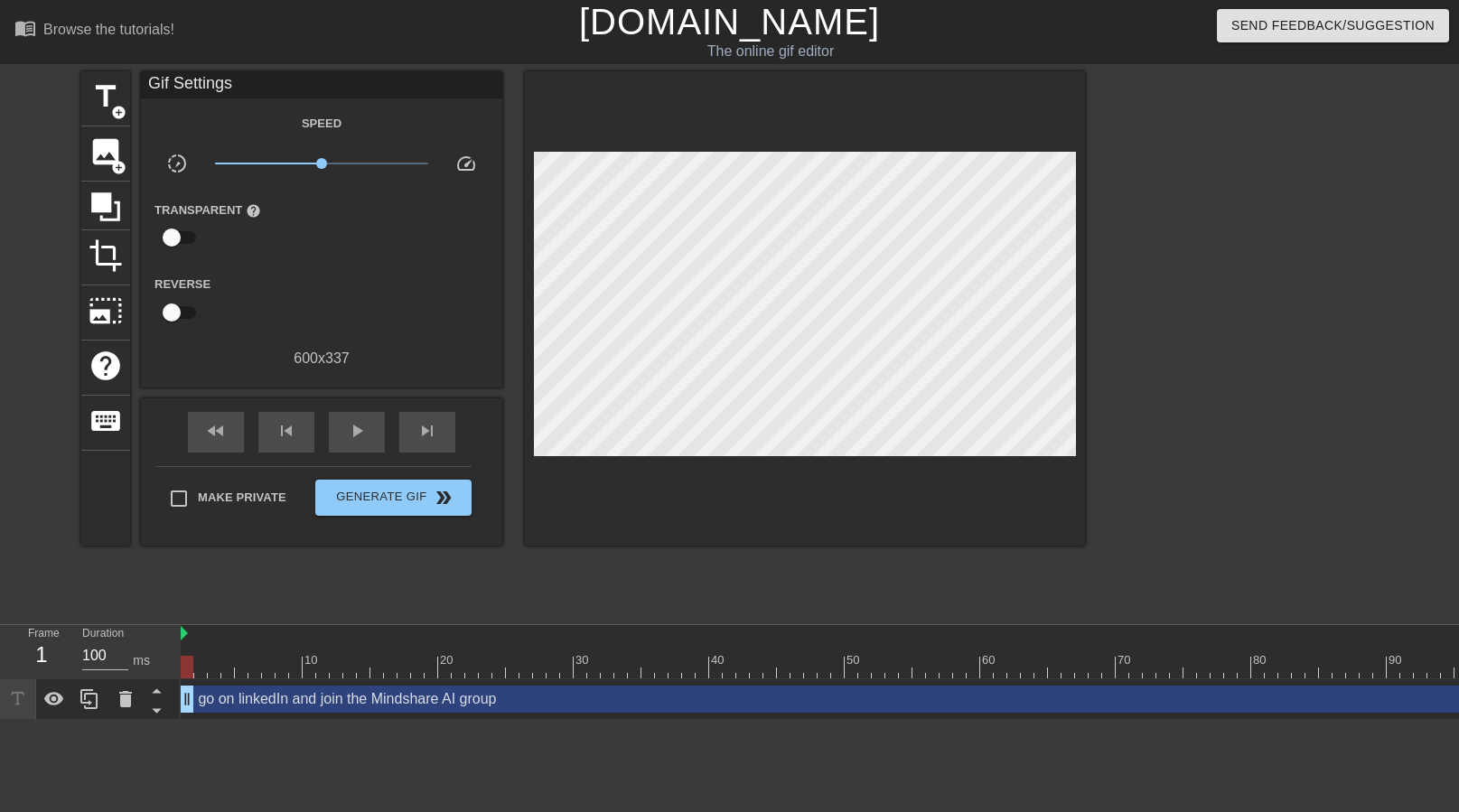
click at [903, 511] on div at bounding box center [804, 308] width 560 height 474
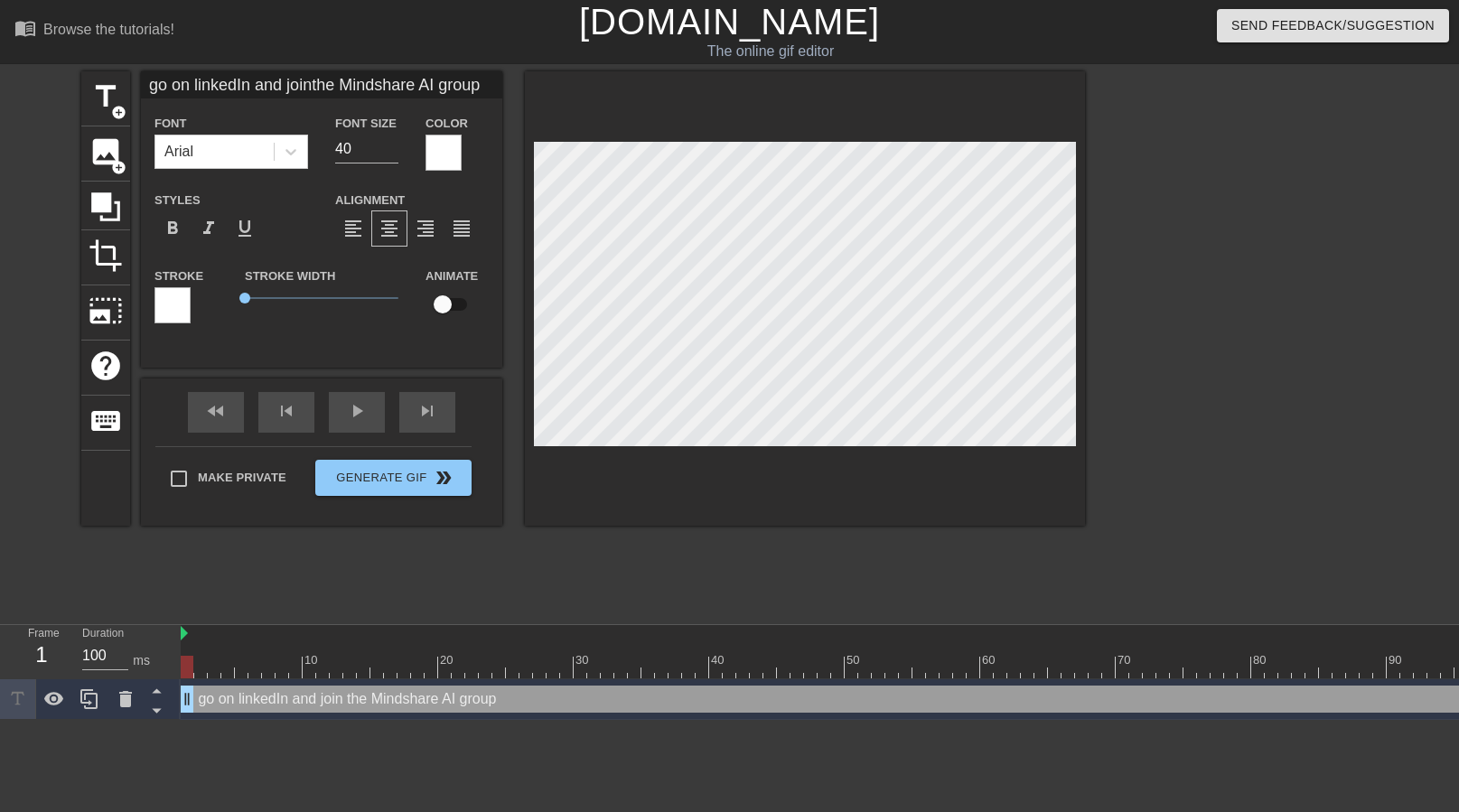
click at [1115, 421] on div at bounding box center [1242, 341] width 271 height 542
click at [177, 299] on div at bounding box center [173, 305] width 36 height 36
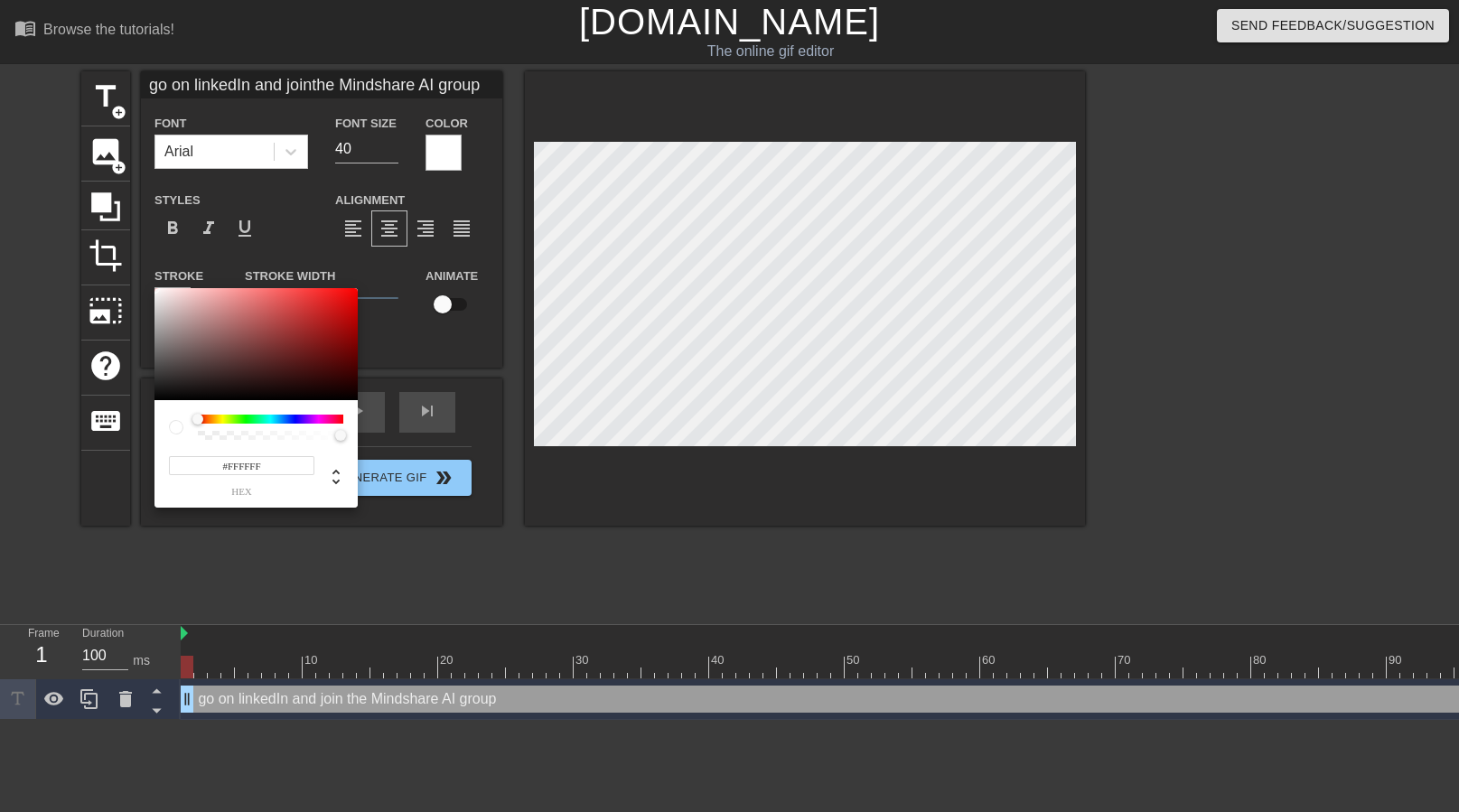
type input "go on linkedIn and jointhe Mindshare AI group"
type input "#9E7C7C"
type input "go on linkedIn and jointhe Mindshare AI group"
type input "#9C7A7A"
type input "go on linkedIn and jointhe Mindshare AI group"
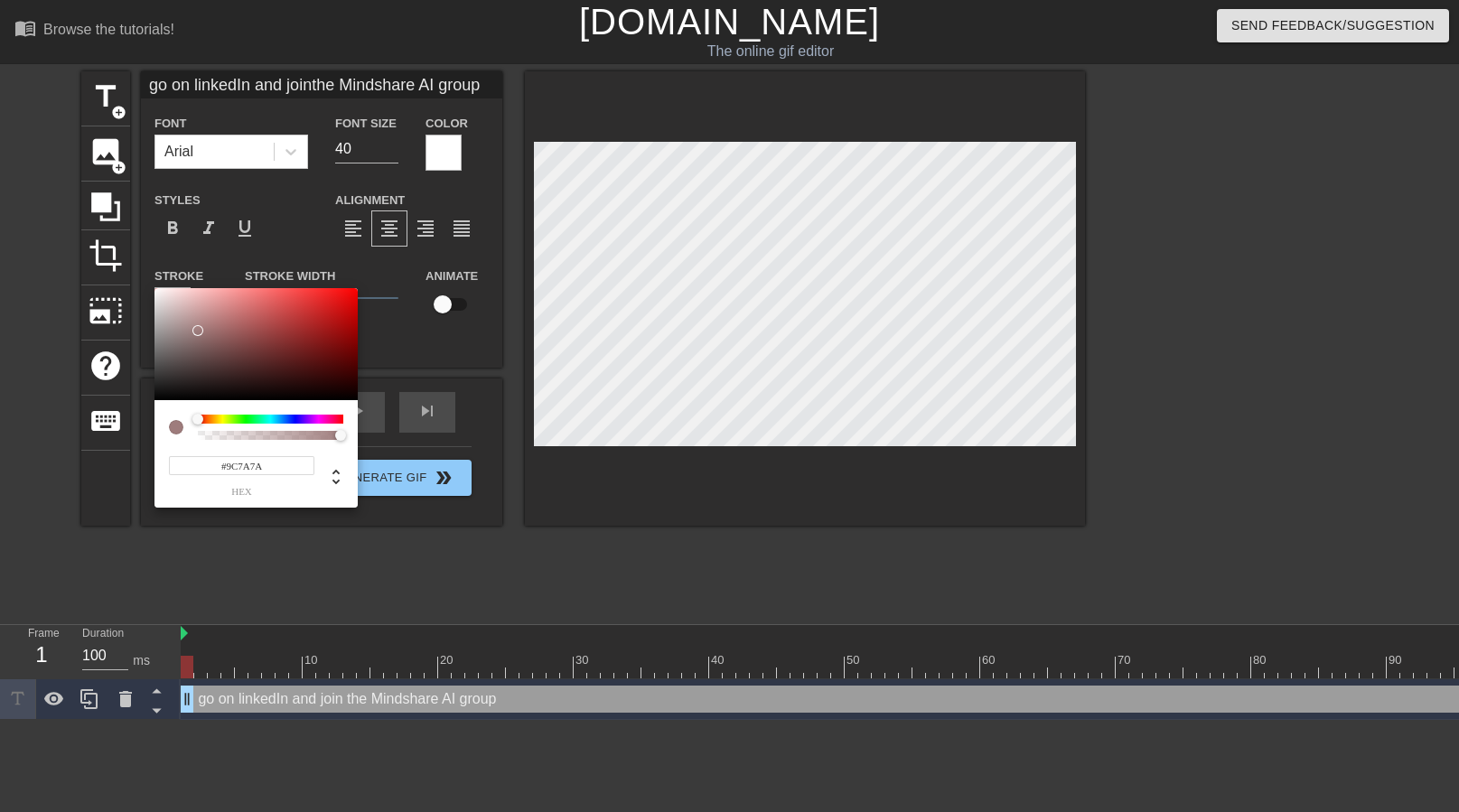
type input "#816A6A"
type input "go on linkedIn and jointhe Mindshare AI group"
type input "#504949"
type input "go on linkedIn and jointhe Mindshare AI group"
type input "#2B2929"
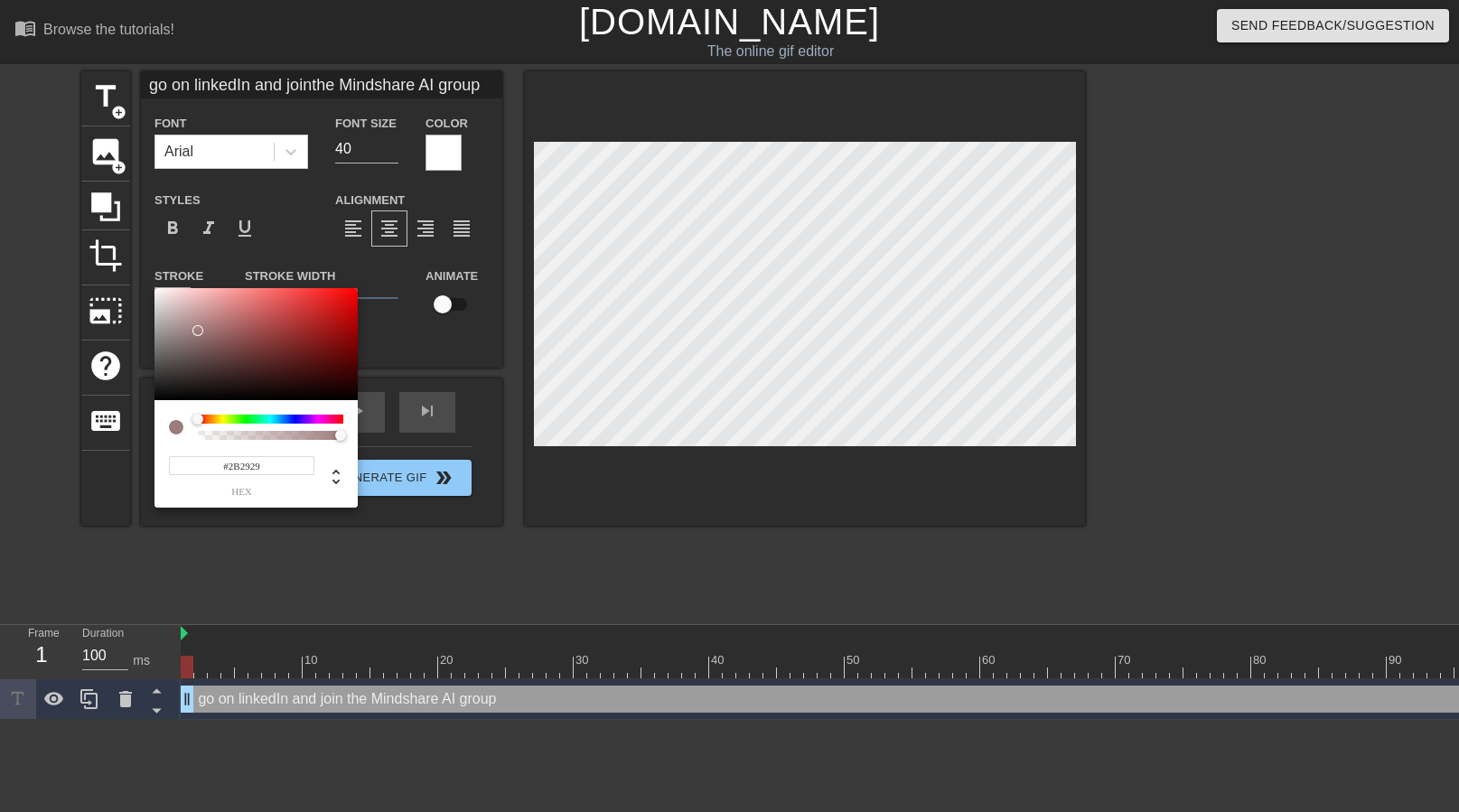
type input "go on linkedIn and jointhe Mindshare AI group"
type input "#0A0505"
type input "go on linkedIn and jointhe Mindshare AI group"
type input "#000000"
drag, startPoint x: 199, startPoint y: 330, endPoint x: 147, endPoint y: 422, distance: 105.7
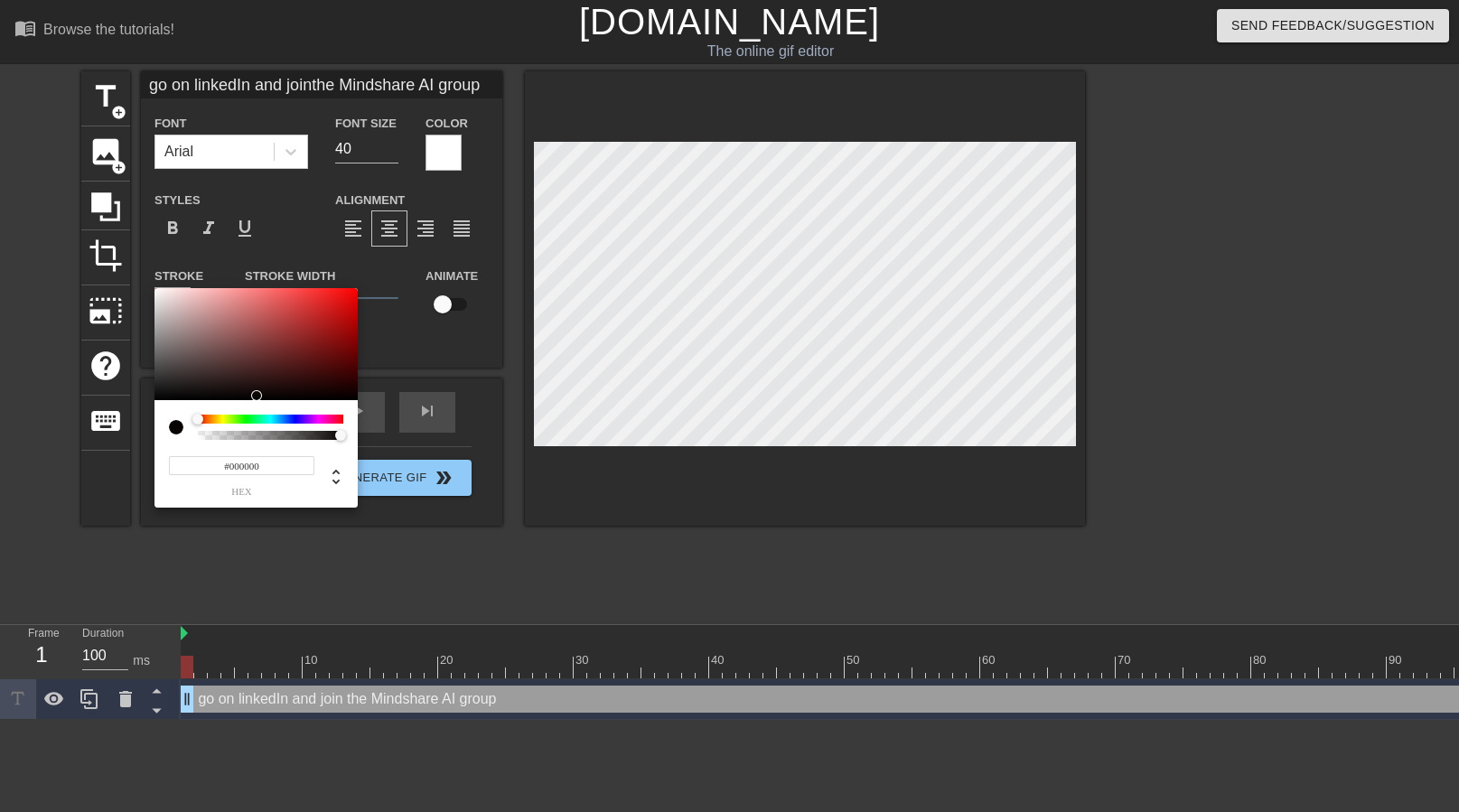
click at [147, 422] on div "#000000 hex" at bounding box center [730, 406] width 1459 height 812
type input "go on linkedIn and jointhe Mindshare AI group"
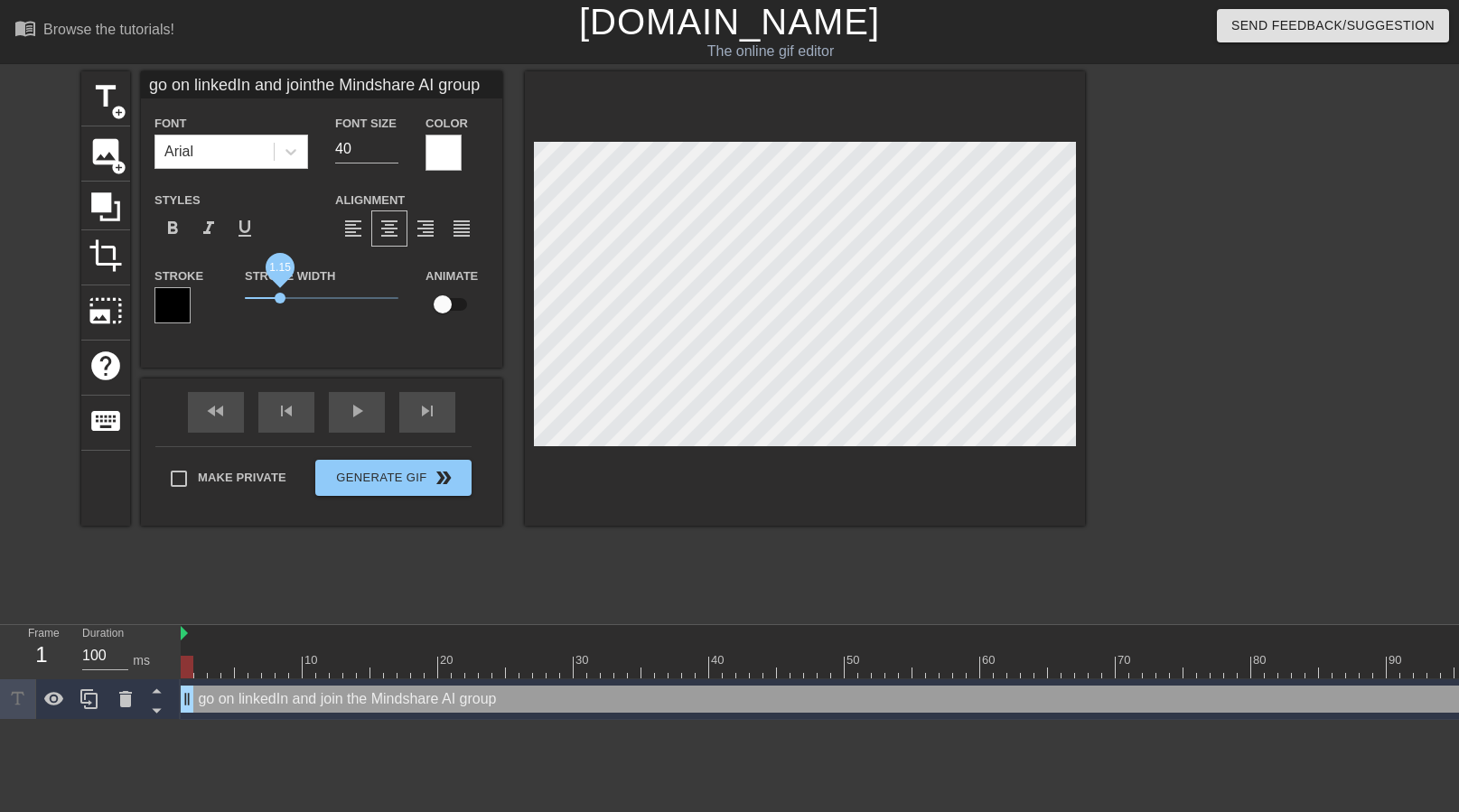
type input "go on linkedIn and jointhe Mindshare AI group"
drag, startPoint x: 256, startPoint y: 302, endPoint x: 280, endPoint y: 302, distance: 24.0
click at [280, 302] on span "1.15" at bounding box center [321, 298] width 154 height 22
click at [812, 554] on div "title add_circle image add_circle crop photo_size_select_large help keyboard go…" at bounding box center [583, 341] width 1004 height 542
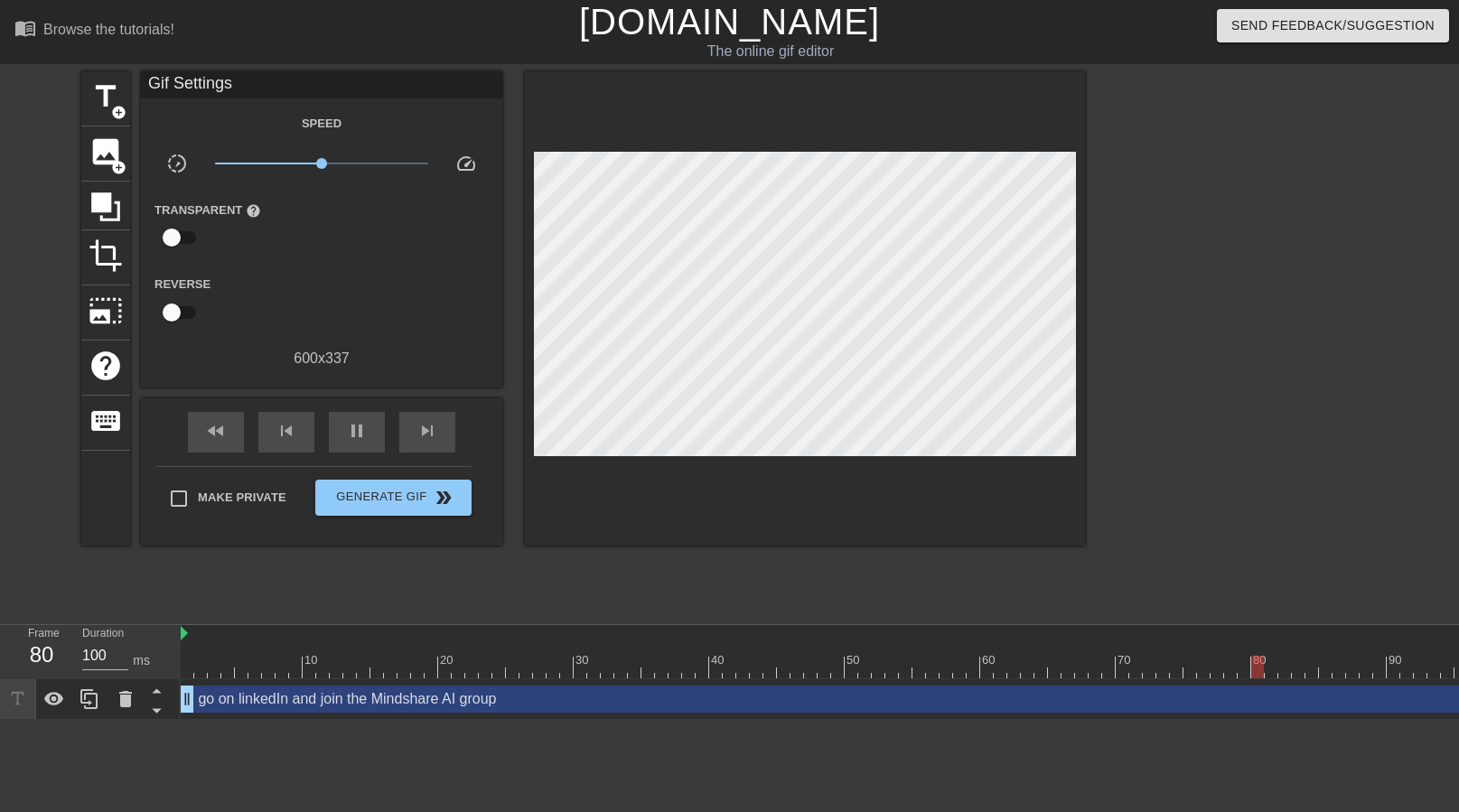
click at [393, 696] on div "go on linkedIn and join the Mindshare AI group drag_handle drag_handle" at bounding box center [858, 699] width 1355 height 27
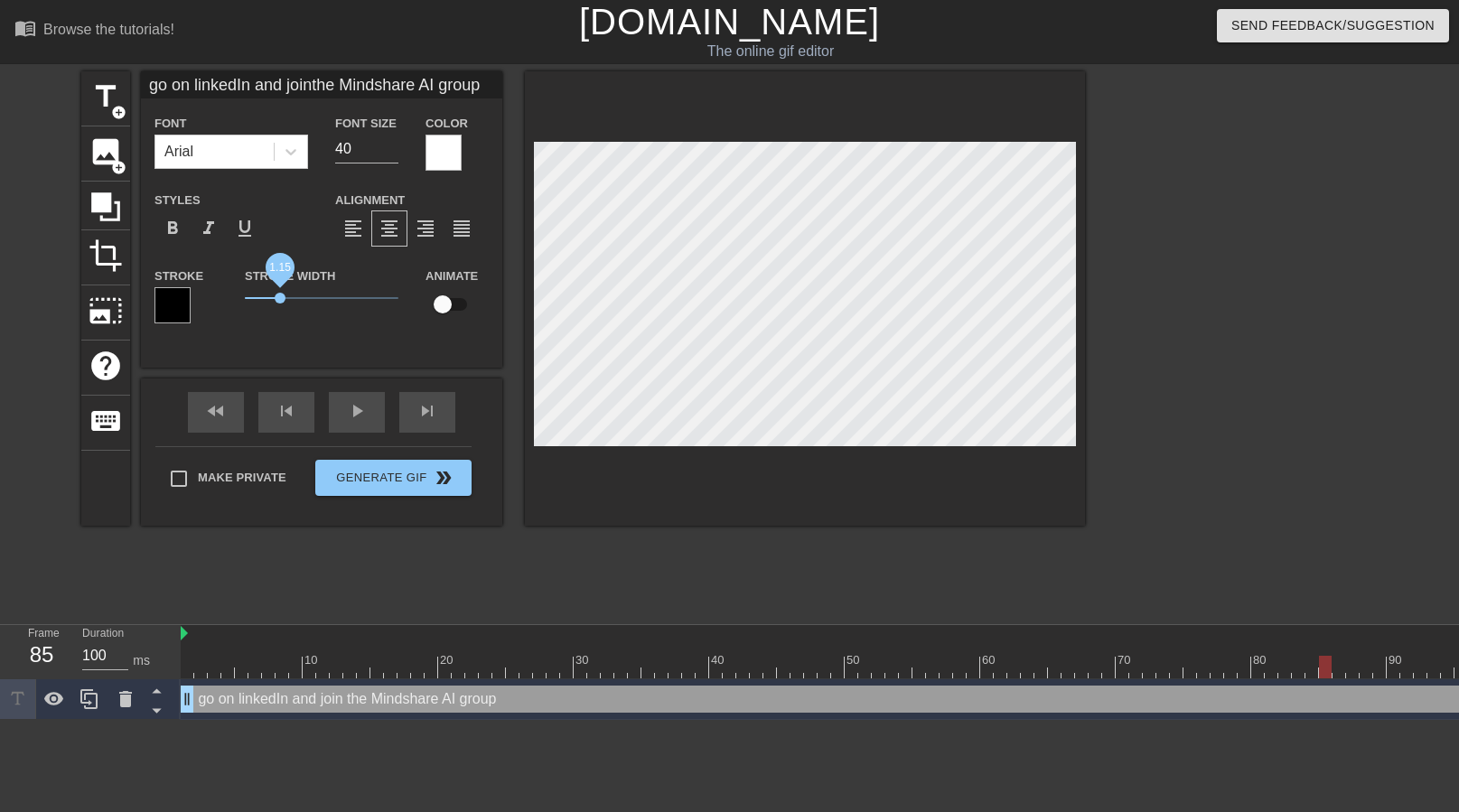
click at [280, 305] on span "1.15" at bounding box center [321, 298] width 154 height 22
click at [184, 228] on div "format_bold" at bounding box center [173, 228] width 36 height 36
click at [284, 304] on span "1.25" at bounding box center [321, 298] width 154 height 22
click at [365, 150] on input "40" at bounding box center [366, 149] width 63 height 29
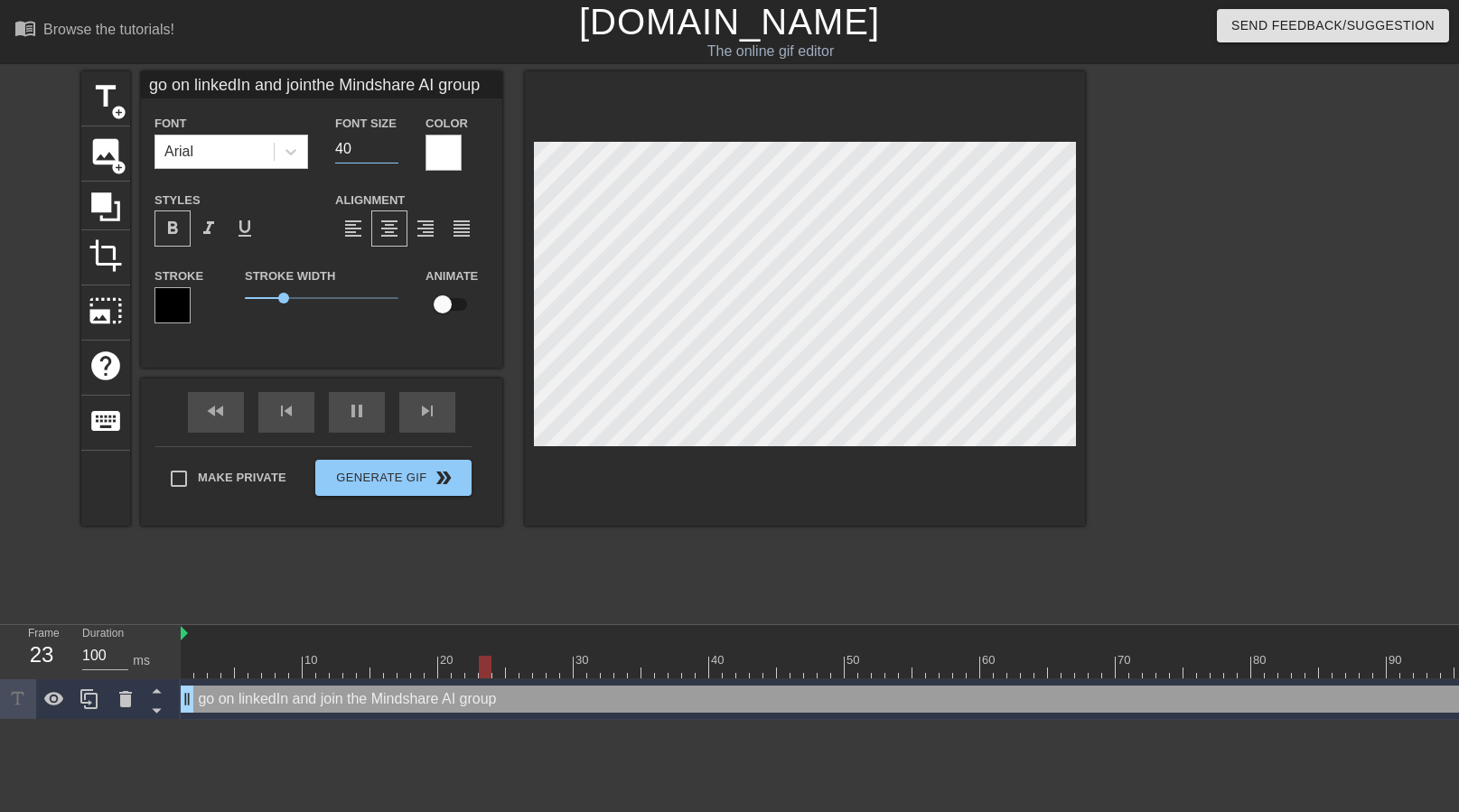
type input "go on linkedIn and jointhe Mindshare AI group"
type input "39"
click at [393, 157] on input "39" at bounding box center [366, 149] width 63 height 29
type input "go on linkedIn and jointhe Mindshare AI group"
type input "38"
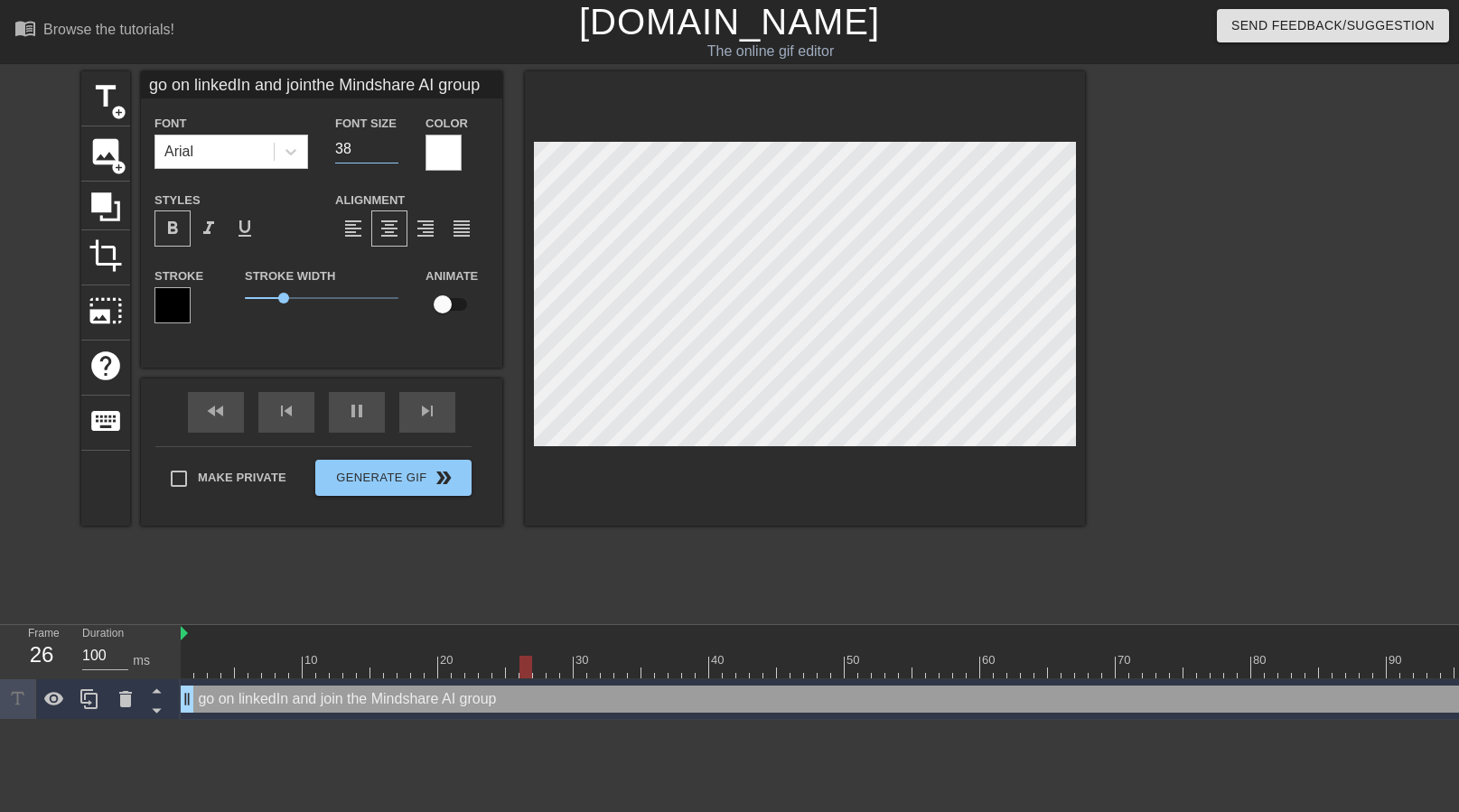
click at [393, 157] on input "38" at bounding box center [366, 149] width 63 height 29
type input "go on linkedIn and jointhe Mindshare AI group"
type input "37"
click at [393, 157] on input "37" at bounding box center [366, 149] width 63 height 29
type input "go on linkedIn and jointhe Mindshare AI group"
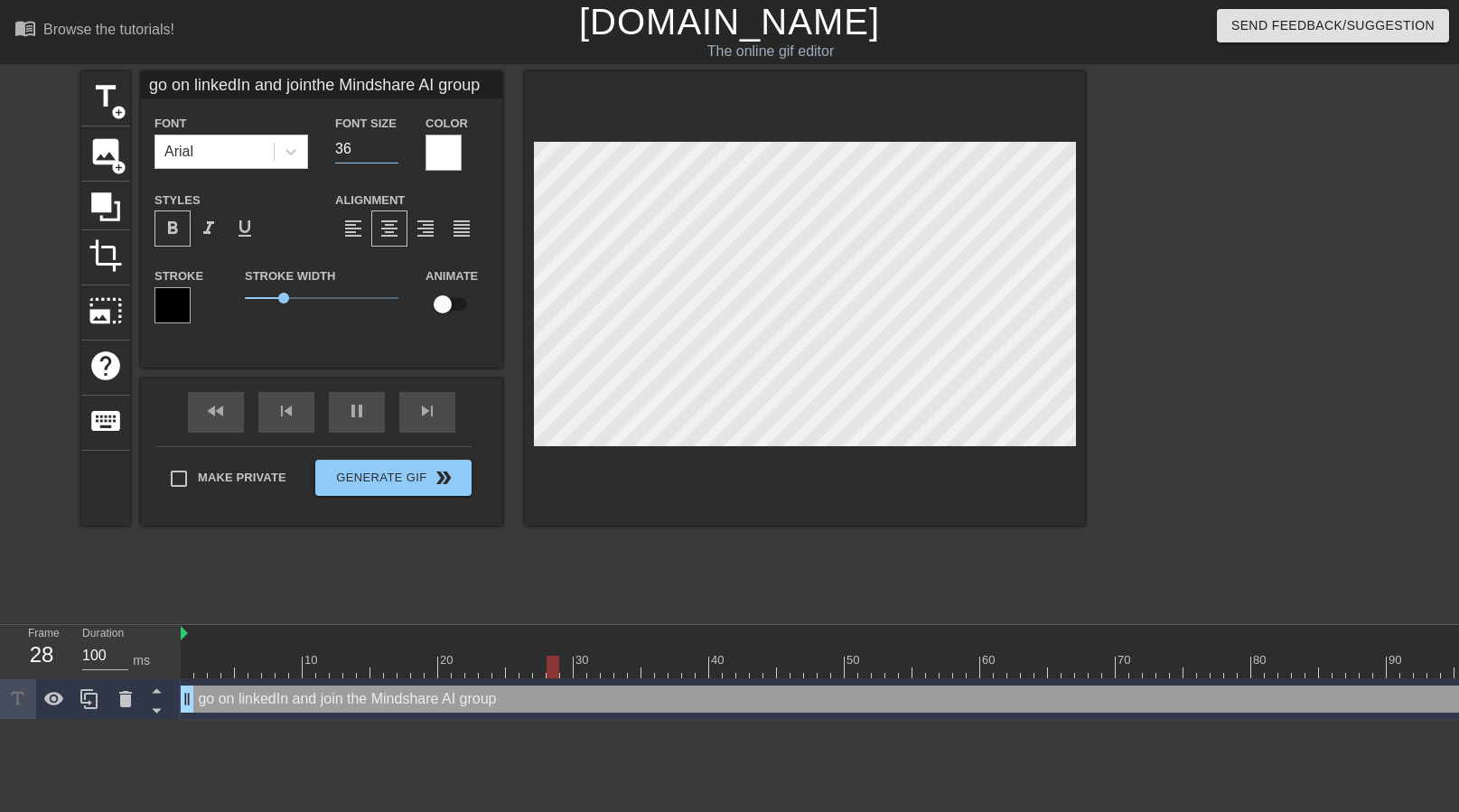
type input "36"
click at [393, 157] on input "36" at bounding box center [366, 149] width 63 height 29
type input "go on linkedIn and jointhe Mindshare AI group"
type input "35"
click at [393, 157] on input "35" at bounding box center [366, 149] width 63 height 29
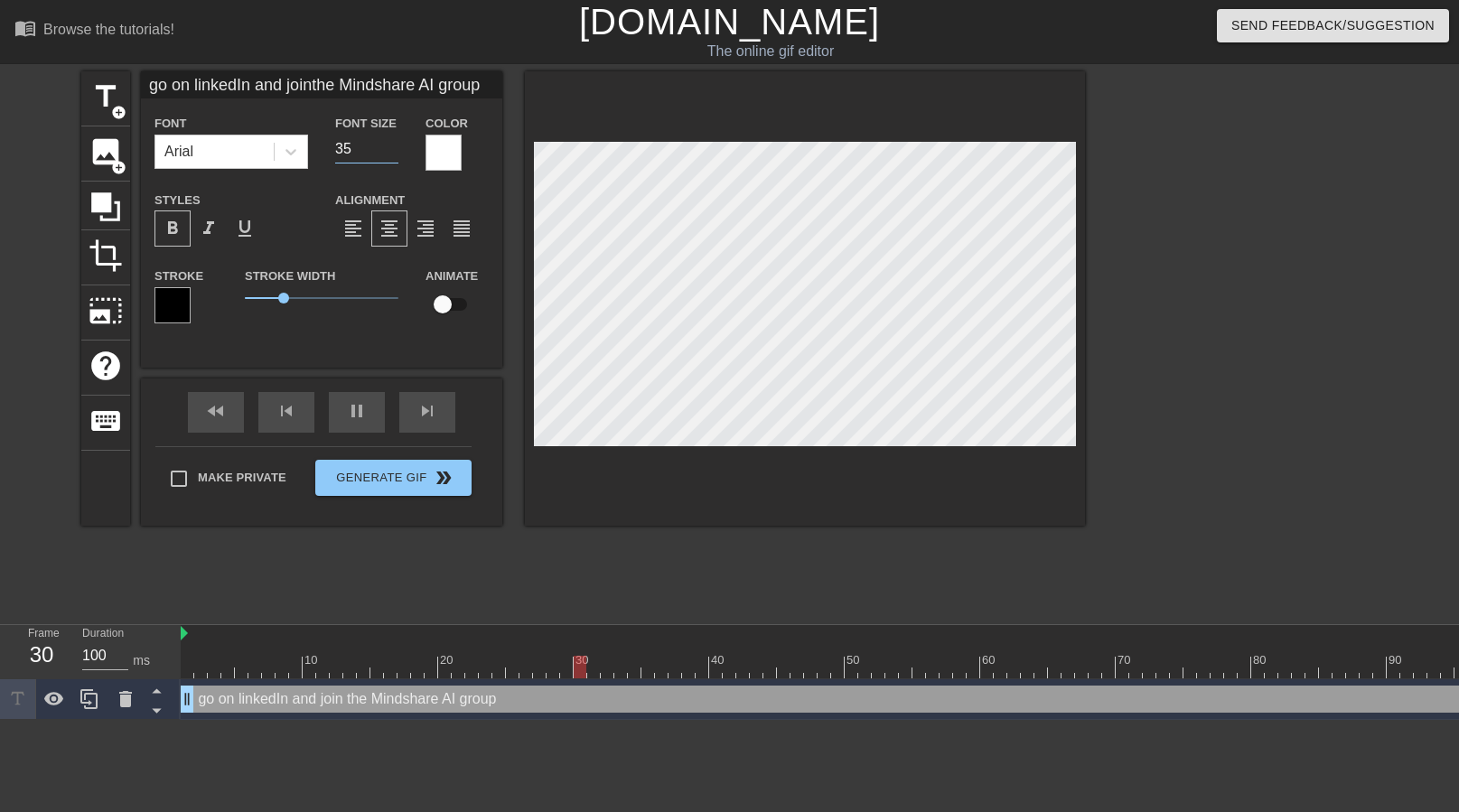
type input "go on linkedIn and jointhe Mindshare AI group"
type input "34"
click at [393, 157] on input "34" at bounding box center [366, 149] width 63 height 29
click at [874, 594] on div "title add_circle image add_circle crop photo_size_select_large help keyboard go…" at bounding box center [583, 341] width 1004 height 542
click at [110, 205] on icon at bounding box center [106, 207] width 29 height 29
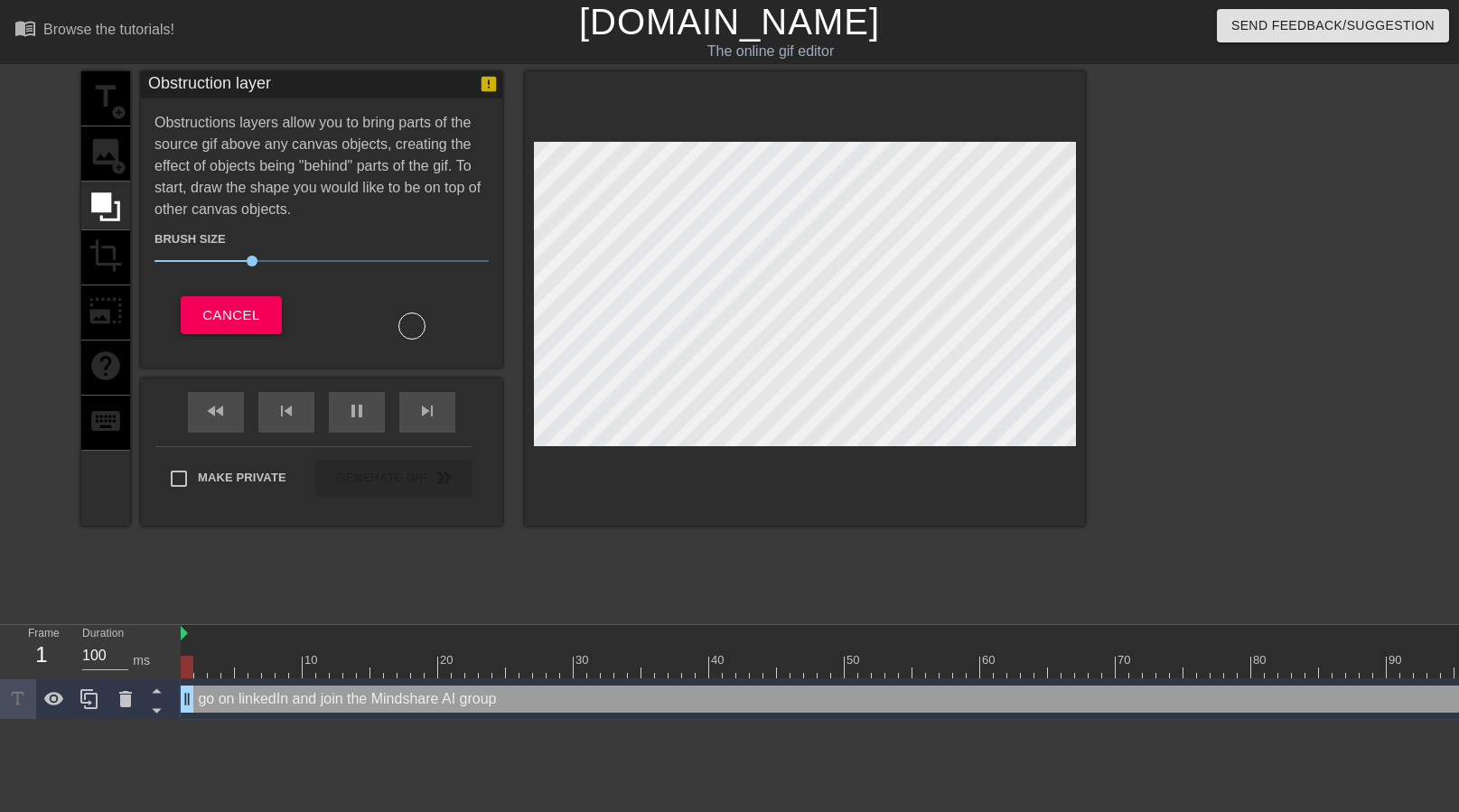
click at [105, 150] on div "title add_circle image add_circle crop photo_size_select_large help keyboard" at bounding box center [106, 298] width 49 height 454
click at [220, 317] on span "Cancel" at bounding box center [230, 315] width 56 height 24
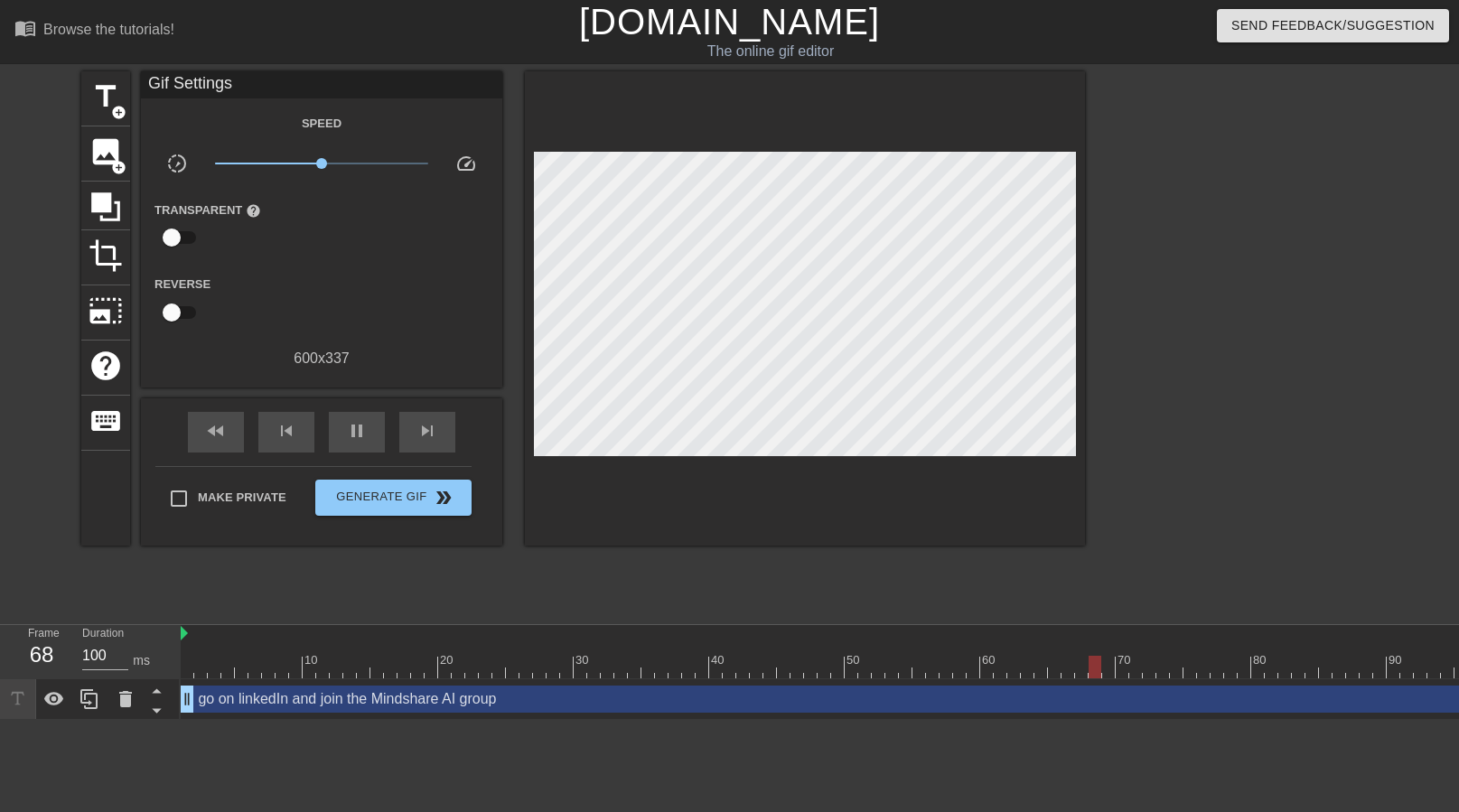
click at [655, 584] on div "title add_circle image add_circle crop photo_size_select_large help keyboard Gi…" at bounding box center [583, 341] width 1004 height 542
click at [1207, 197] on div at bounding box center [1242, 341] width 271 height 542
click at [1237, 290] on div at bounding box center [1242, 341] width 271 height 542
click at [1370, 415] on div at bounding box center [1242, 341] width 271 height 542
click at [107, 159] on span "image" at bounding box center [106, 152] width 35 height 35
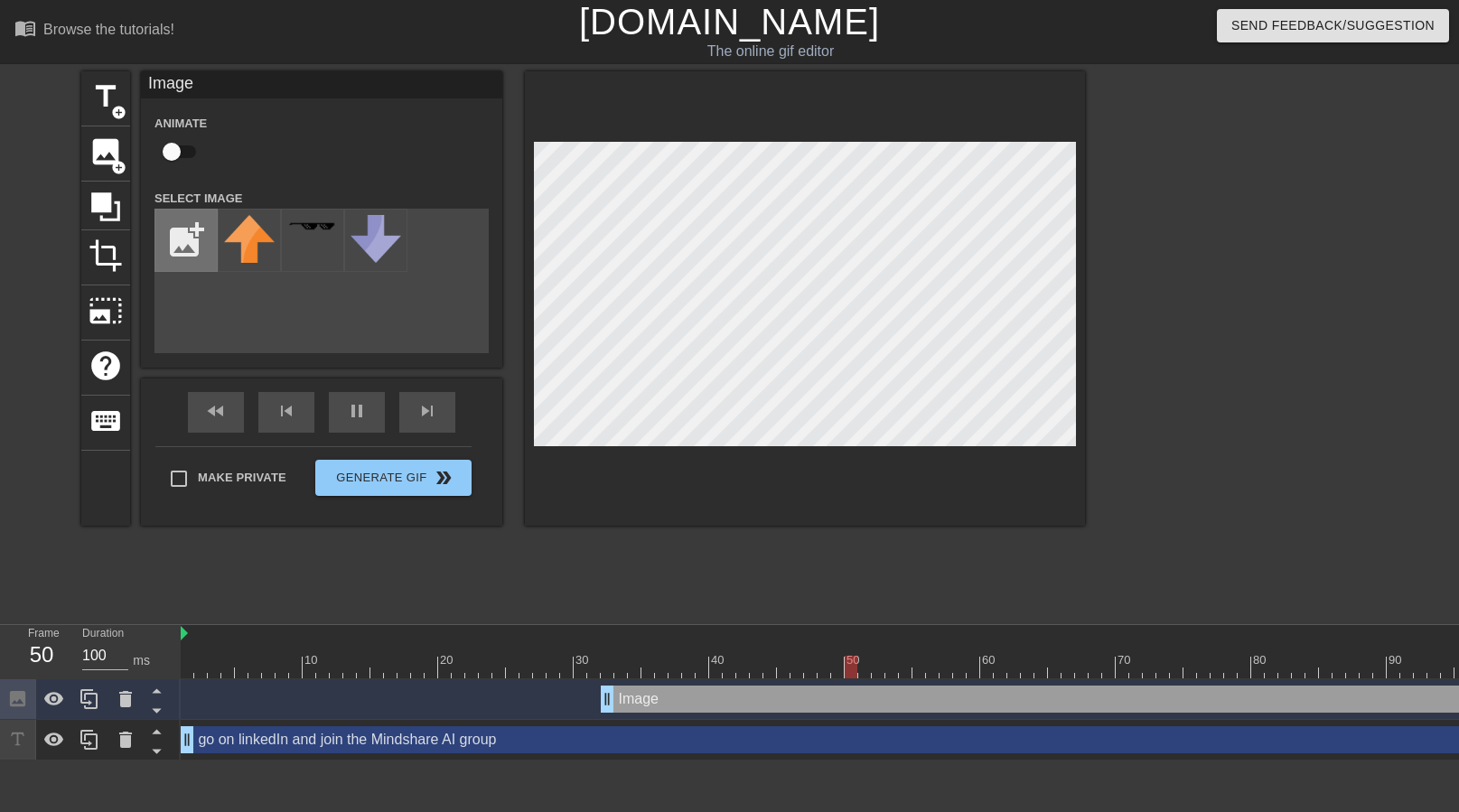
click at [190, 259] on input "file" at bounding box center [186, 239] width 61 height 61
type input "C:\fakepath\059d84c4af61d13a05758da24ff94d9b.jpg"
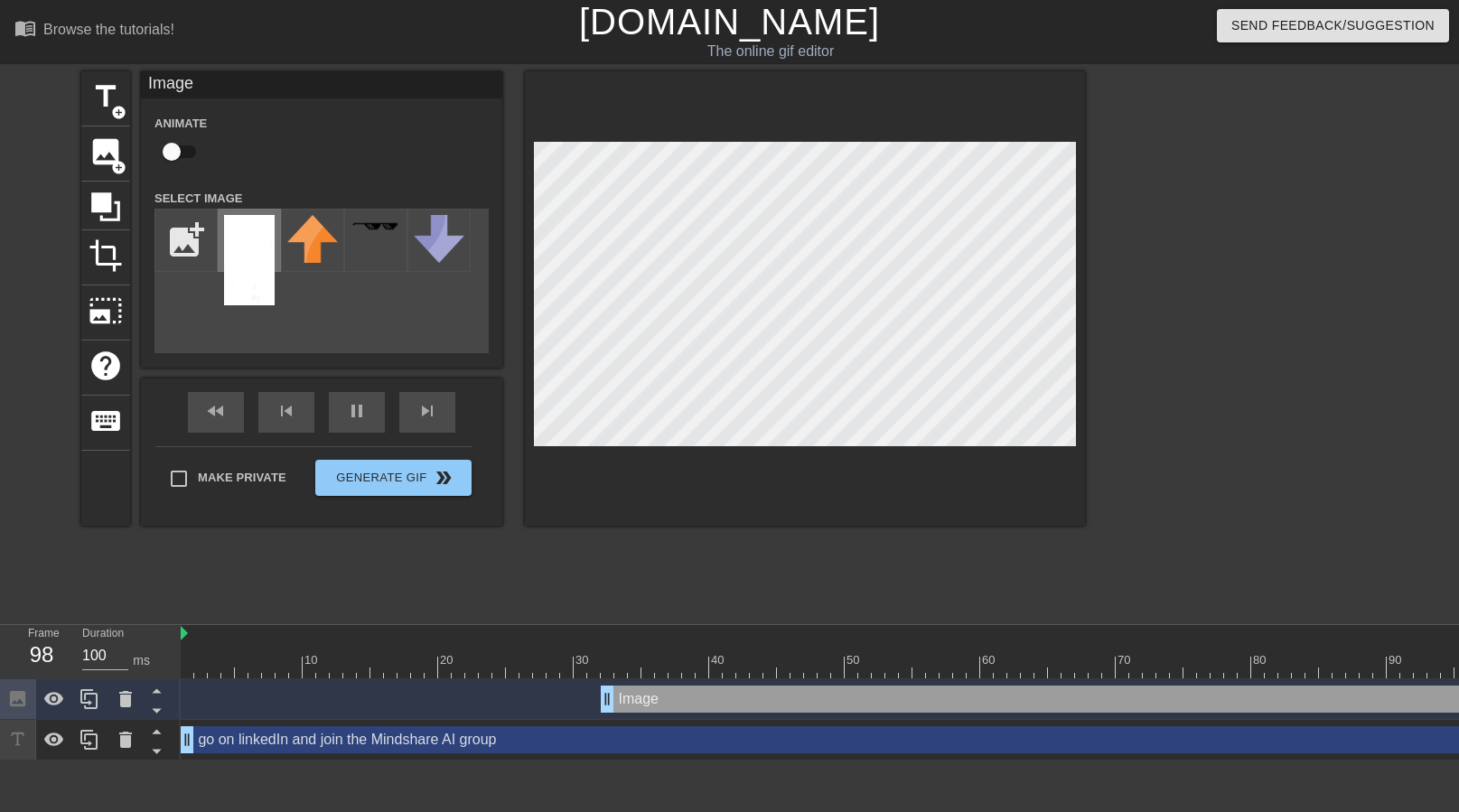
click at [254, 239] on img at bounding box center [250, 259] width 51 height 90
click at [255, 248] on img at bounding box center [250, 259] width 51 height 90
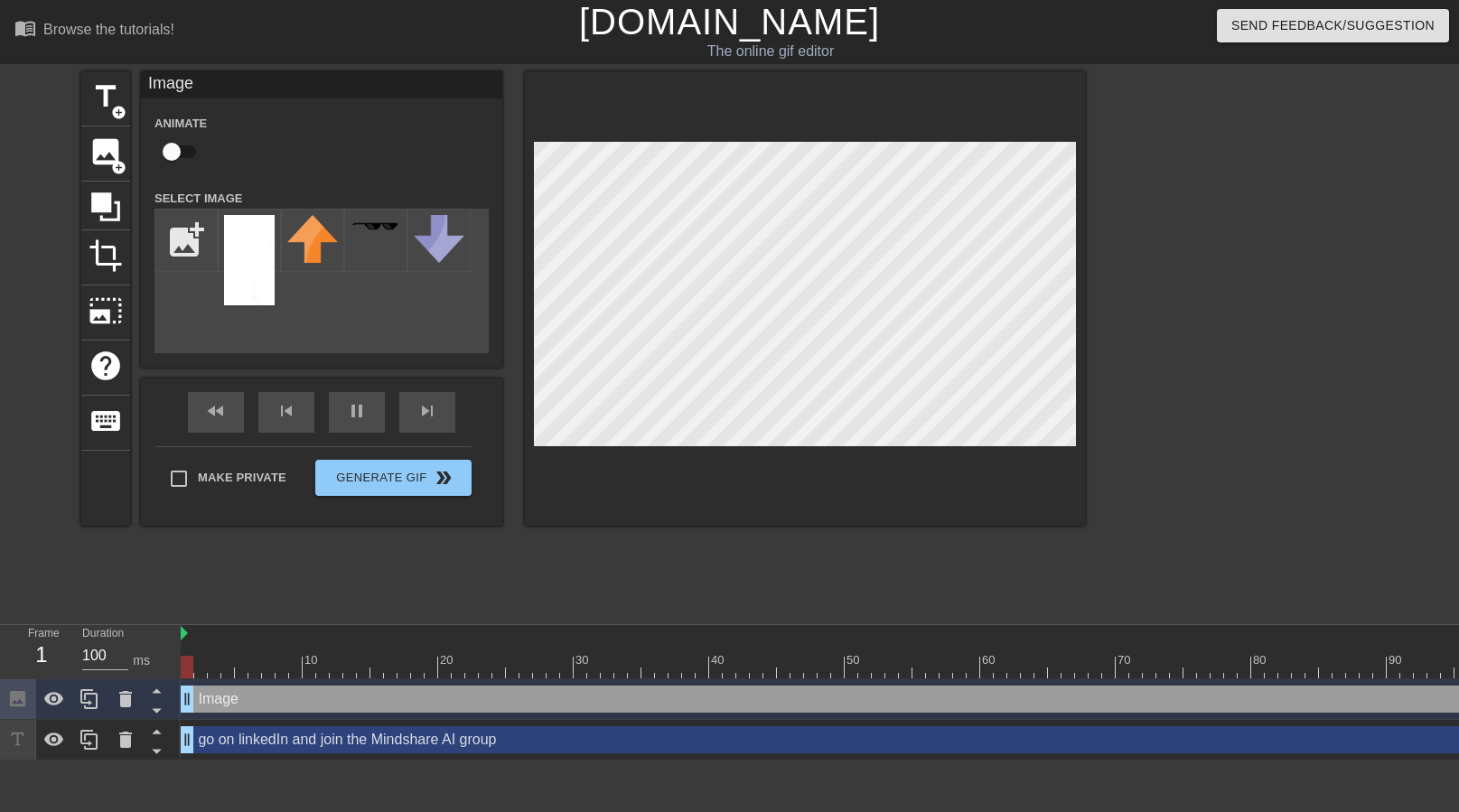
drag, startPoint x: 605, startPoint y: 695, endPoint x: 5, endPoint y: 695, distance: 600.0
click at [4, 695] on div "Frame 1 Duration 100 ms 10 20 30 40 50 60 70 80 90 100 Image drag_handle drag_h…" at bounding box center [730, 692] width 1459 height 136
click at [157, 718] on icon at bounding box center [157, 710] width 23 height 23
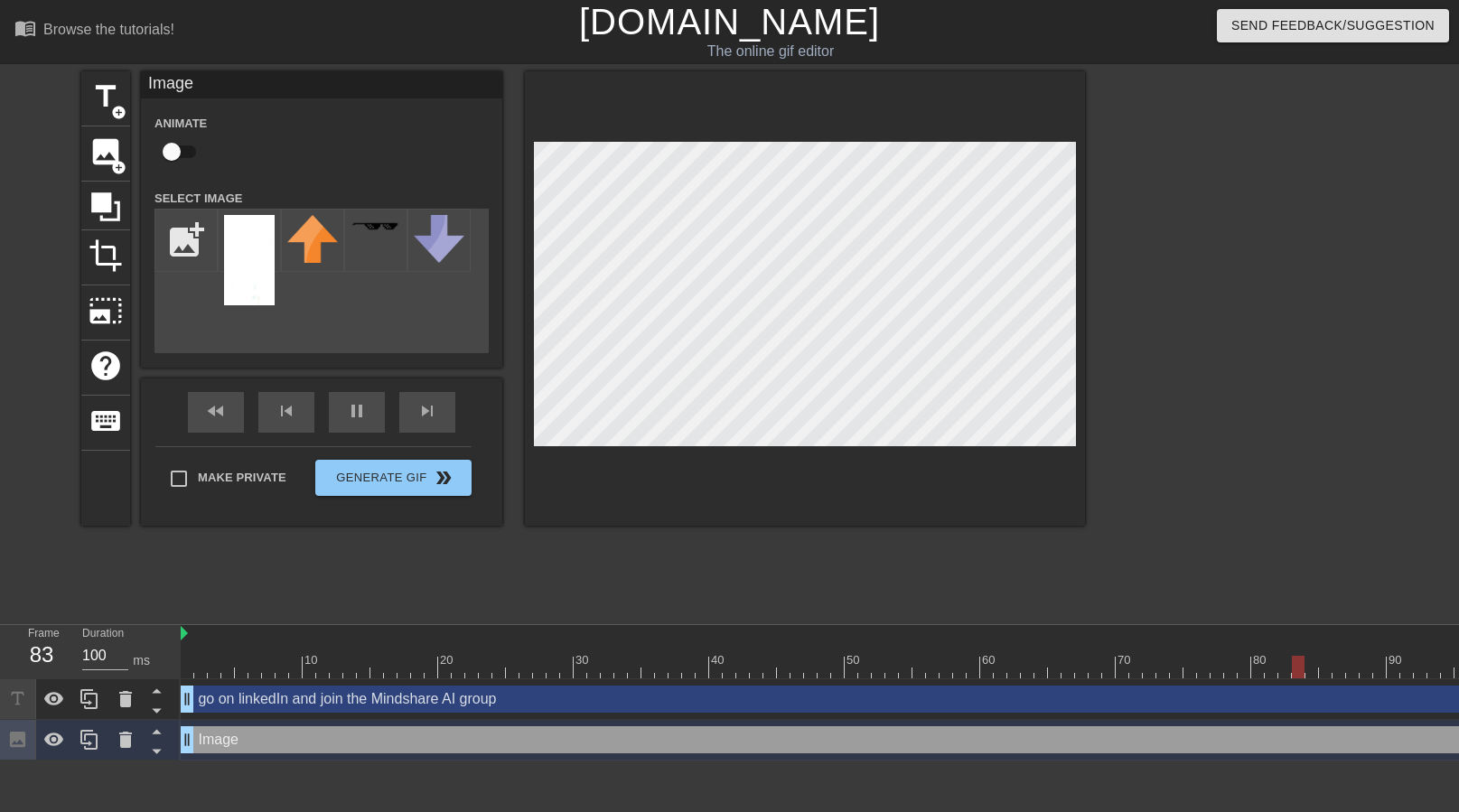
click at [1161, 459] on div at bounding box center [1242, 341] width 271 height 542
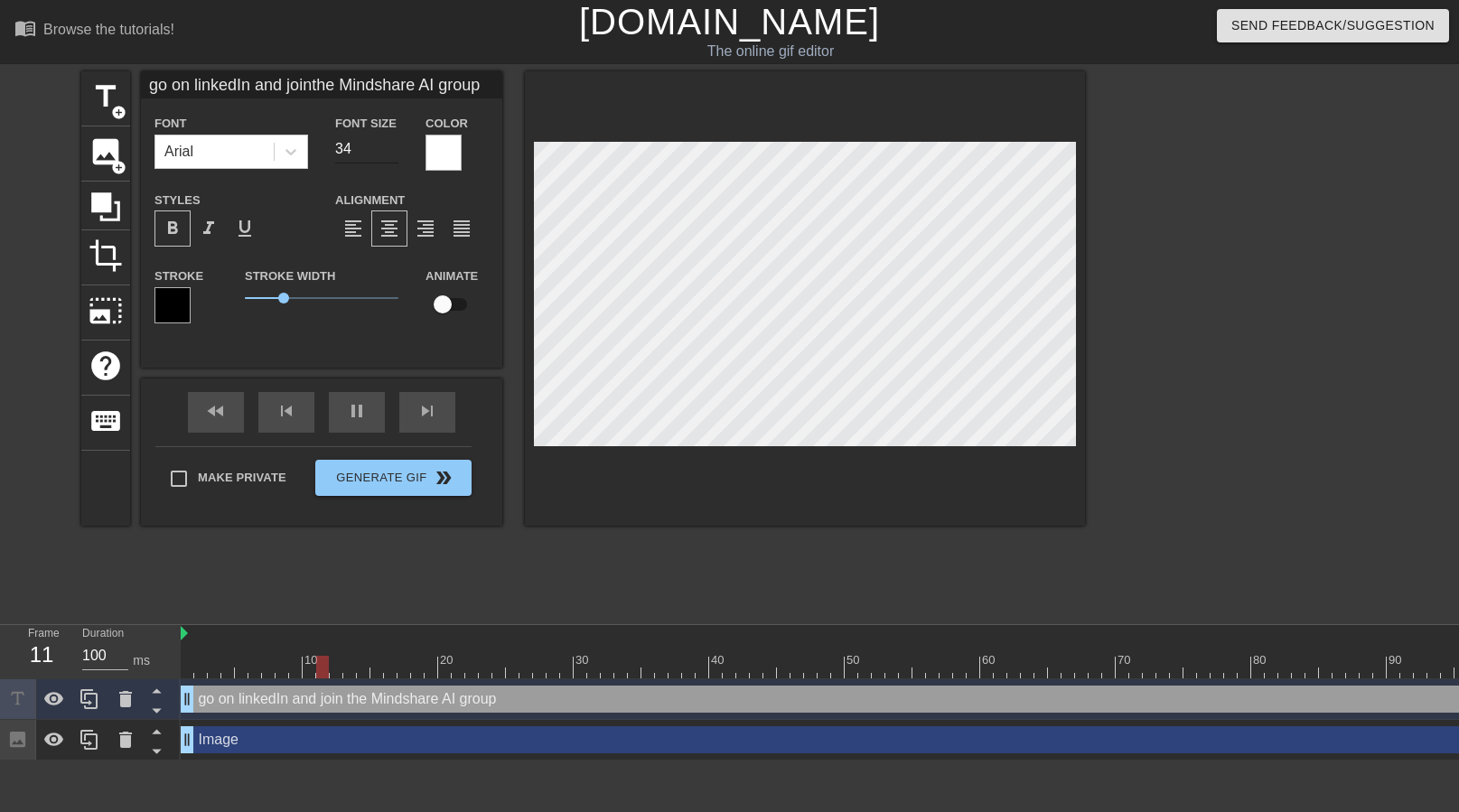
type input "go on linkedIn and jointhe Mindshare AI group"
type input "33"
click at [393, 153] on input "33" at bounding box center [366, 149] width 63 height 29
type input "go on linkedIn and jointhe Mindshare AI group"
type input "32"
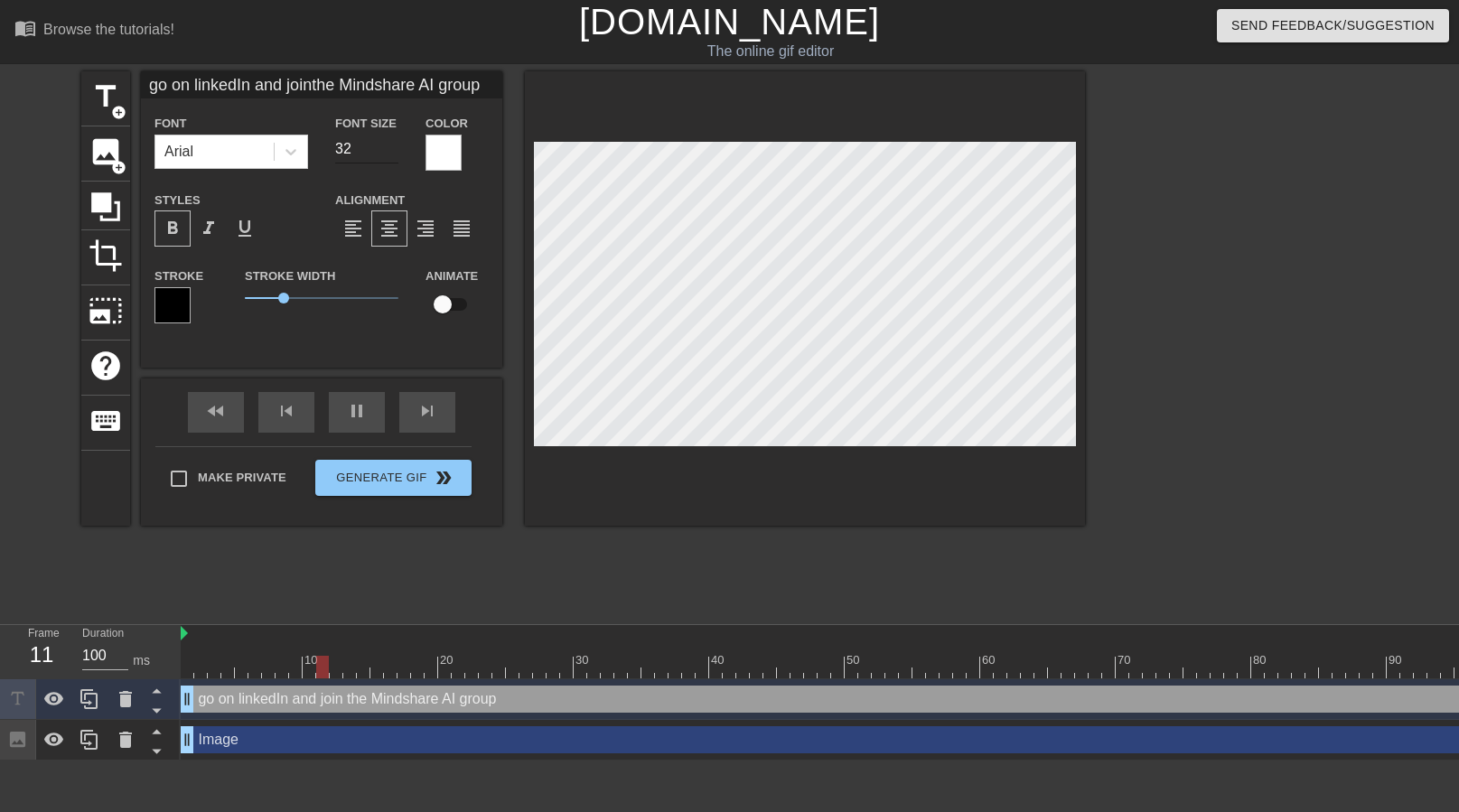
click at [393, 153] on input "32" at bounding box center [366, 149] width 63 height 29
type input "go on linkedIn and jointhe Mindshare AI group"
type input "31"
click at [393, 153] on input "31" at bounding box center [366, 149] width 63 height 29
type input "go on linkedIn and jointhe Mindshare AI group"
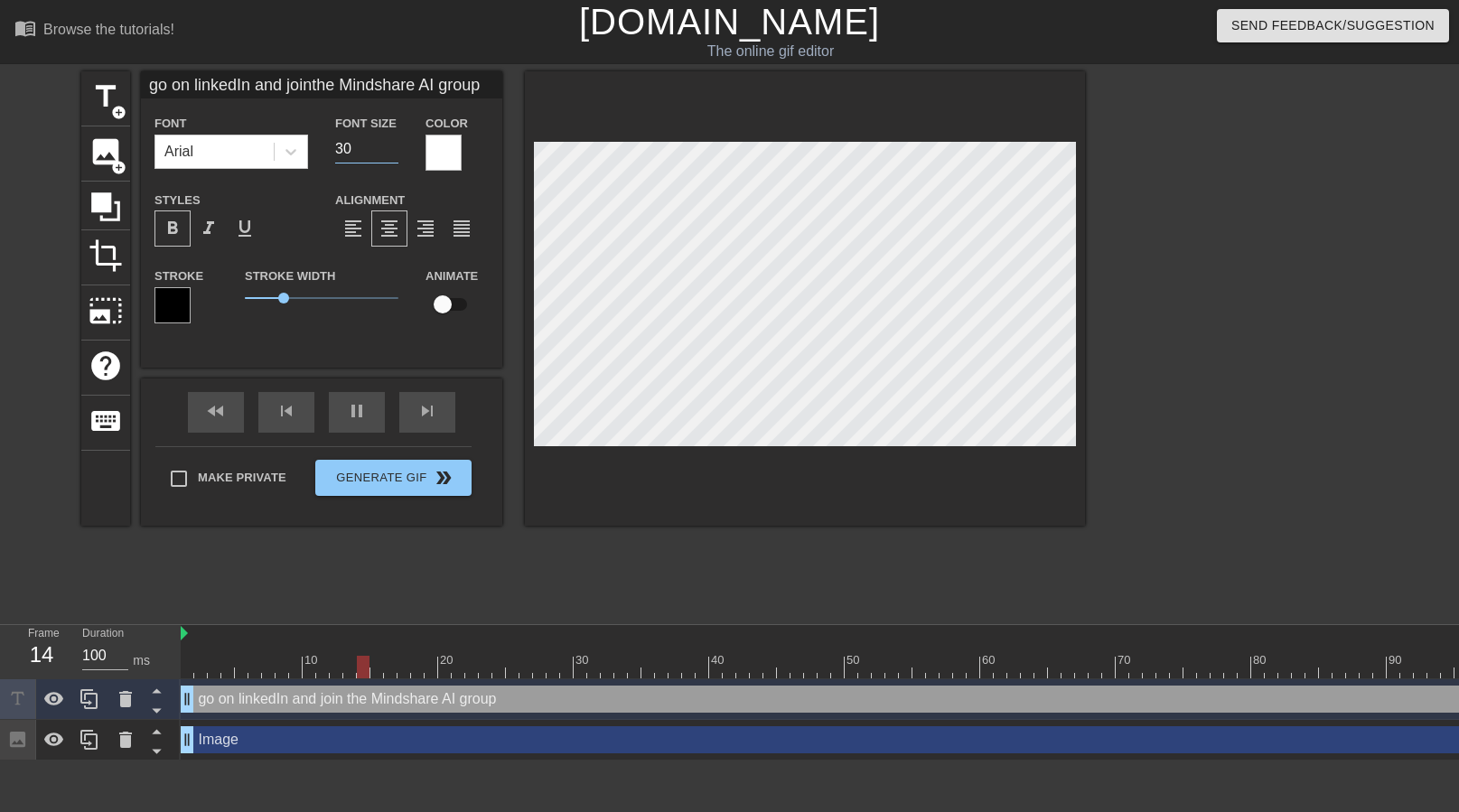
type input "30"
click at [393, 153] on input "30" at bounding box center [366, 149] width 63 height 29
type input "go on linkedIn and jointhe Mindshare AI group"
type input "29"
click at [392, 153] on input "29" at bounding box center [366, 149] width 63 height 29
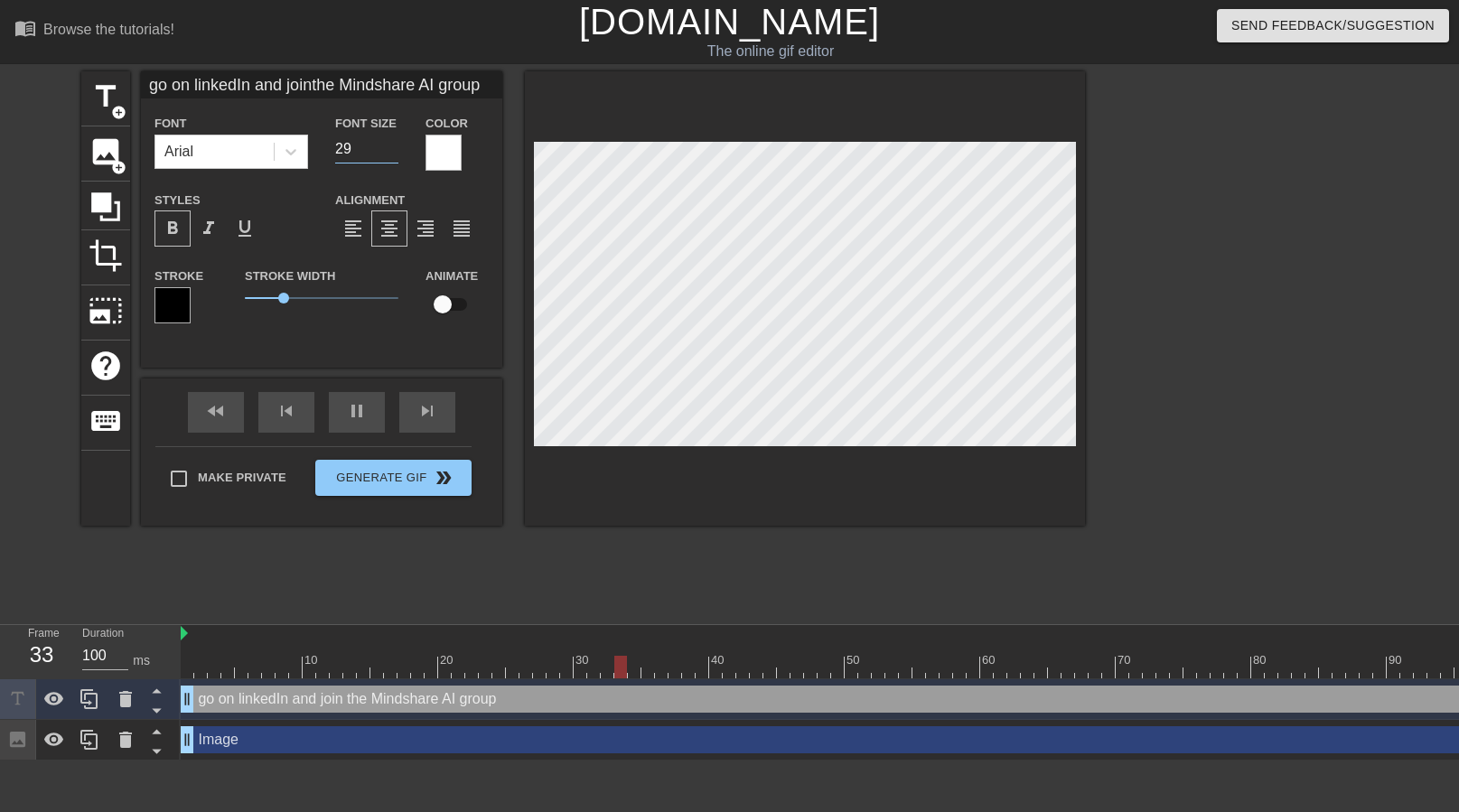
type input "go on linkedIn and jointhe Mindshare AI group"
type input "28"
click at [392, 153] on input "28" at bounding box center [366, 149] width 63 height 29
type input "go on linkedIn and jointhe Mindshare AI group"
type input "27"
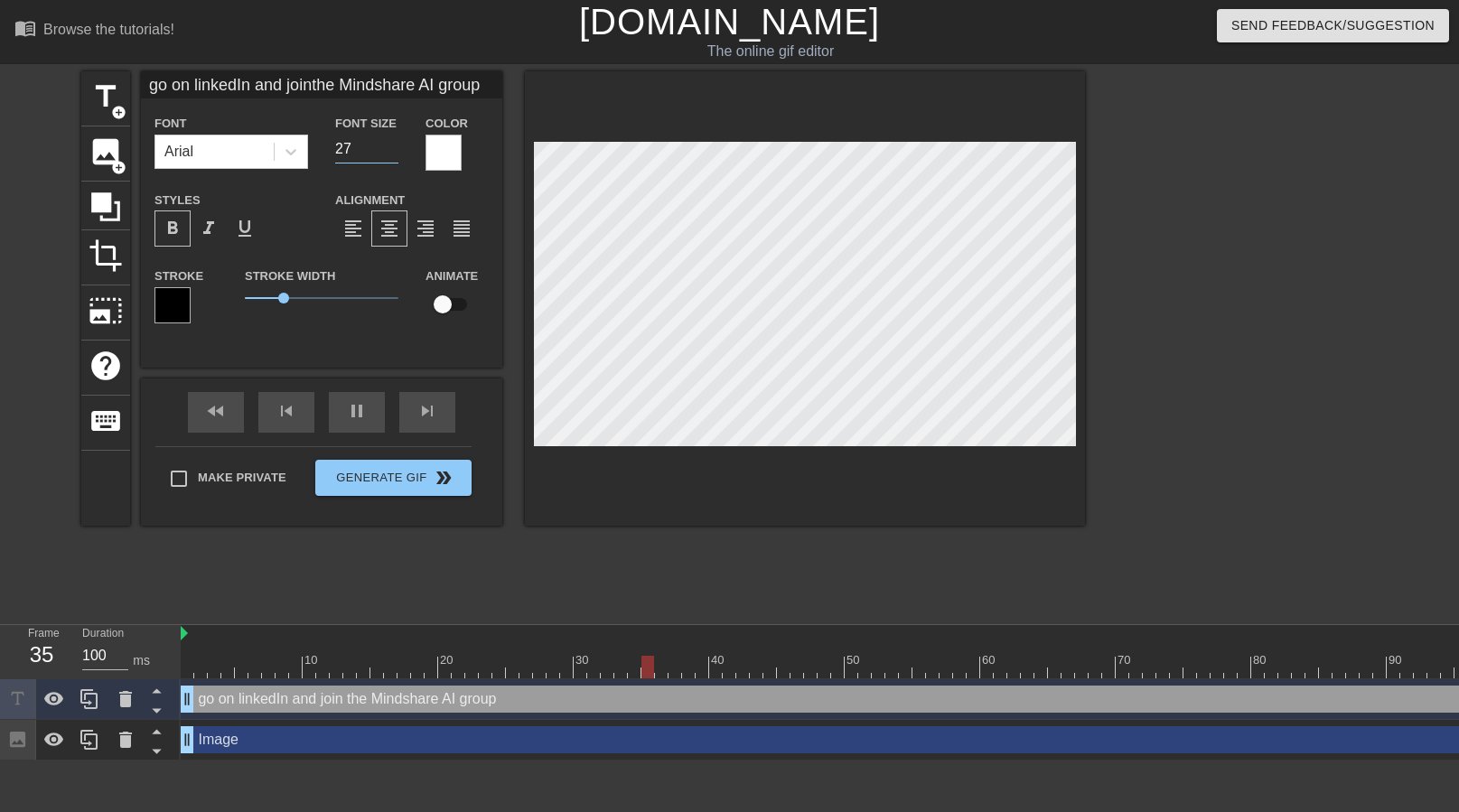
click at [392, 153] on input "27" at bounding box center [366, 149] width 63 height 29
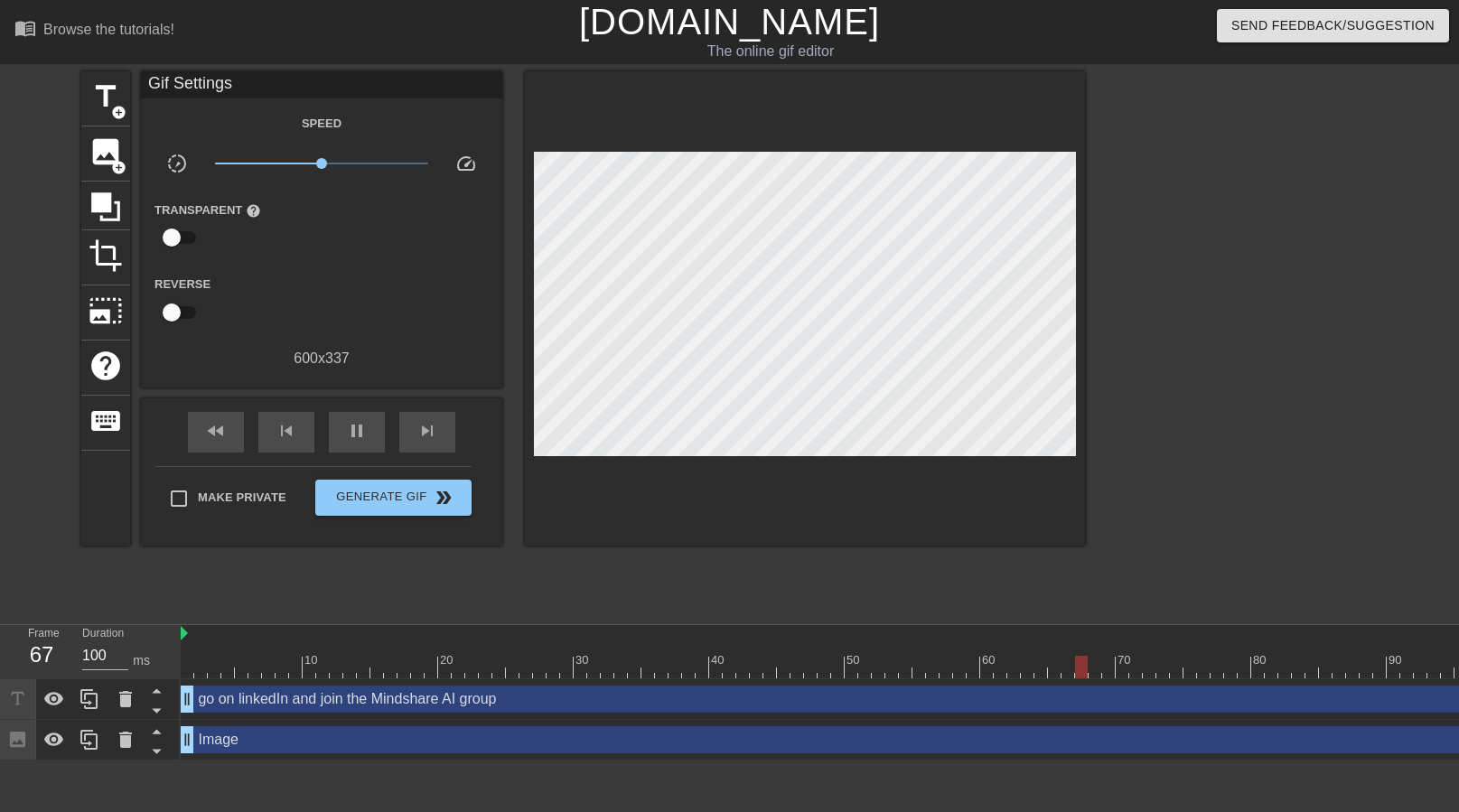
click at [1201, 395] on div at bounding box center [1242, 341] width 271 height 542
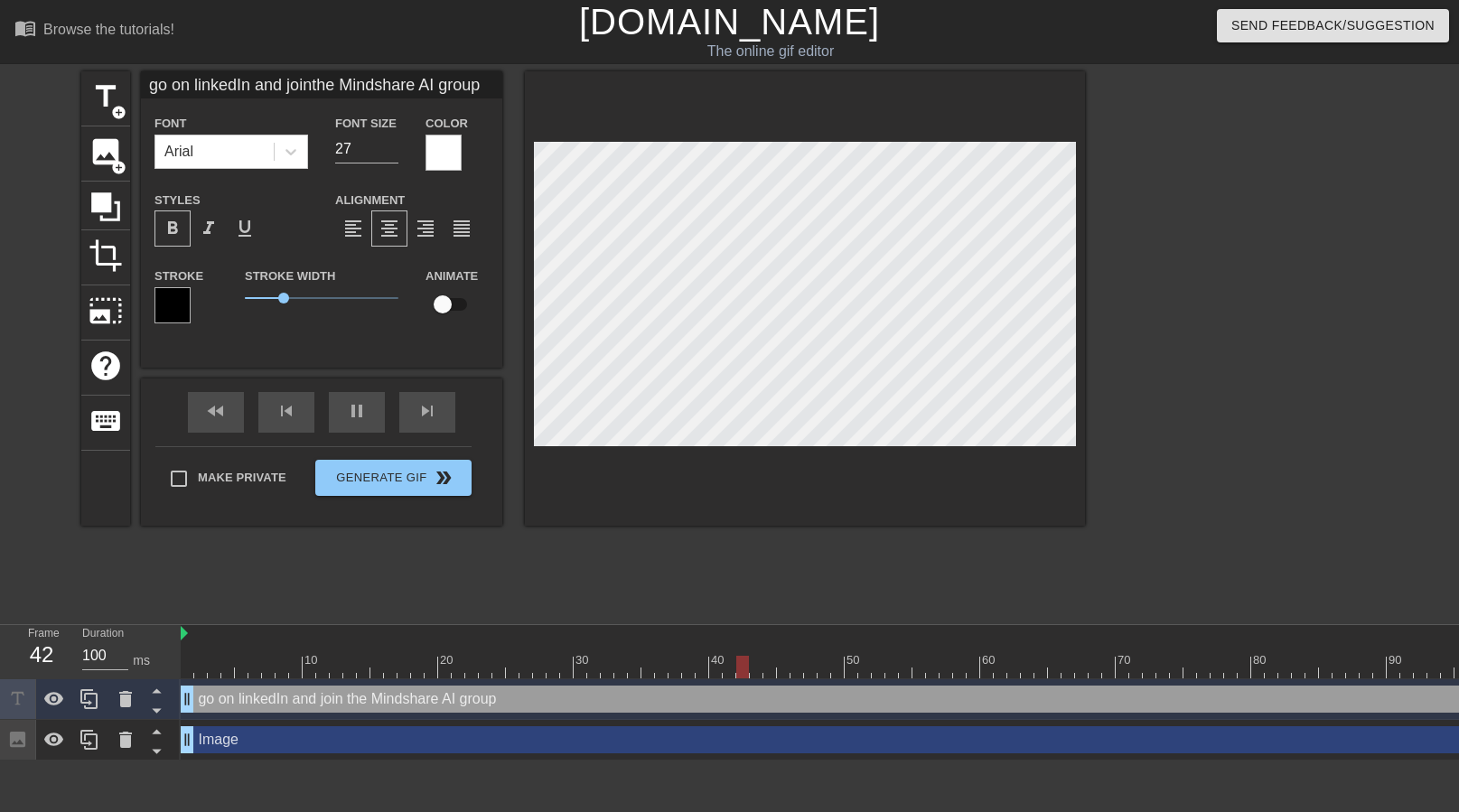
click at [445, 157] on div at bounding box center [444, 153] width 36 height 36
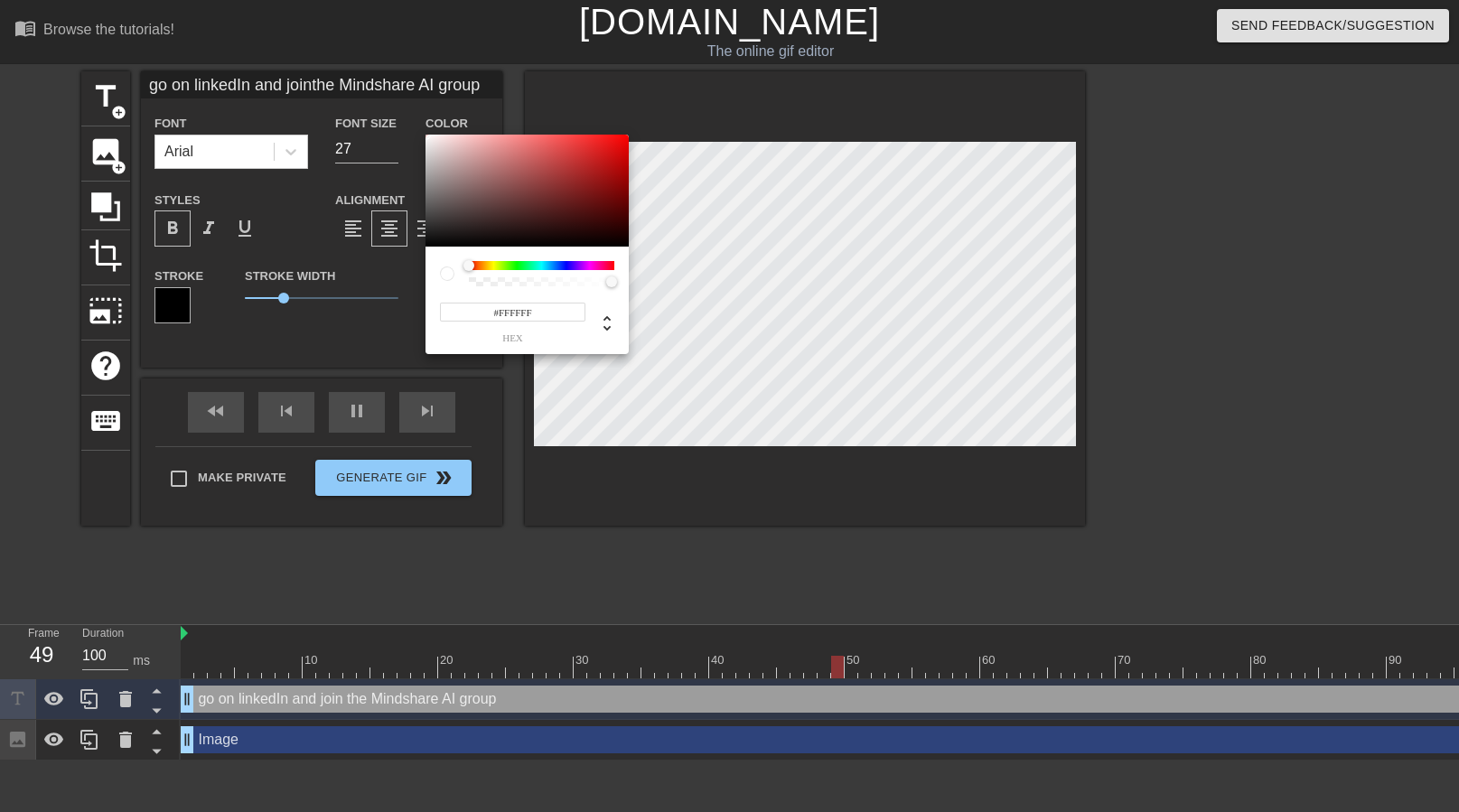
type input "go on linkedIn and jointhe Mindshare AI group"
type input "#856464"
type input "go on linkedIn and jointhe Mindshare AI group"
type input "#856565"
type input "go on linkedIn and jointhe Mindshare AI group"
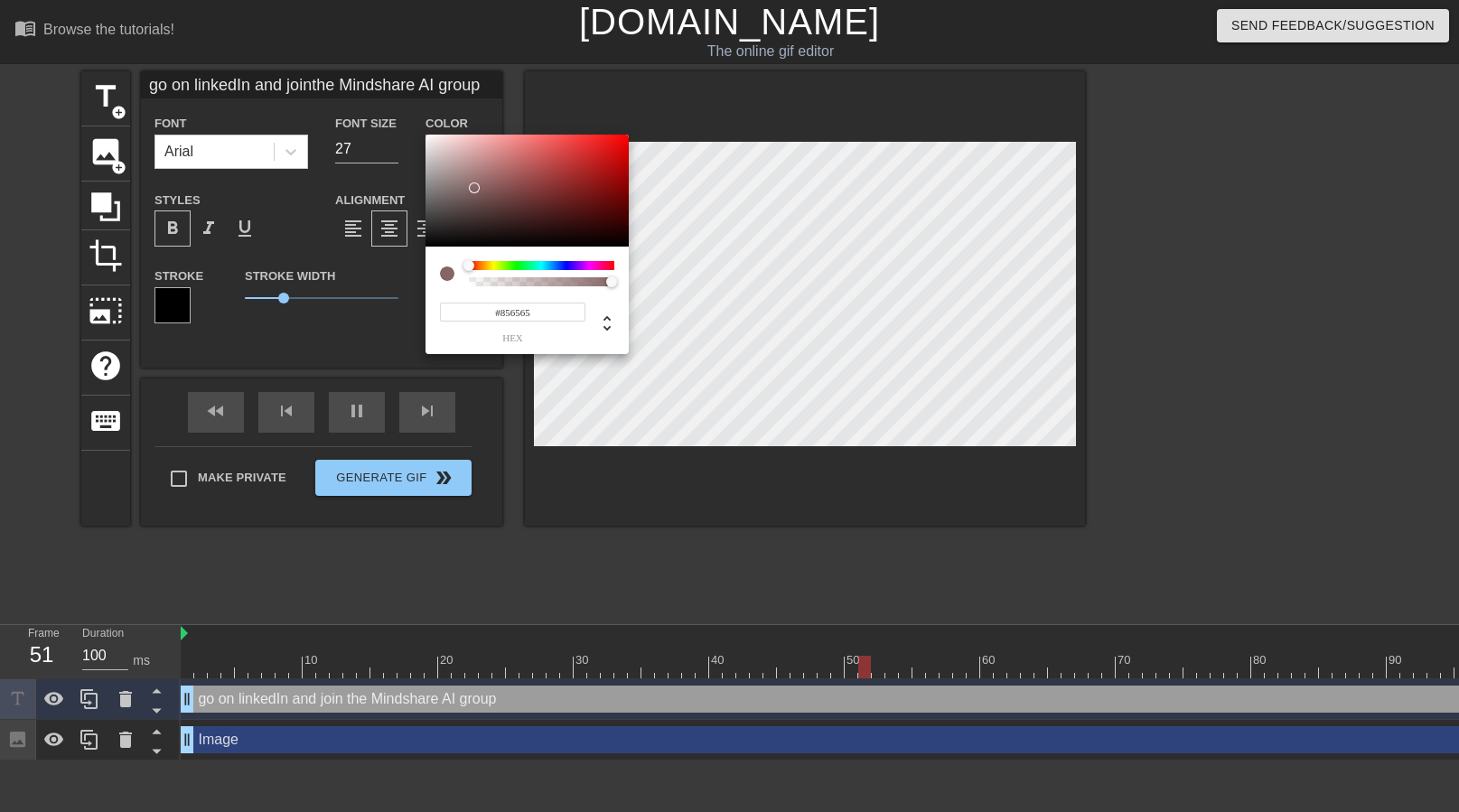
type input "#625151"
type input "go on linkedIn and jointhe Mindshare AI group"
type input "#100F0F"
type input "go on linkedIn and jointhe Mindshare AI group"
type input "#000000"
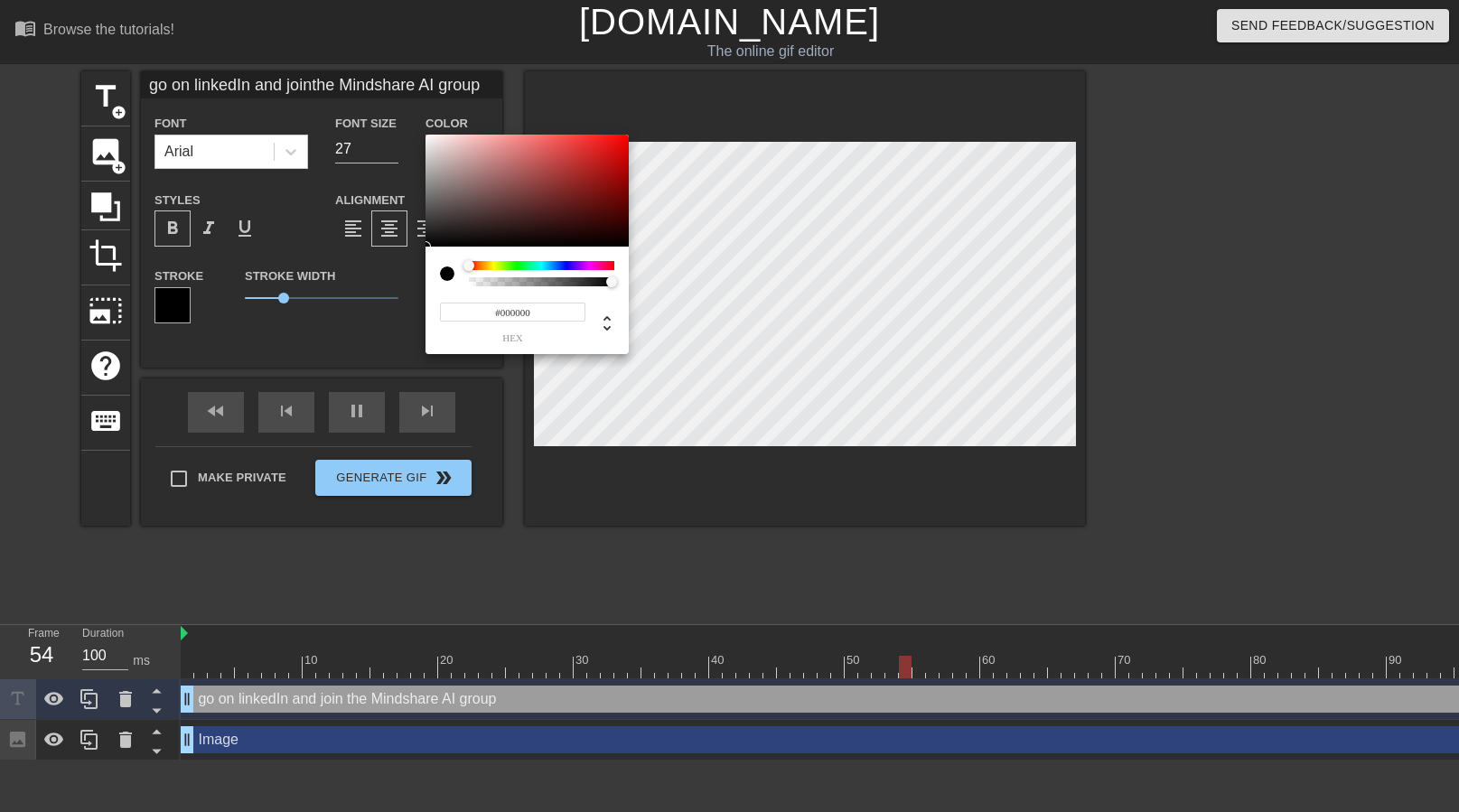
drag, startPoint x: 474, startPoint y: 189, endPoint x: 382, endPoint y: 347, distance: 182.8
click at [382, 347] on div "#000000 hex" at bounding box center [730, 406] width 1459 height 812
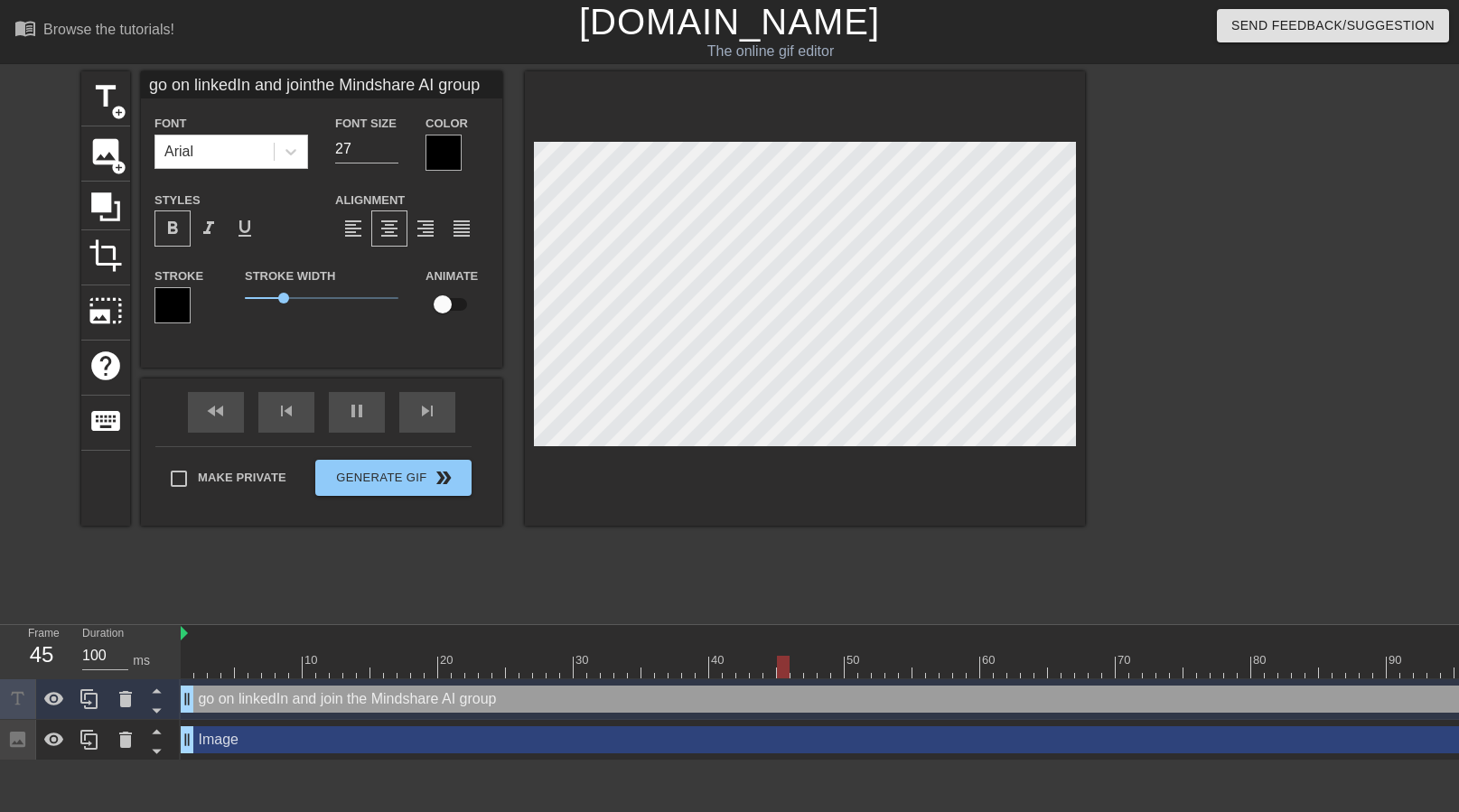
click at [174, 230] on span "format_bold" at bounding box center [173, 228] width 22 height 22
click at [728, 593] on div "title add_circle image add_circle crop photo_size_select_large help keyboard go…" at bounding box center [583, 341] width 1004 height 542
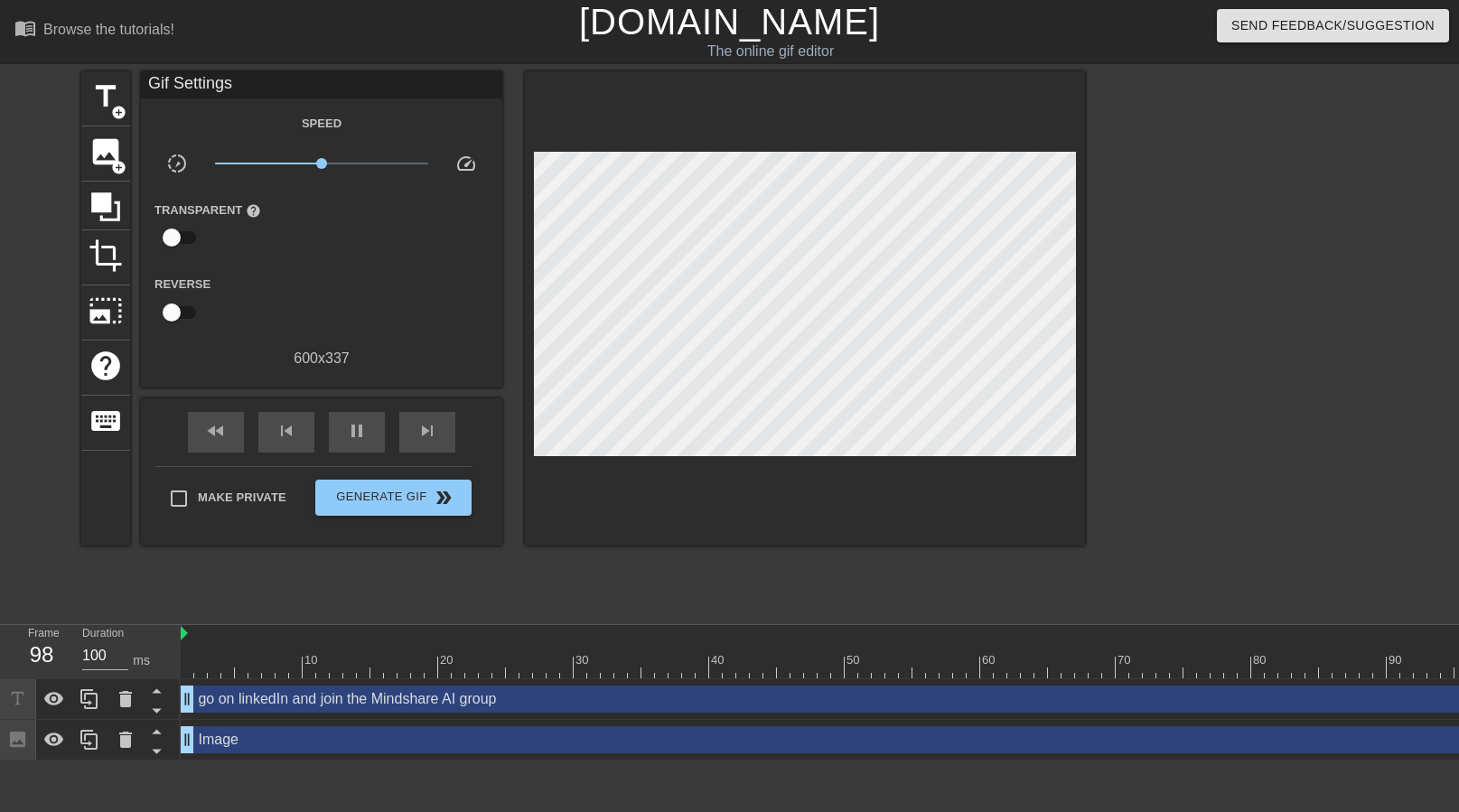
click at [1120, 438] on div at bounding box center [1242, 341] width 271 height 542
click at [445, 503] on span "double_arrow" at bounding box center [444, 498] width 22 height 22
